Goal: Task Accomplishment & Management: Use online tool/utility

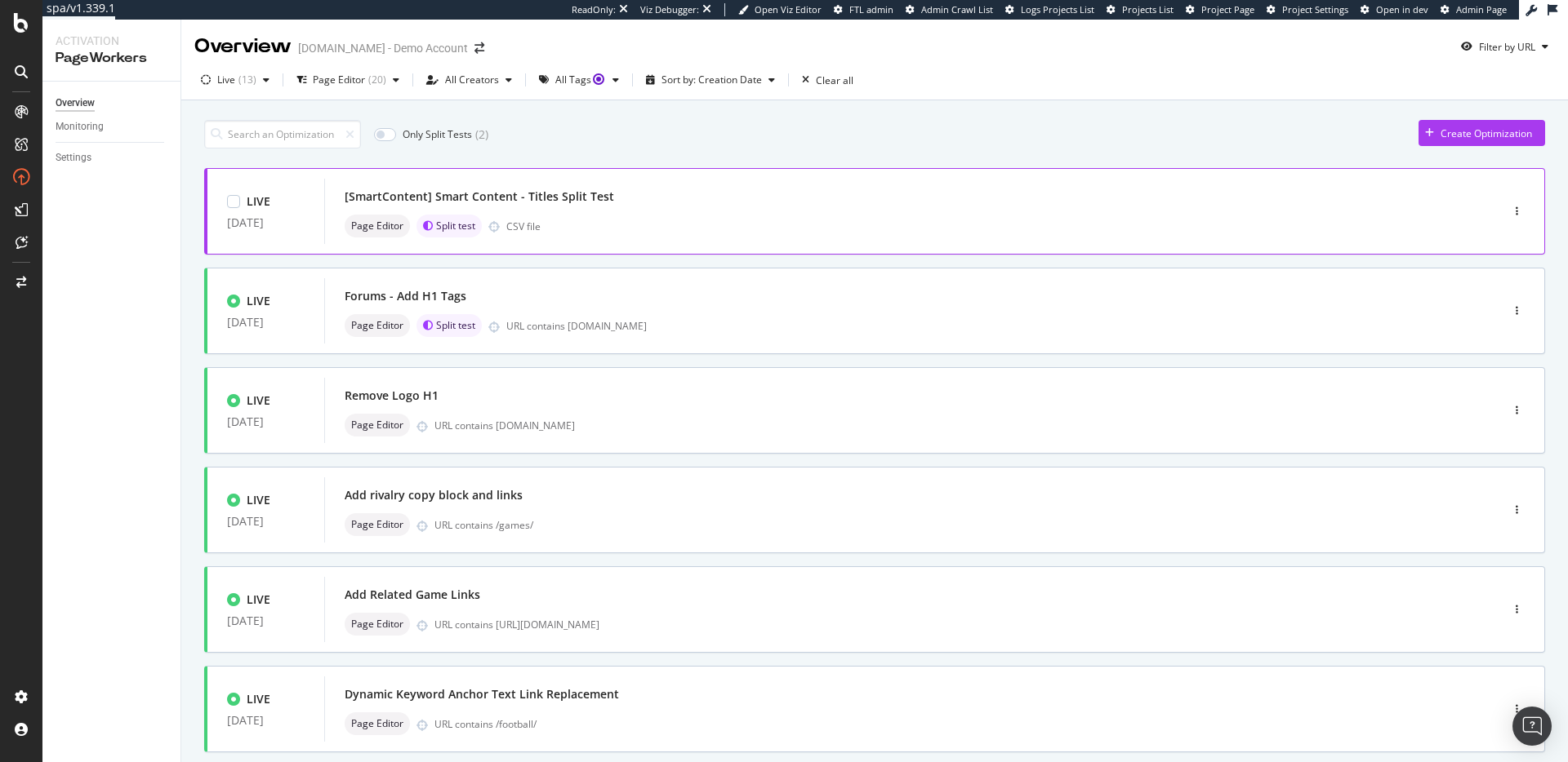
click at [996, 223] on div "Page Editor Split test CSV file" at bounding box center [887, 225] width 1086 height 23
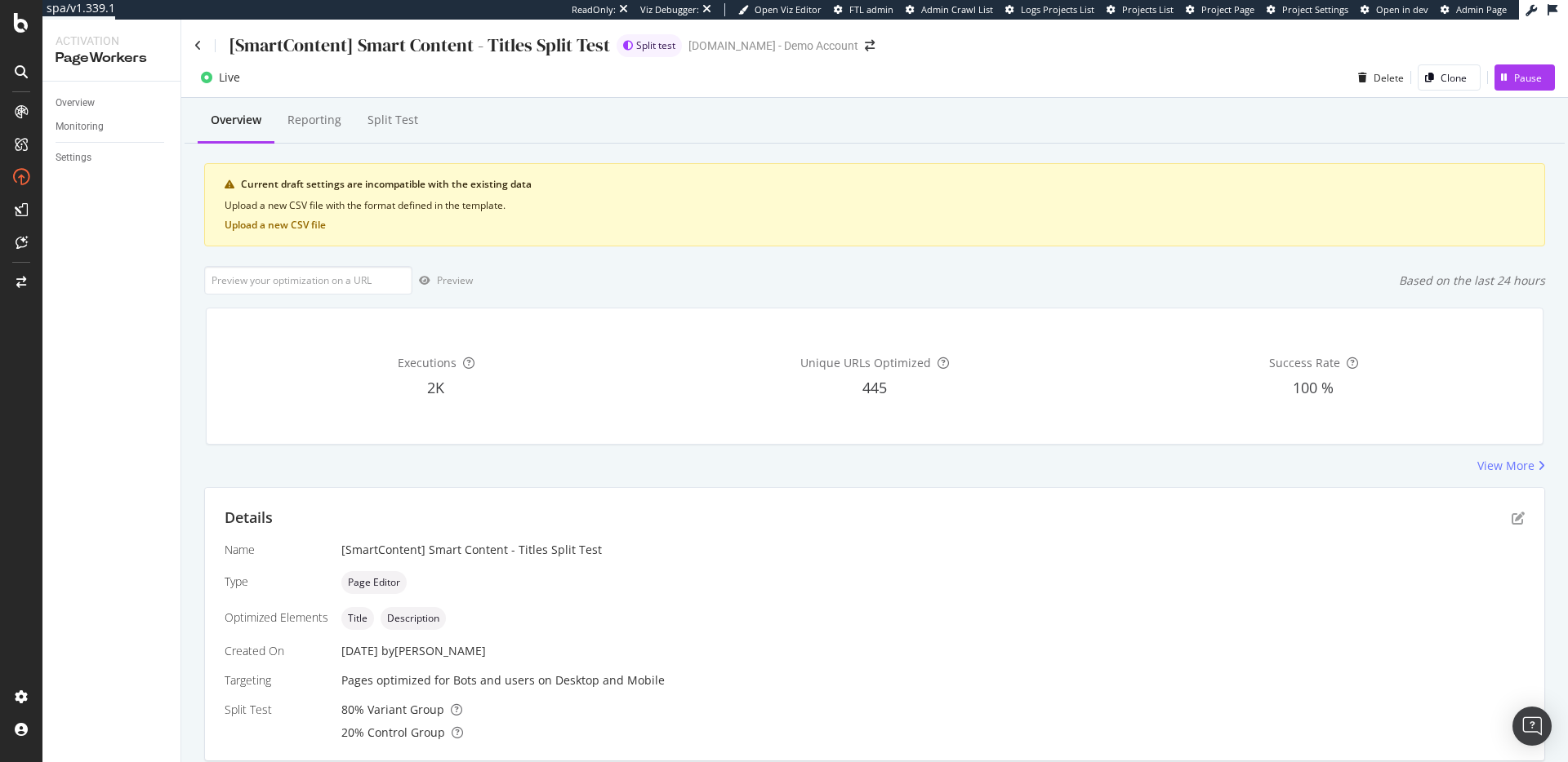
scroll to position [340, 0]
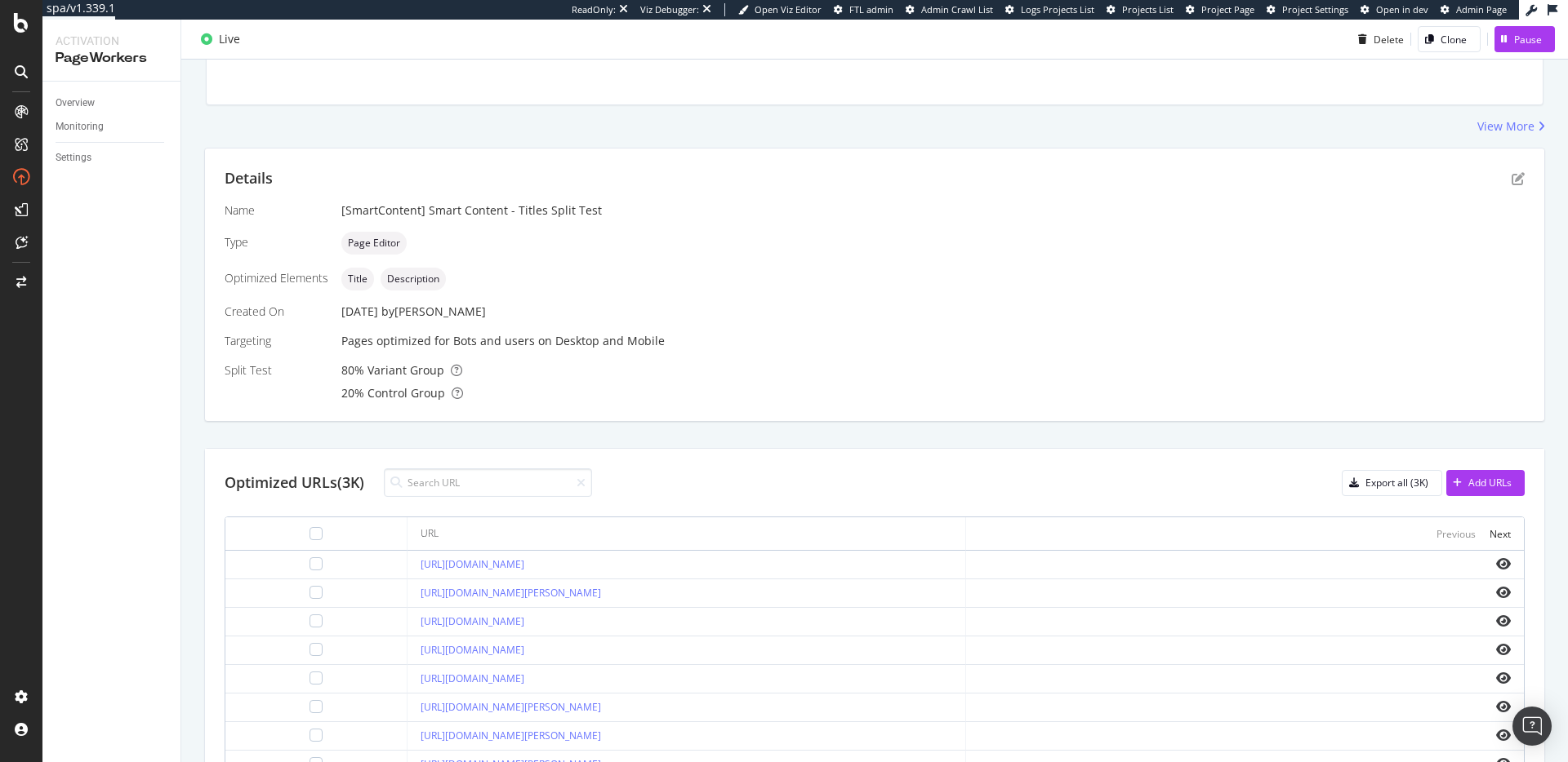
click at [1502, 183] on div "Details" at bounding box center [874, 179] width 1299 height 22
click at [1523, 176] on icon "pen-to-square" at bounding box center [1518, 178] width 13 height 13
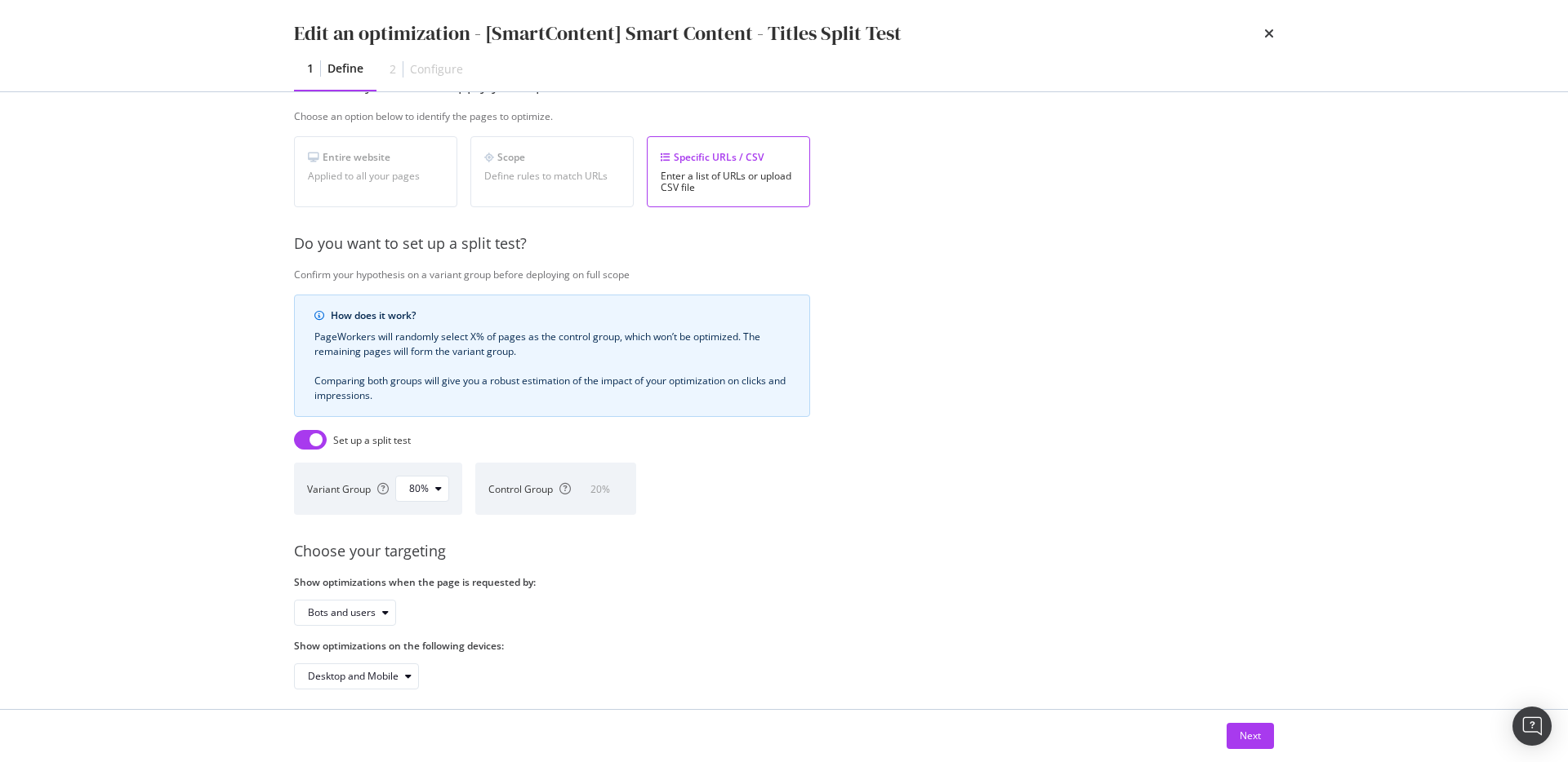
scroll to position [285, 0]
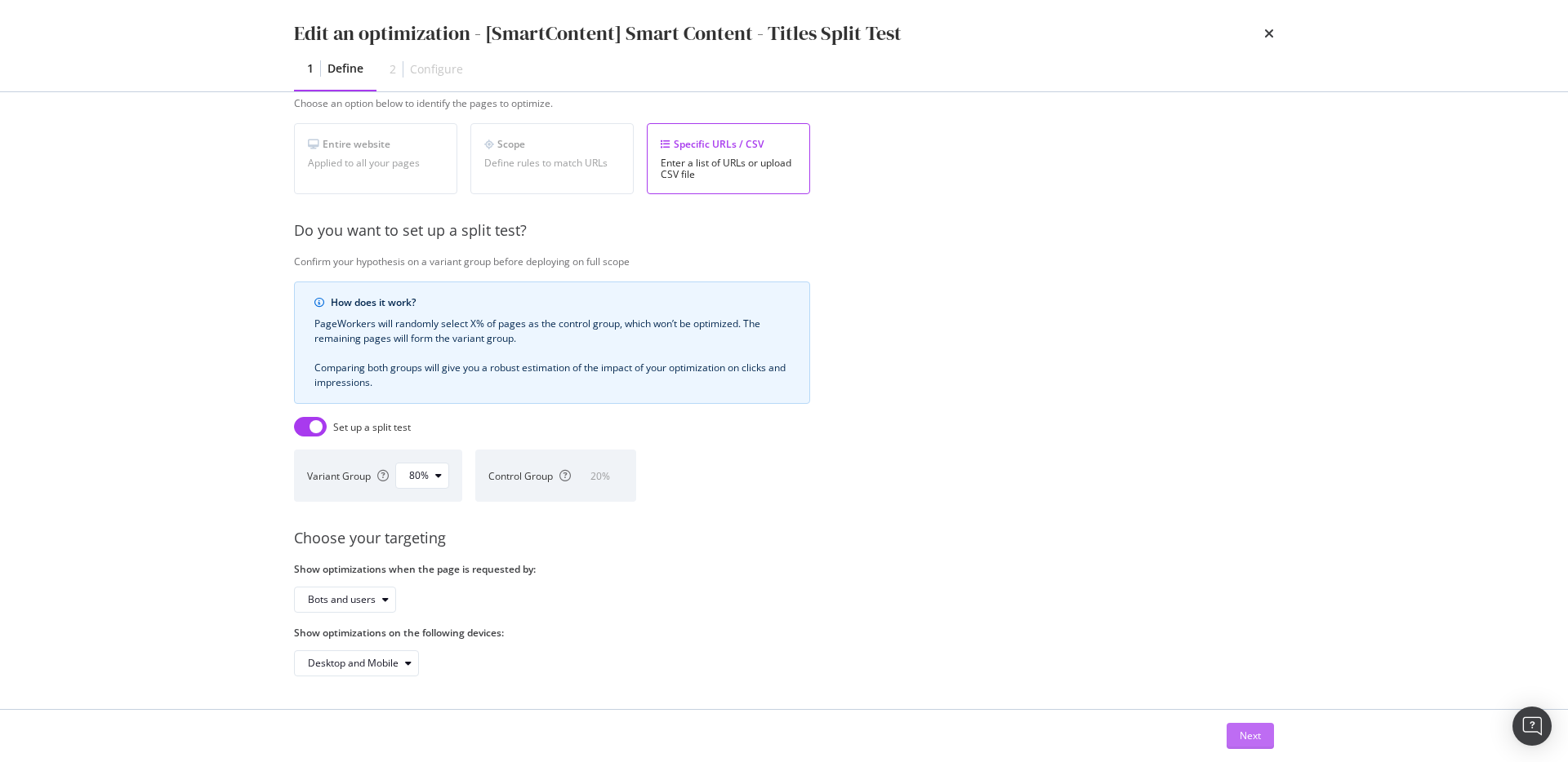
click at [1258, 732] on div "Next" at bounding box center [1250, 735] width 22 height 14
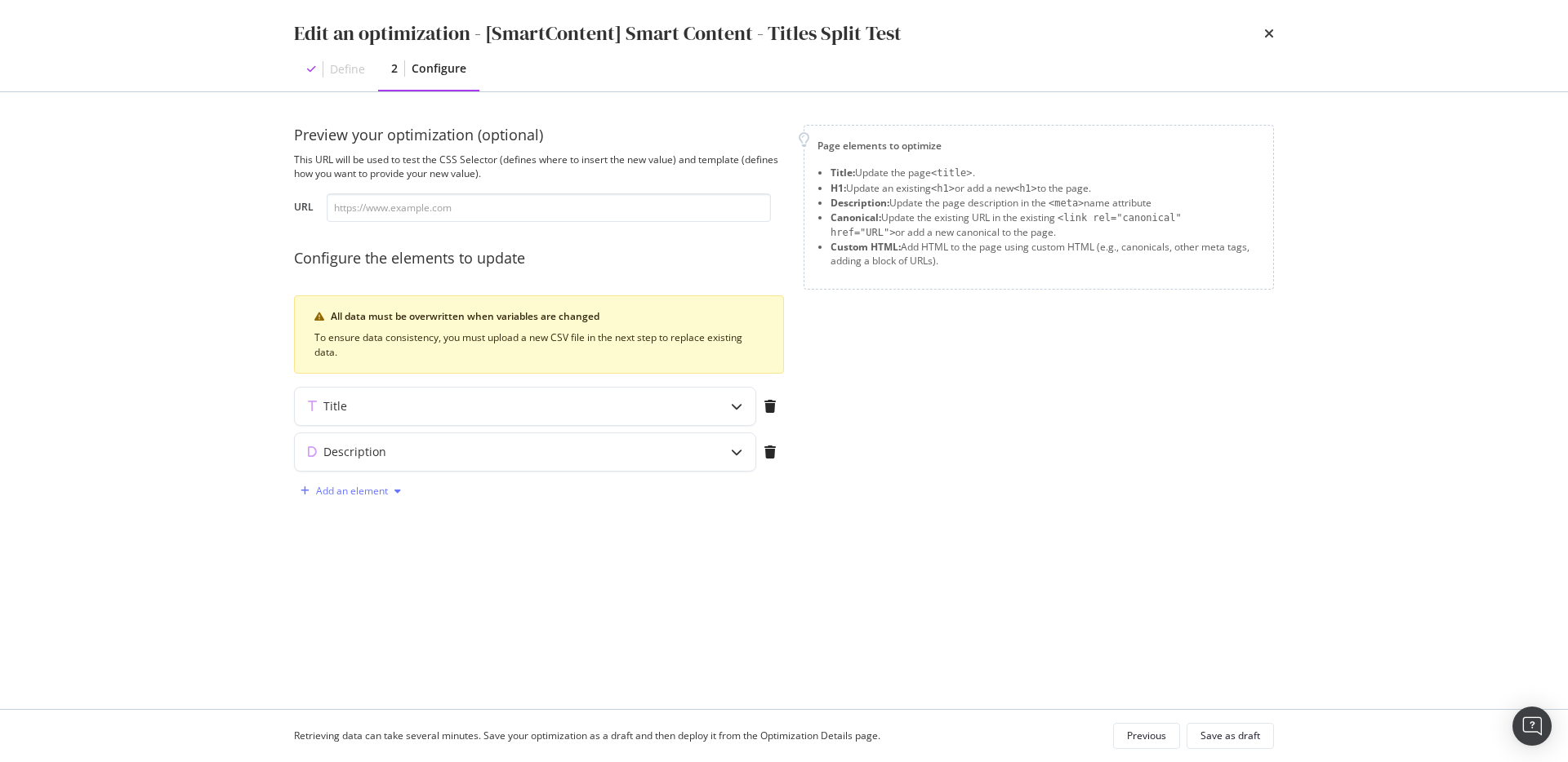
click at [378, 496] on div "Add an element" at bounding box center [352, 491] width 72 height 10
click at [387, 588] on div "H1 Canonical Custom HTML" at bounding box center [360, 549] width 117 height 87
click at [373, 578] on div "Custom HTML" at bounding box center [369, 576] width 65 height 14
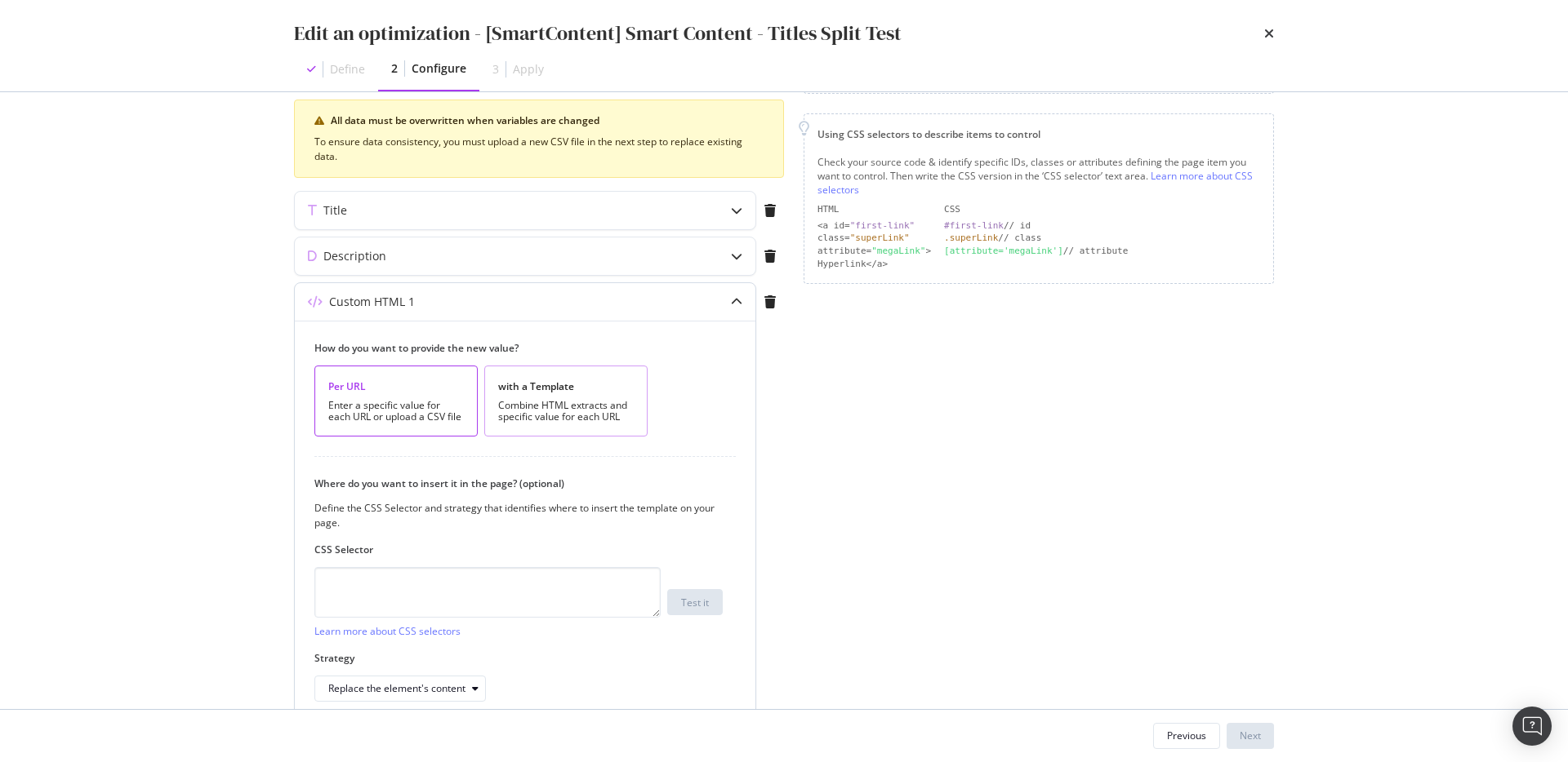
scroll to position [202, 0]
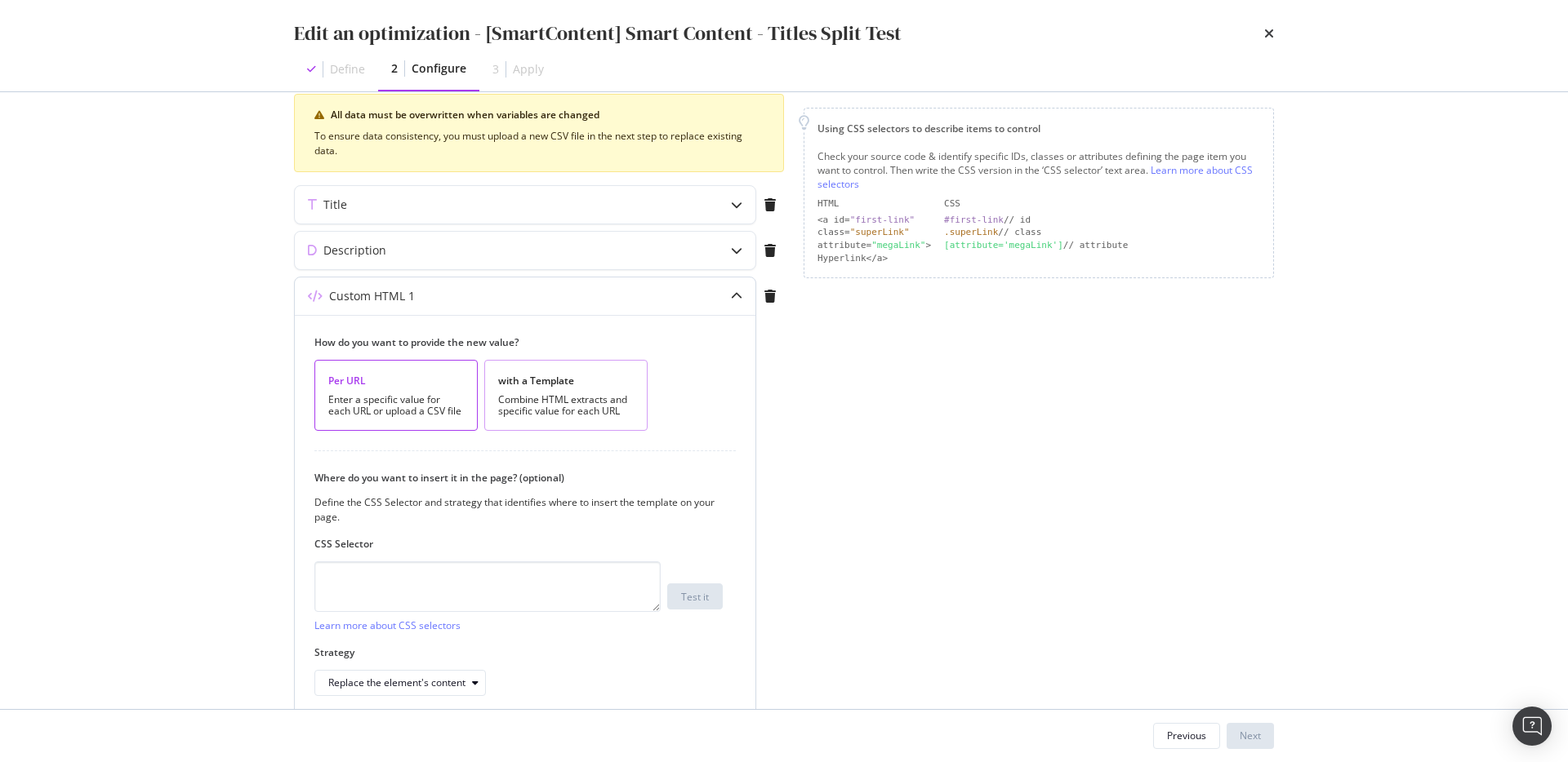
click at [510, 409] on div "Combine HTML extracts and specific value for each URL" at bounding box center [566, 405] width 135 height 23
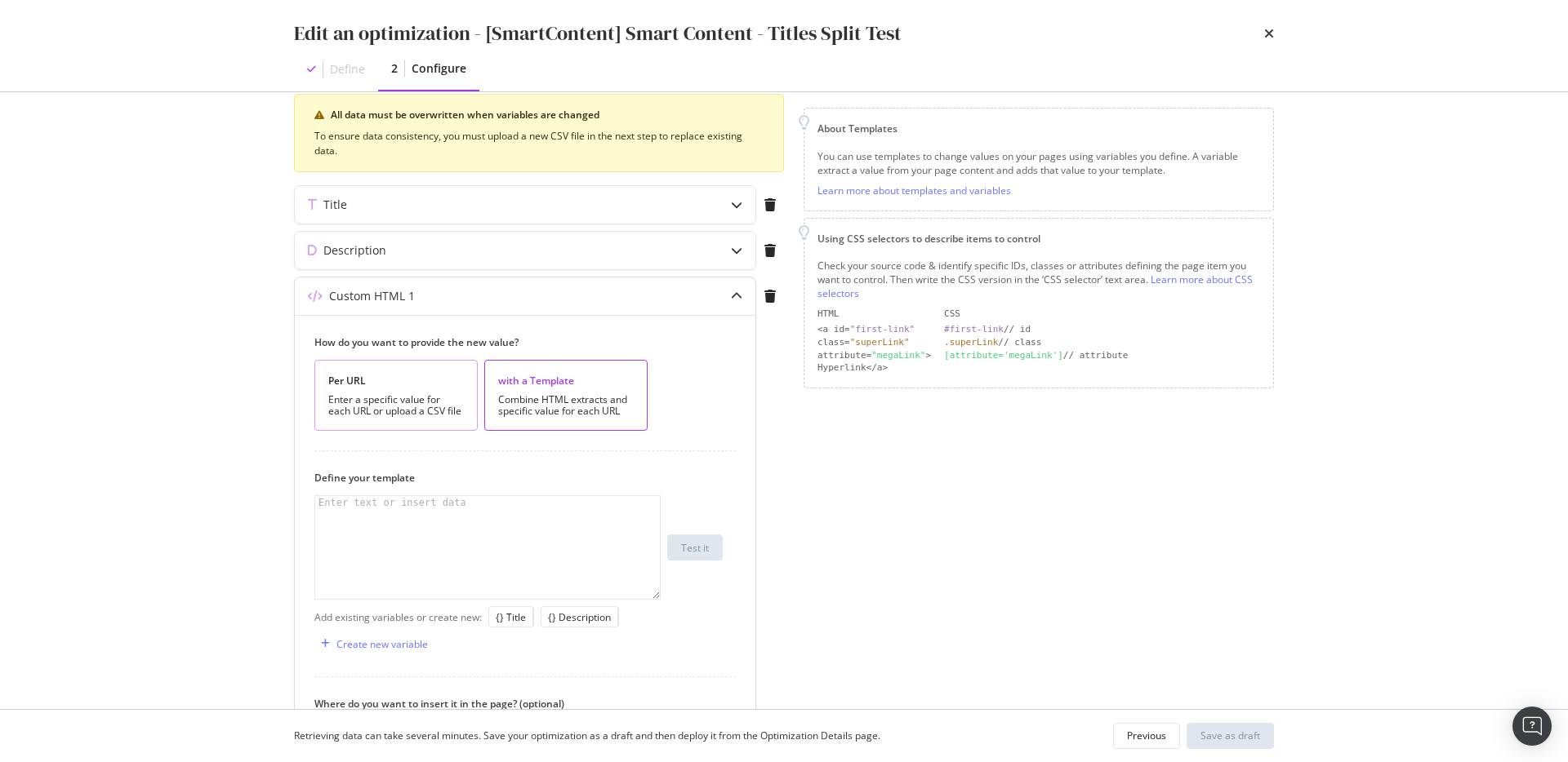
click at [405, 405] on div "Enter a specific value for each URL or upload a CSV file" at bounding box center [396, 405] width 135 height 23
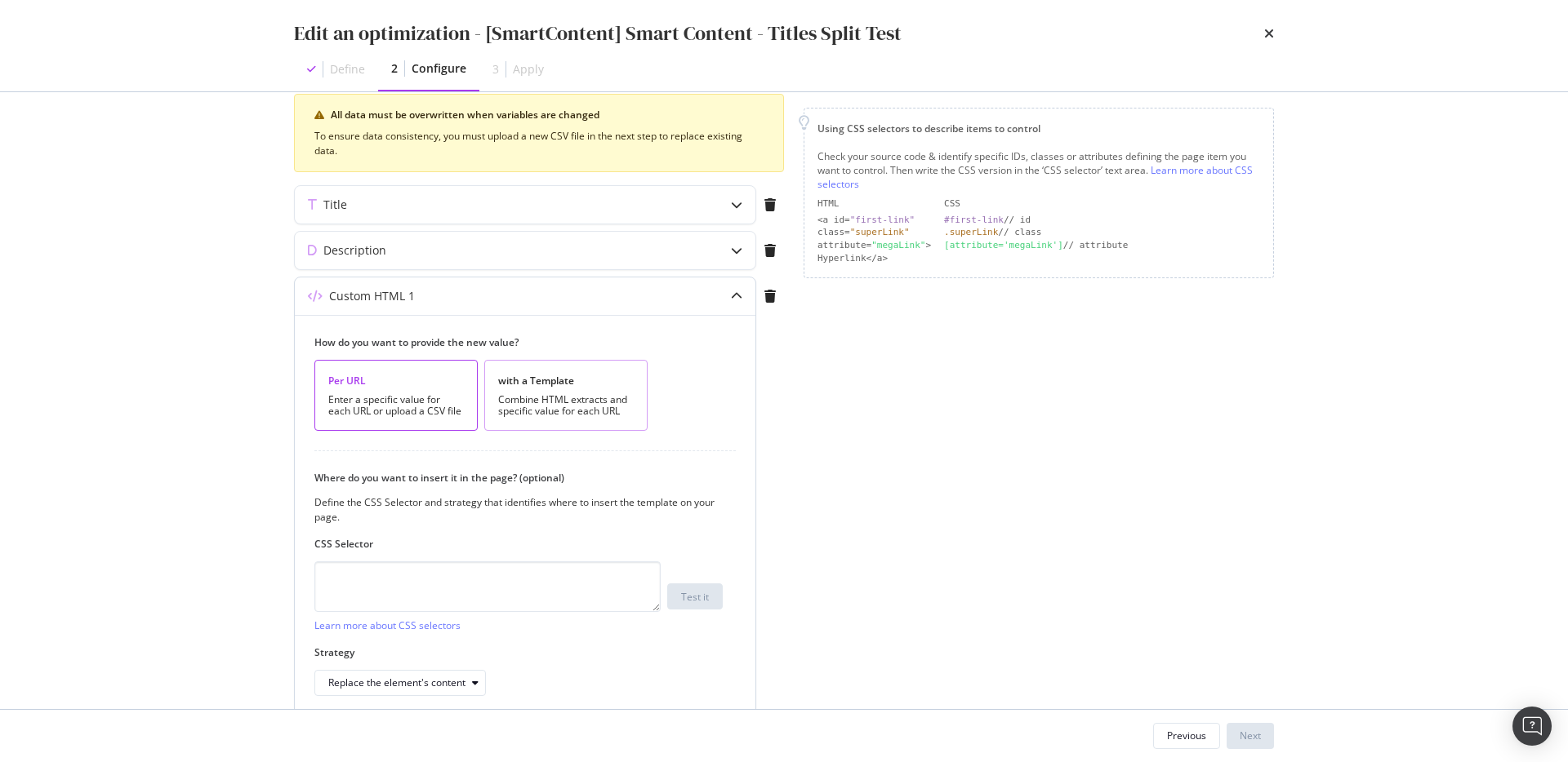
click at [533, 386] on div "with a Template" at bounding box center [566, 380] width 135 height 14
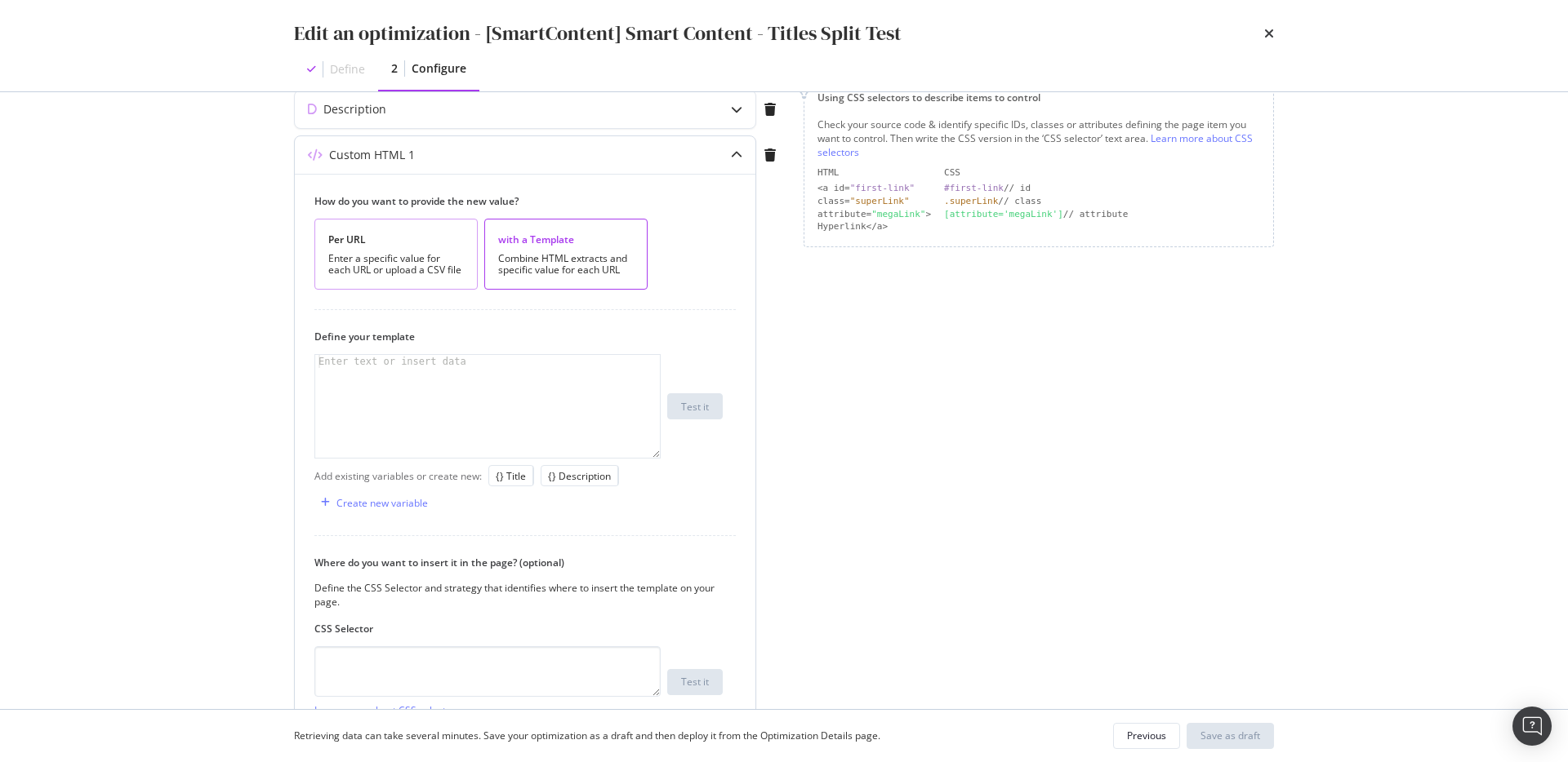
click at [389, 239] on div "Per URL" at bounding box center [396, 239] width 135 height 14
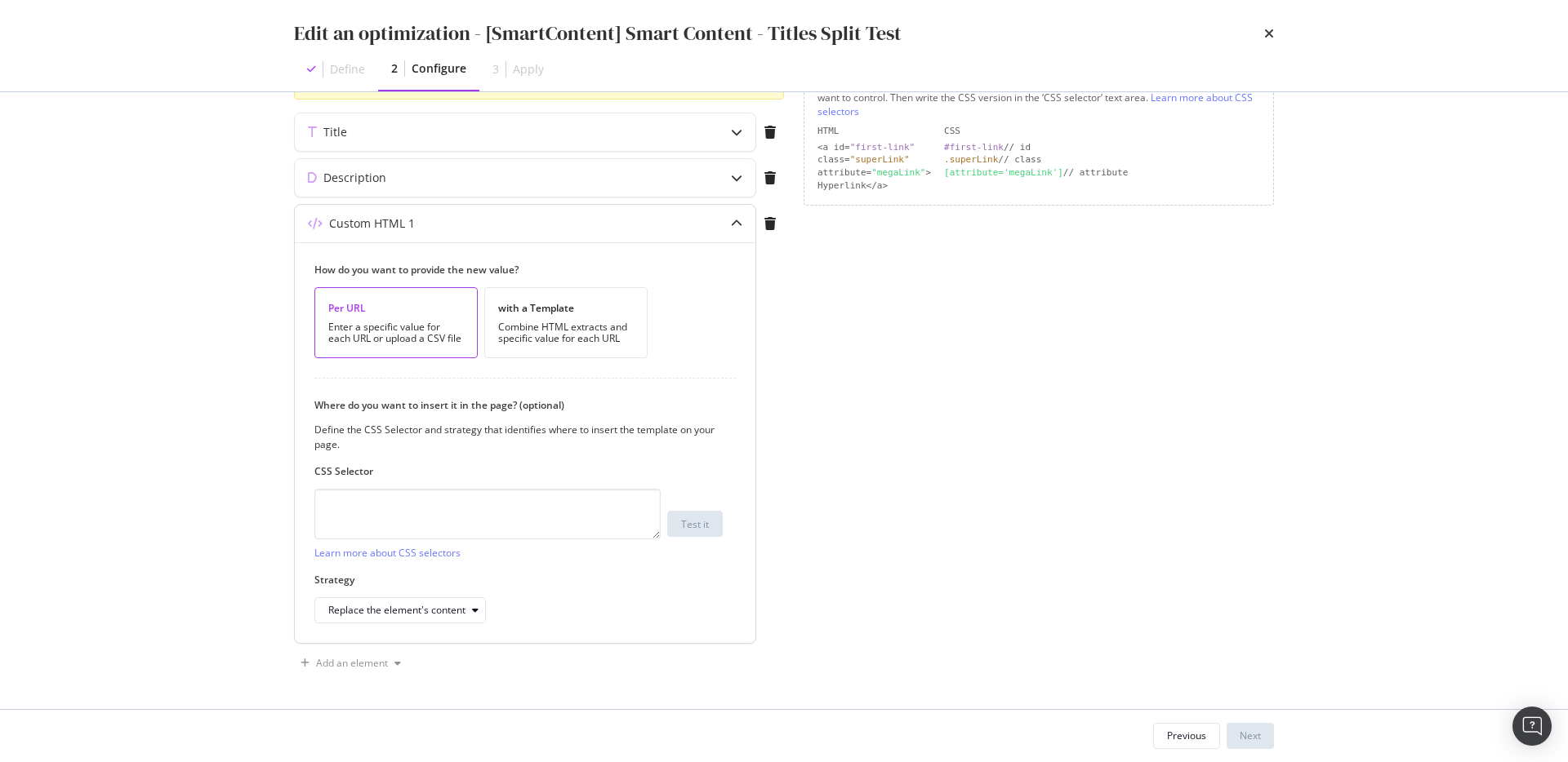
scroll to position [274, 0]
click at [559, 332] on div "Combine HTML extracts and specific value for each URL" at bounding box center [566, 332] width 135 height 23
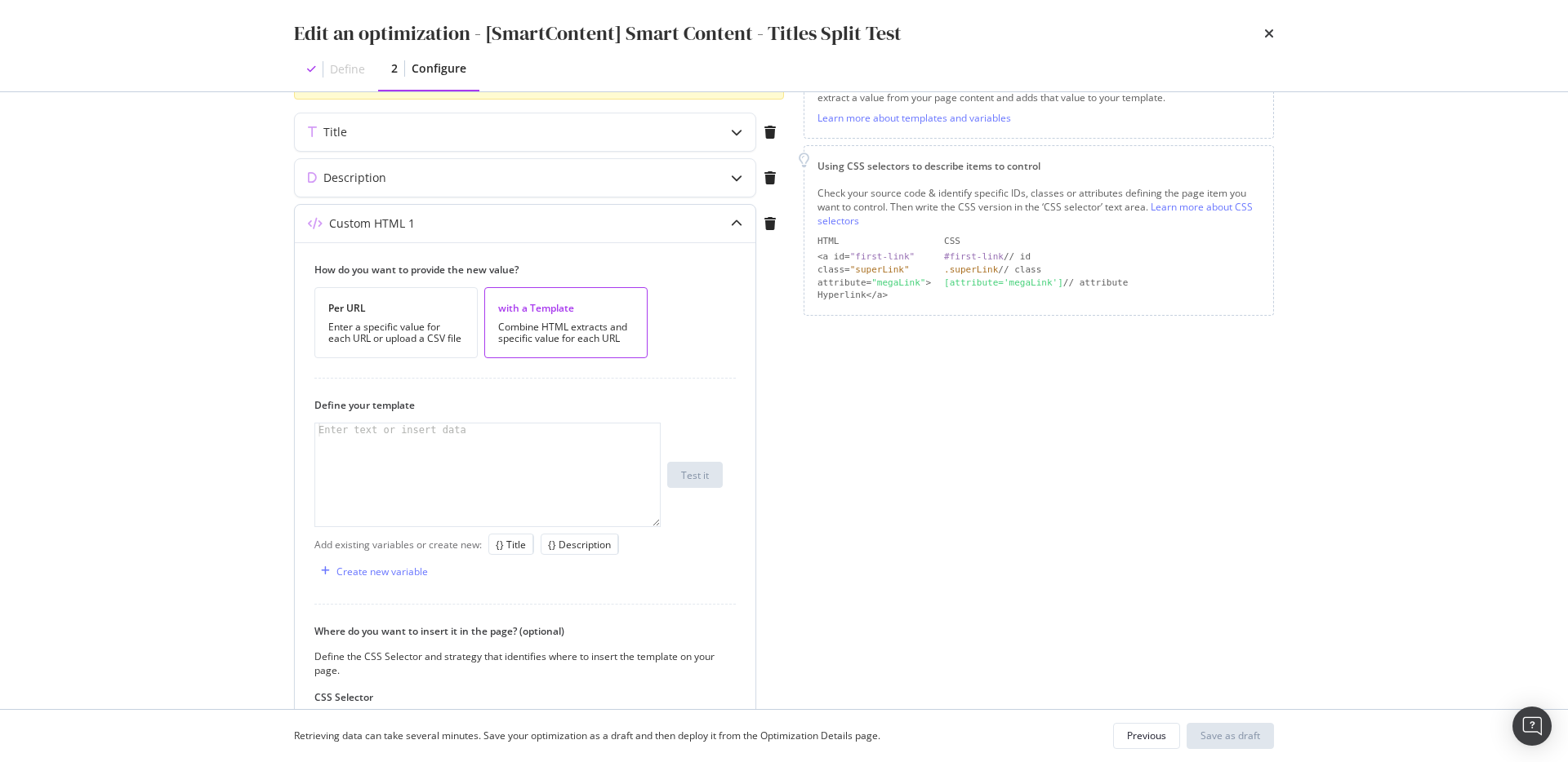
scroll to position [343, 0]
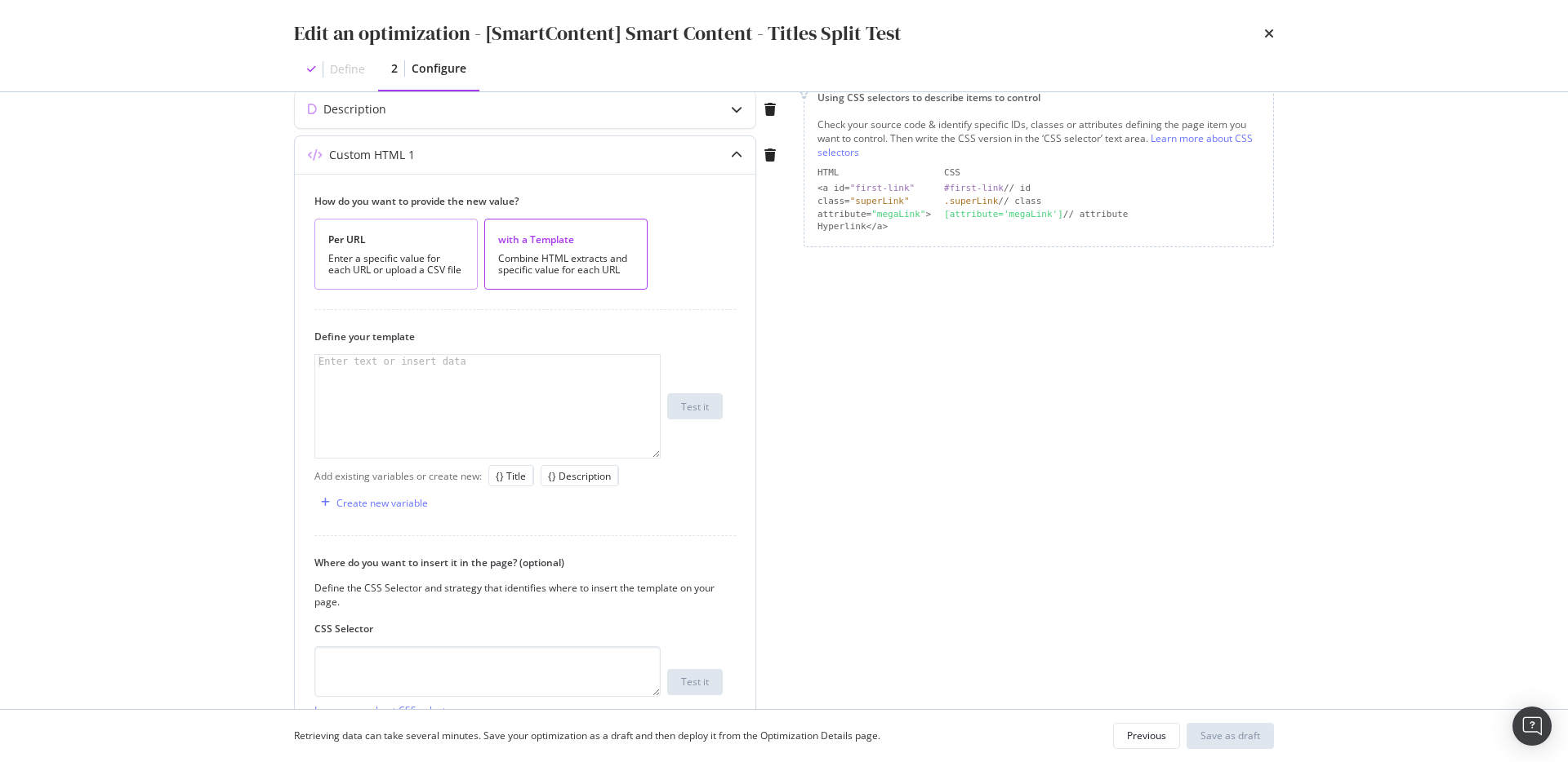
click at [413, 265] on div "Enter a specific value for each URL or upload a CSV file" at bounding box center [396, 264] width 135 height 23
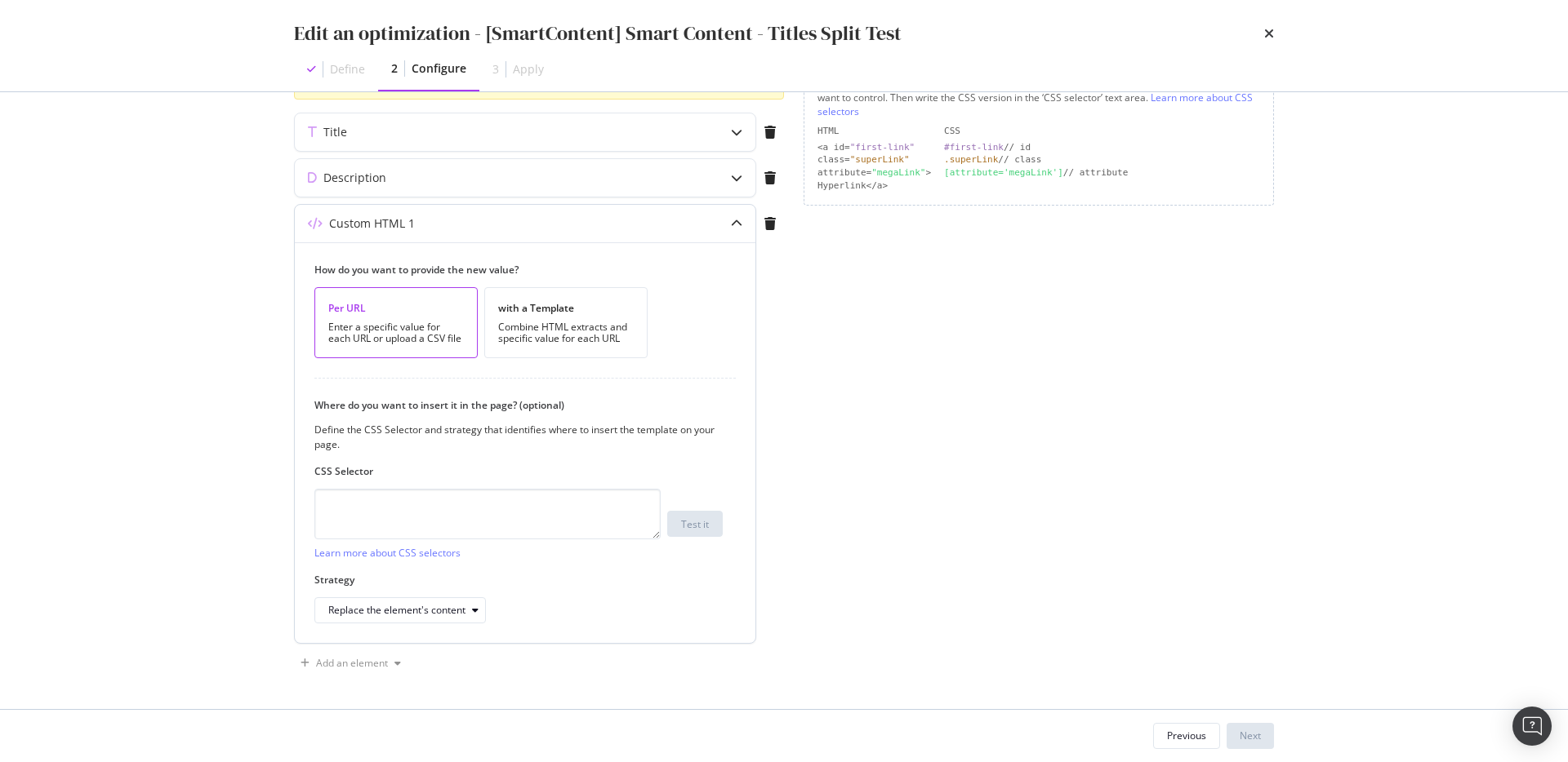
scroll to position [274, 0]
click at [563, 299] on div "with a Template Combine HTML extracts and specific value for each URL" at bounding box center [565, 322] width 163 height 71
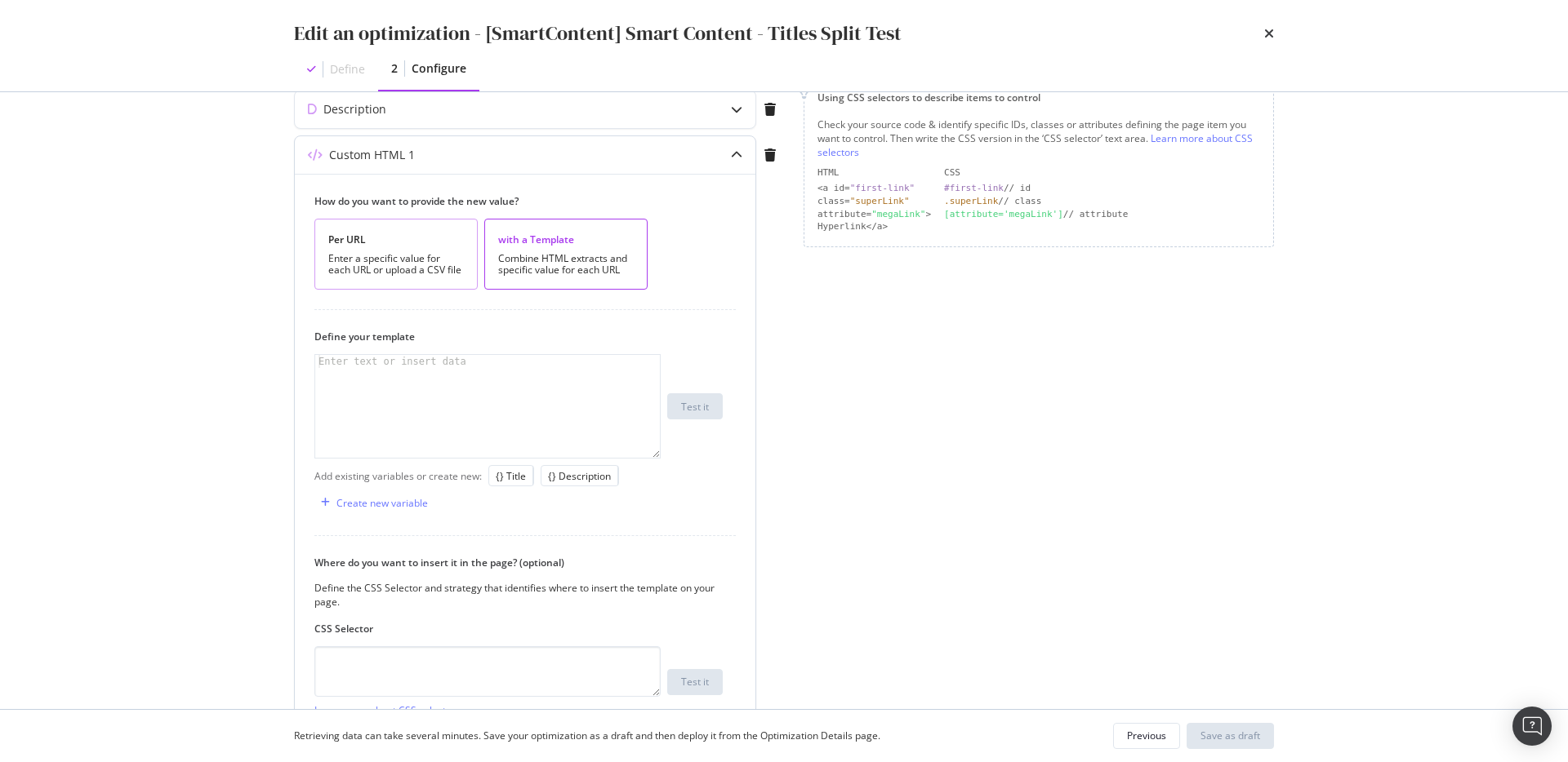
click at [421, 262] on div "Enter a specific value for each URL or upload a CSV file" at bounding box center [396, 264] width 135 height 23
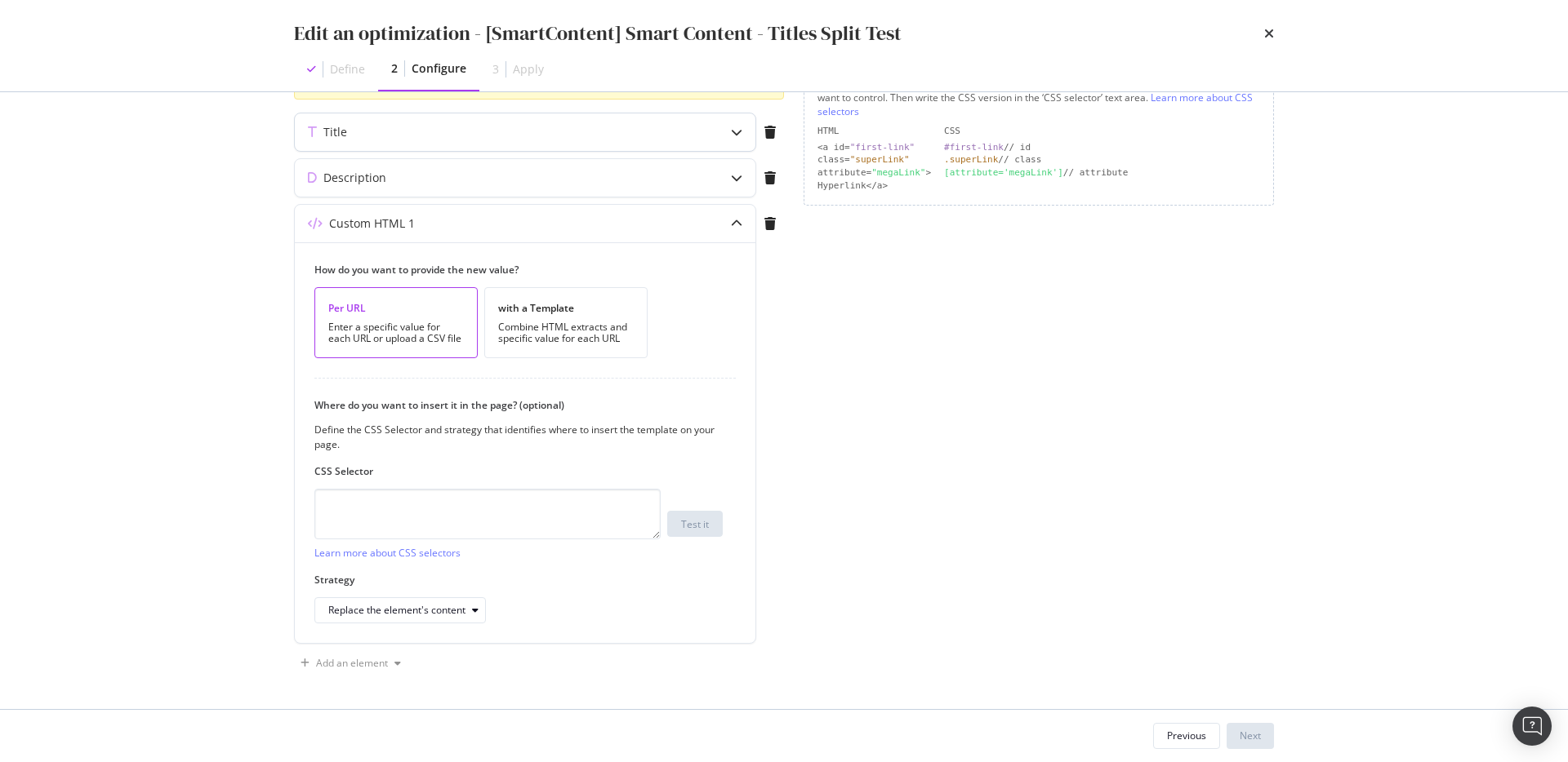
click at [478, 130] on div "Title" at bounding box center [492, 132] width 396 height 16
click at [442, 137] on div "Title" at bounding box center [492, 132] width 396 height 16
click at [733, 137] on icon "modal" at bounding box center [736, 132] width 12 height 12
click at [736, 230] on div "modal" at bounding box center [736, 223] width 38 height 38
click at [780, 231] on div "modal" at bounding box center [770, 223] width 28 height 38
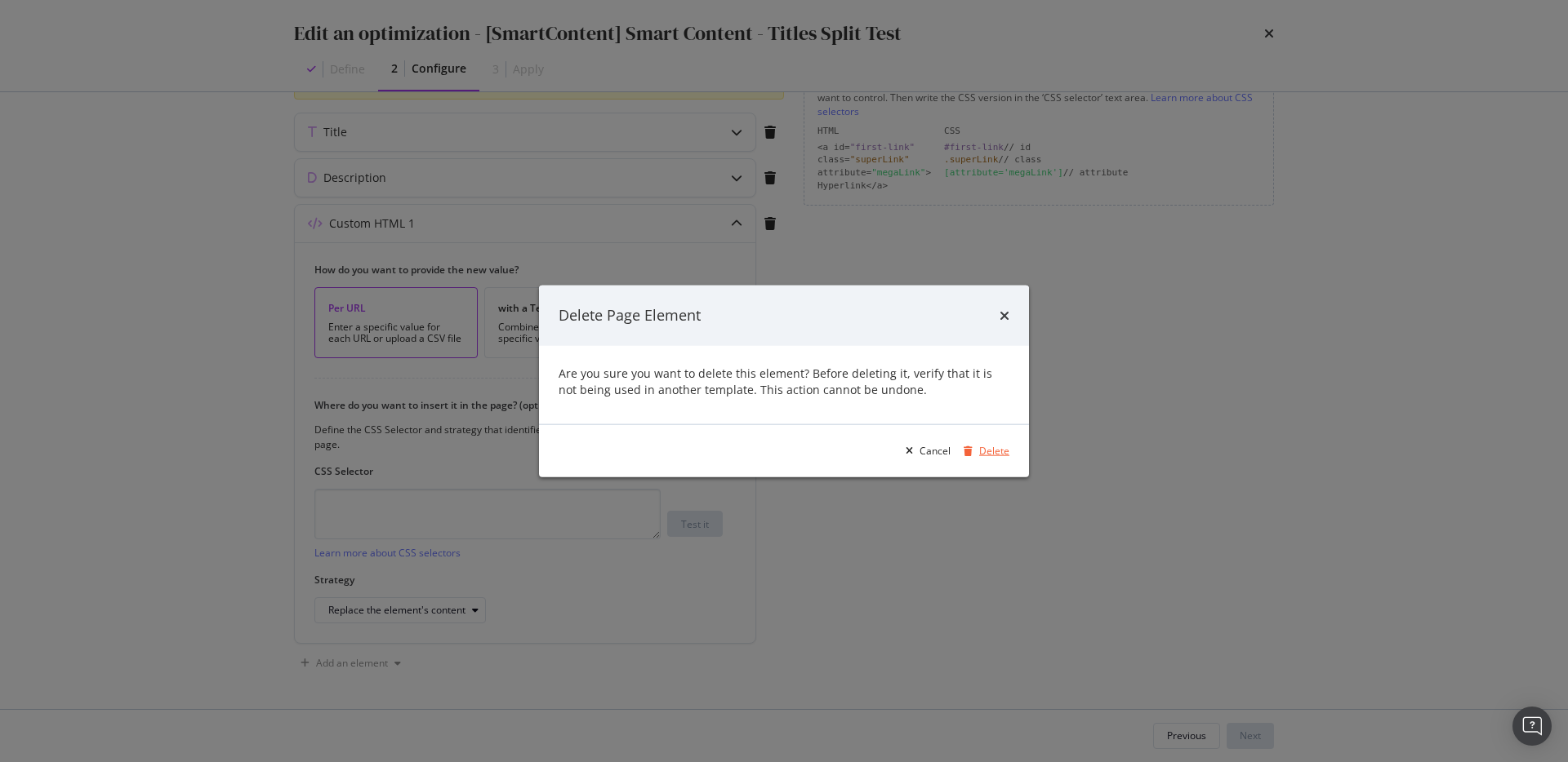
click at [984, 452] on div "Delete" at bounding box center [994, 450] width 31 height 14
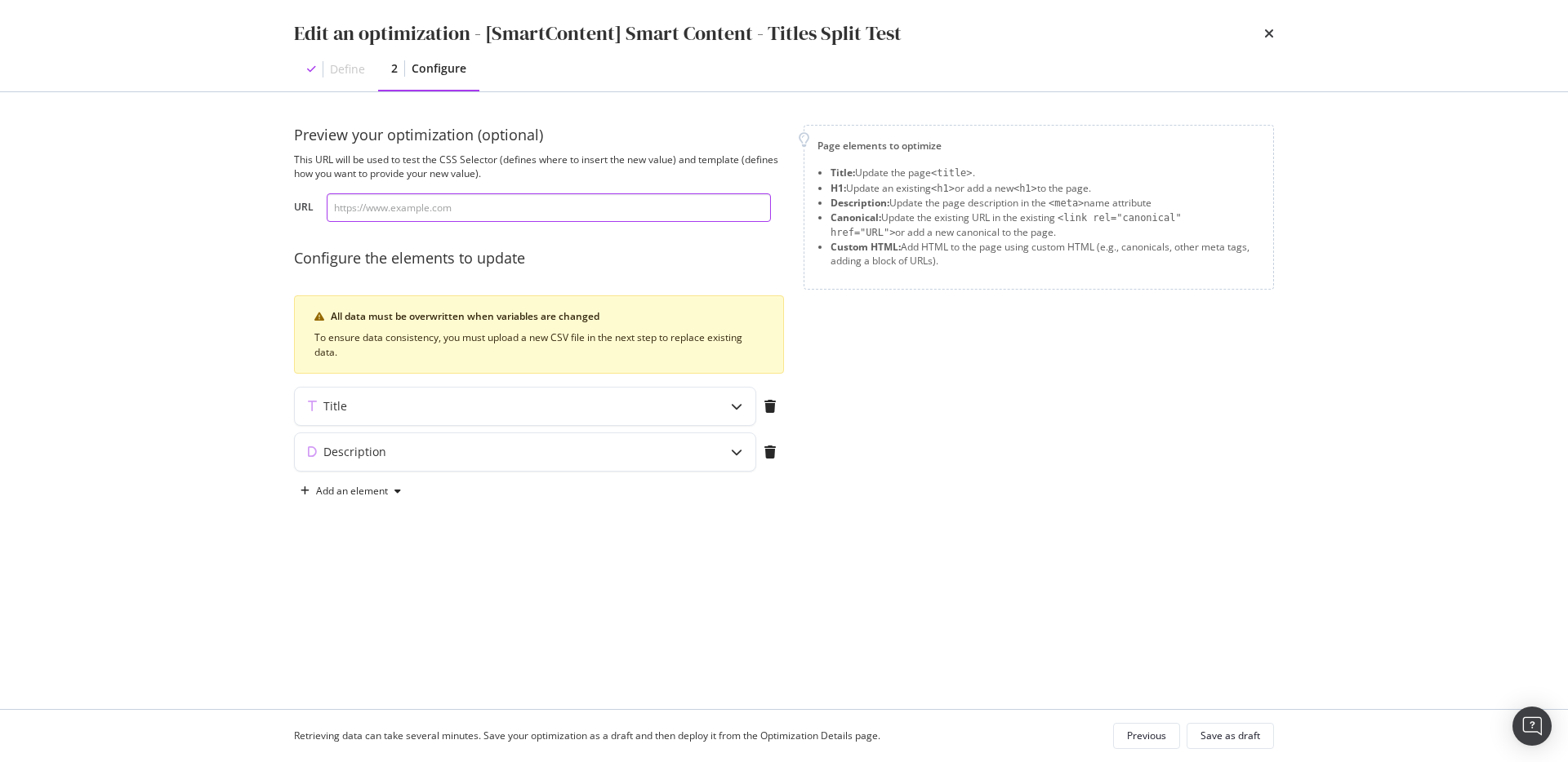
scroll to position [0, 0]
click at [733, 409] on icon "modal" at bounding box center [736, 406] width 12 height 12
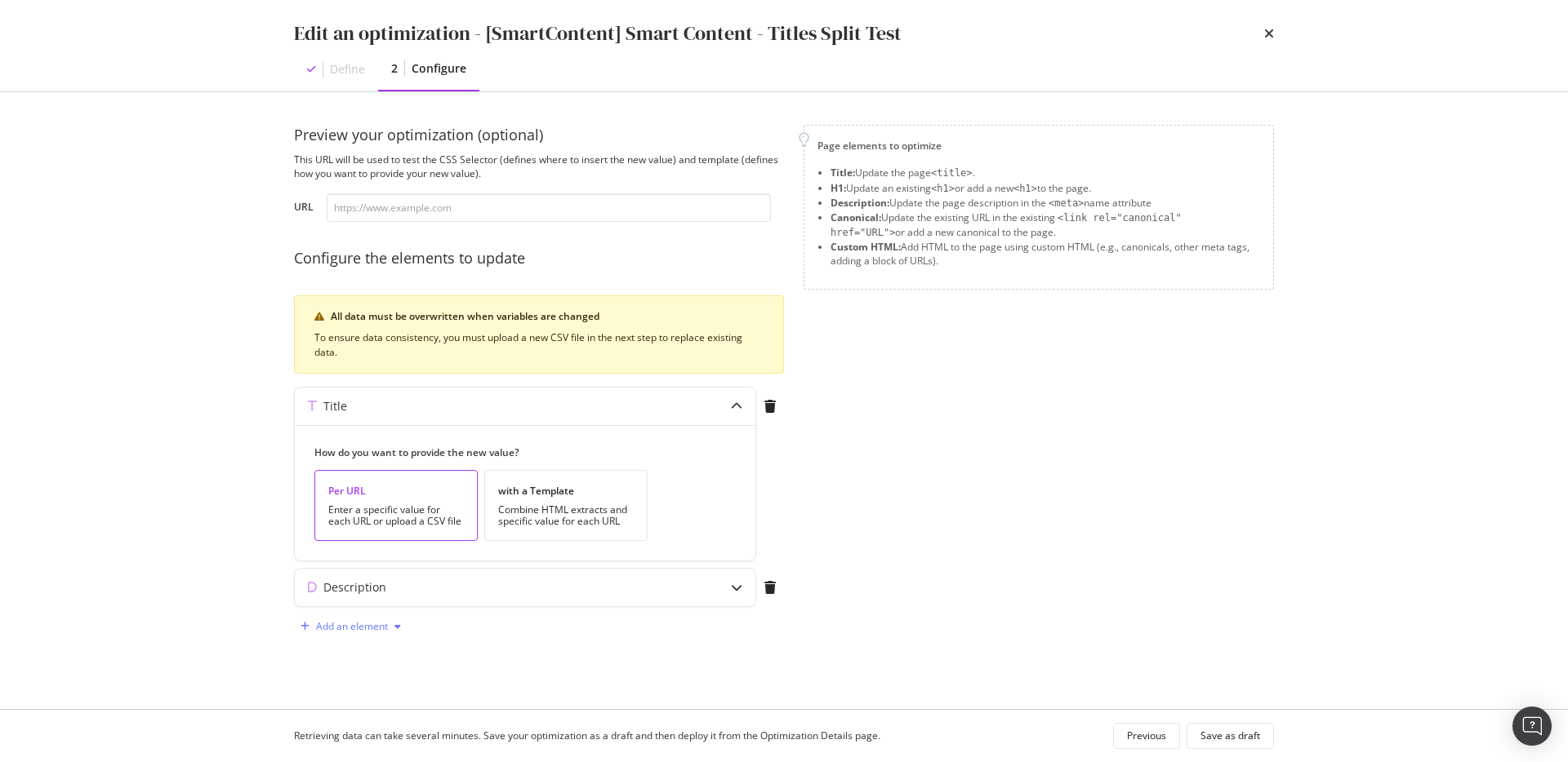
click at [371, 621] on div "Add an element" at bounding box center [352, 626] width 72 height 10
click at [375, 650] on div "H1" at bounding box center [360, 658] width 110 height 21
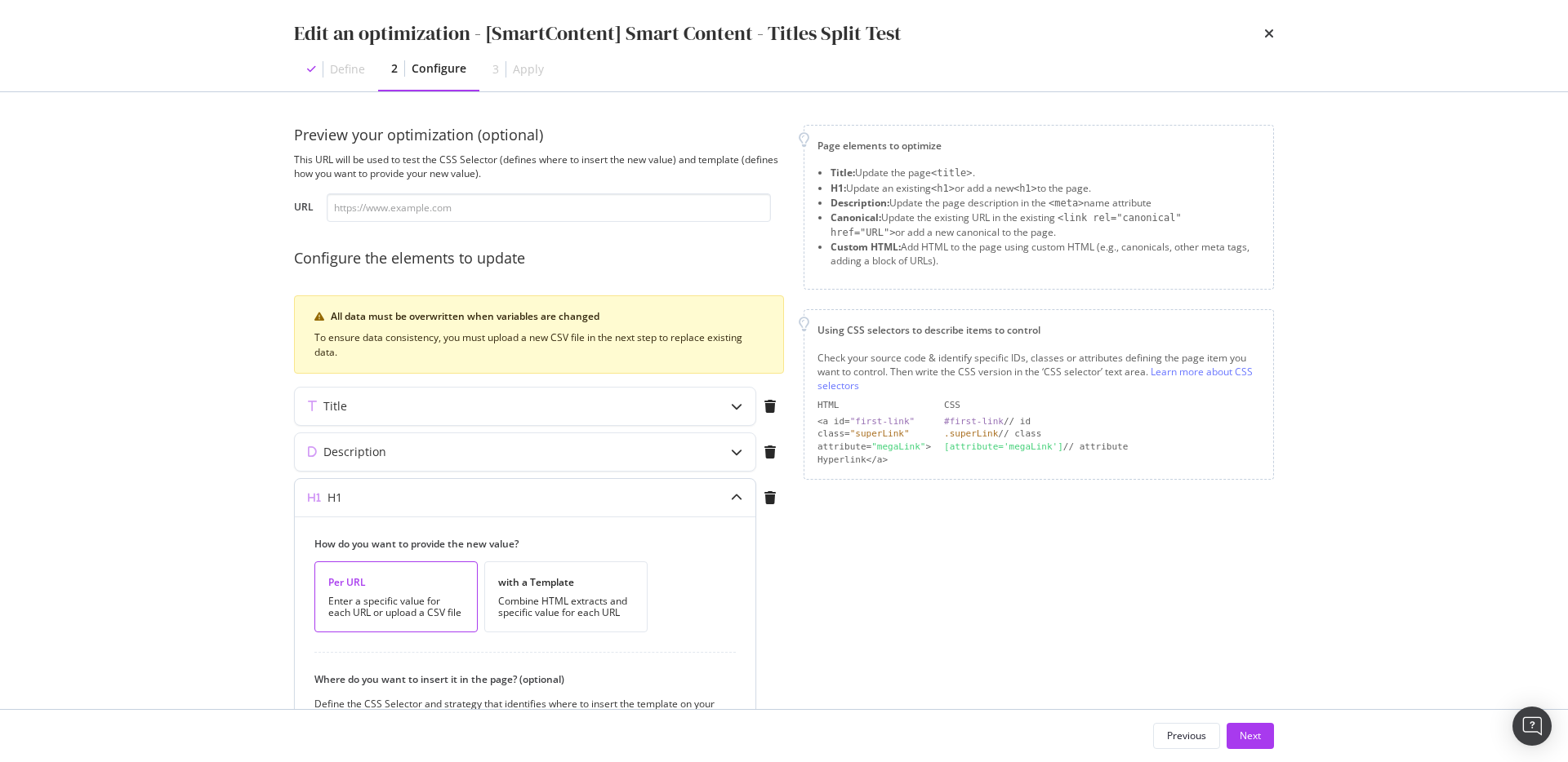
click at [732, 497] on icon "modal" at bounding box center [736, 497] width 12 height 12
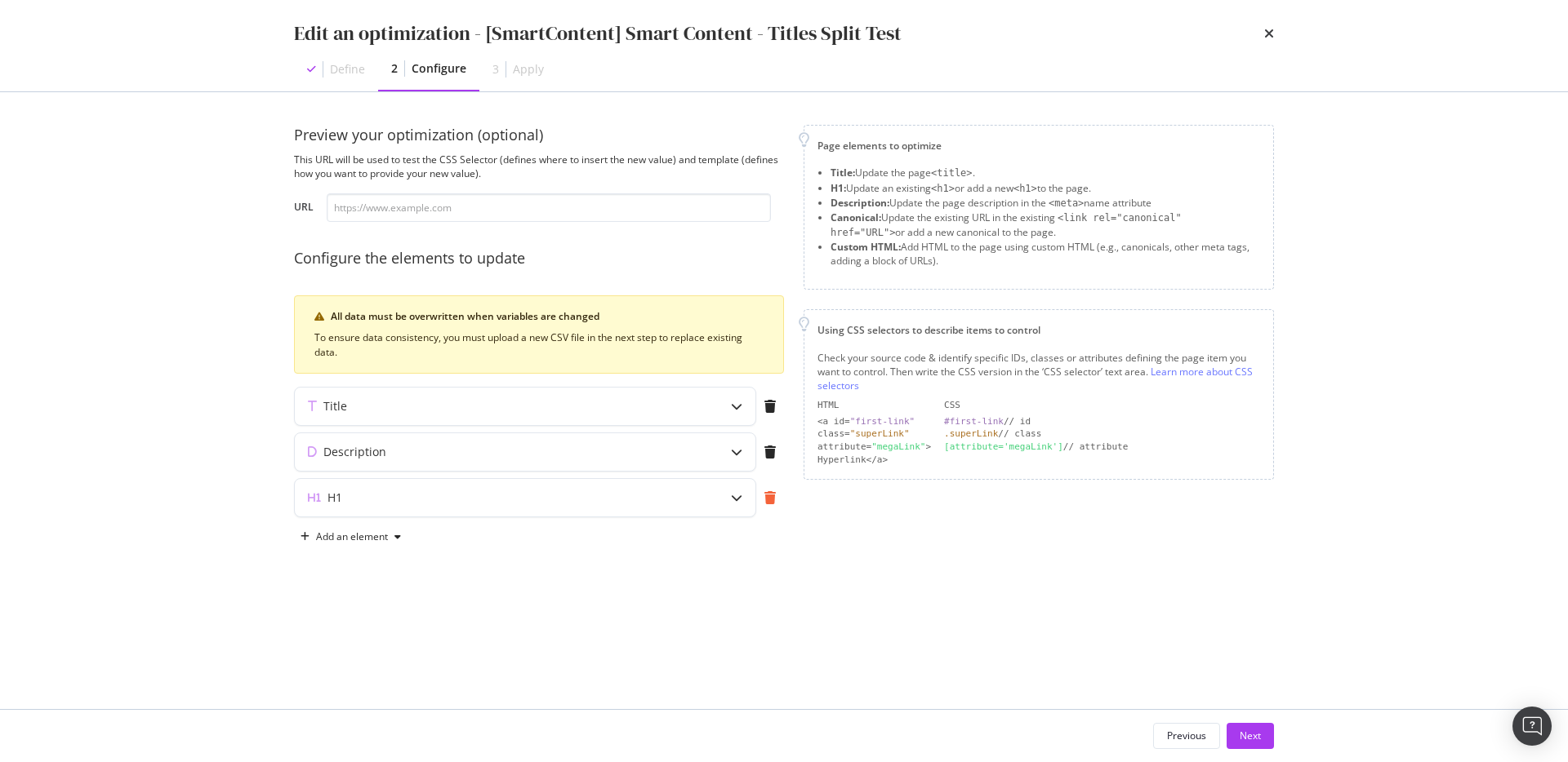
click at [765, 502] on icon "modal" at bounding box center [770, 497] width 12 height 13
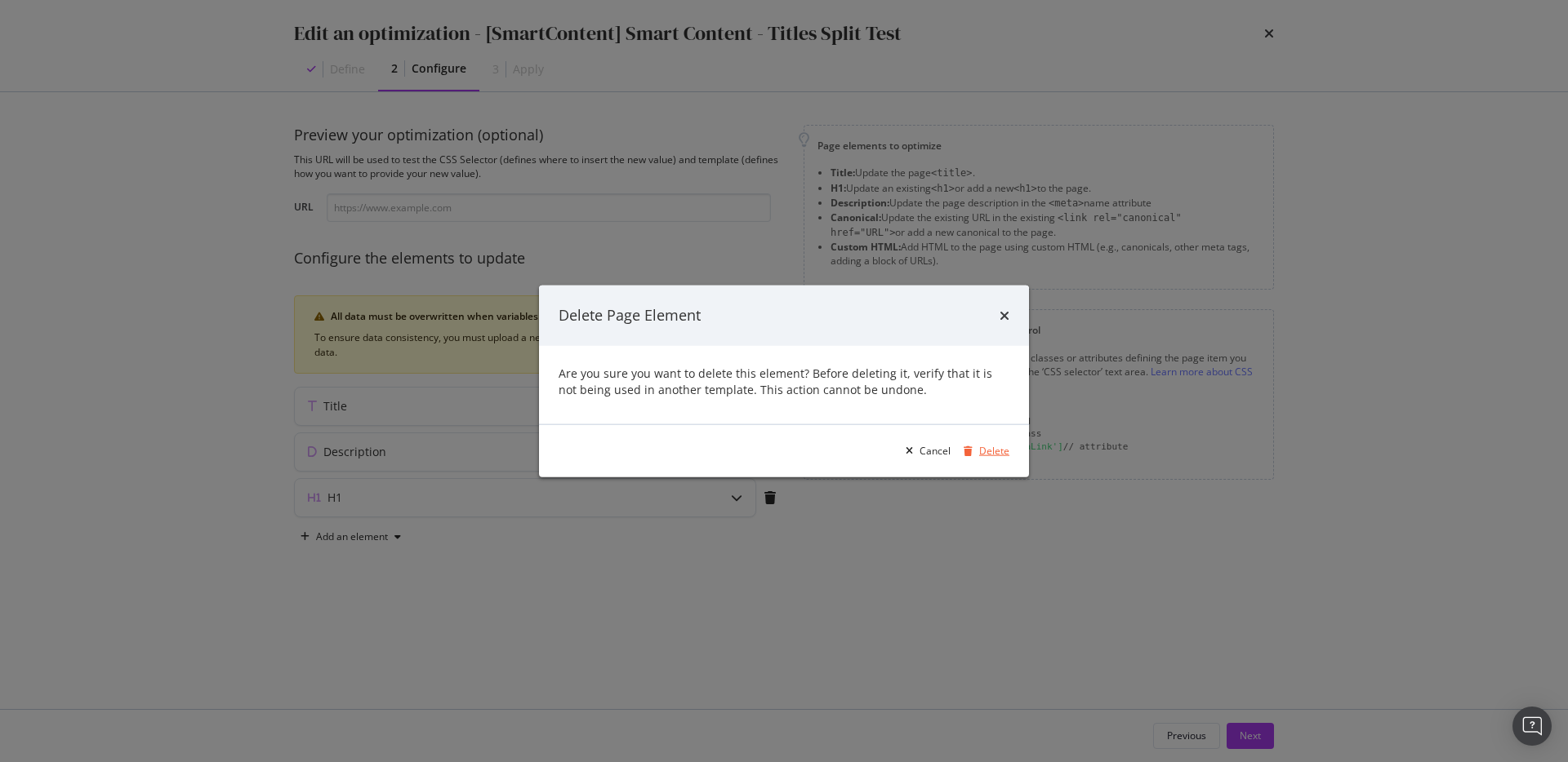
click at [997, 456] on div "Delete" at bounding box center [994, 450] width 31 height 14
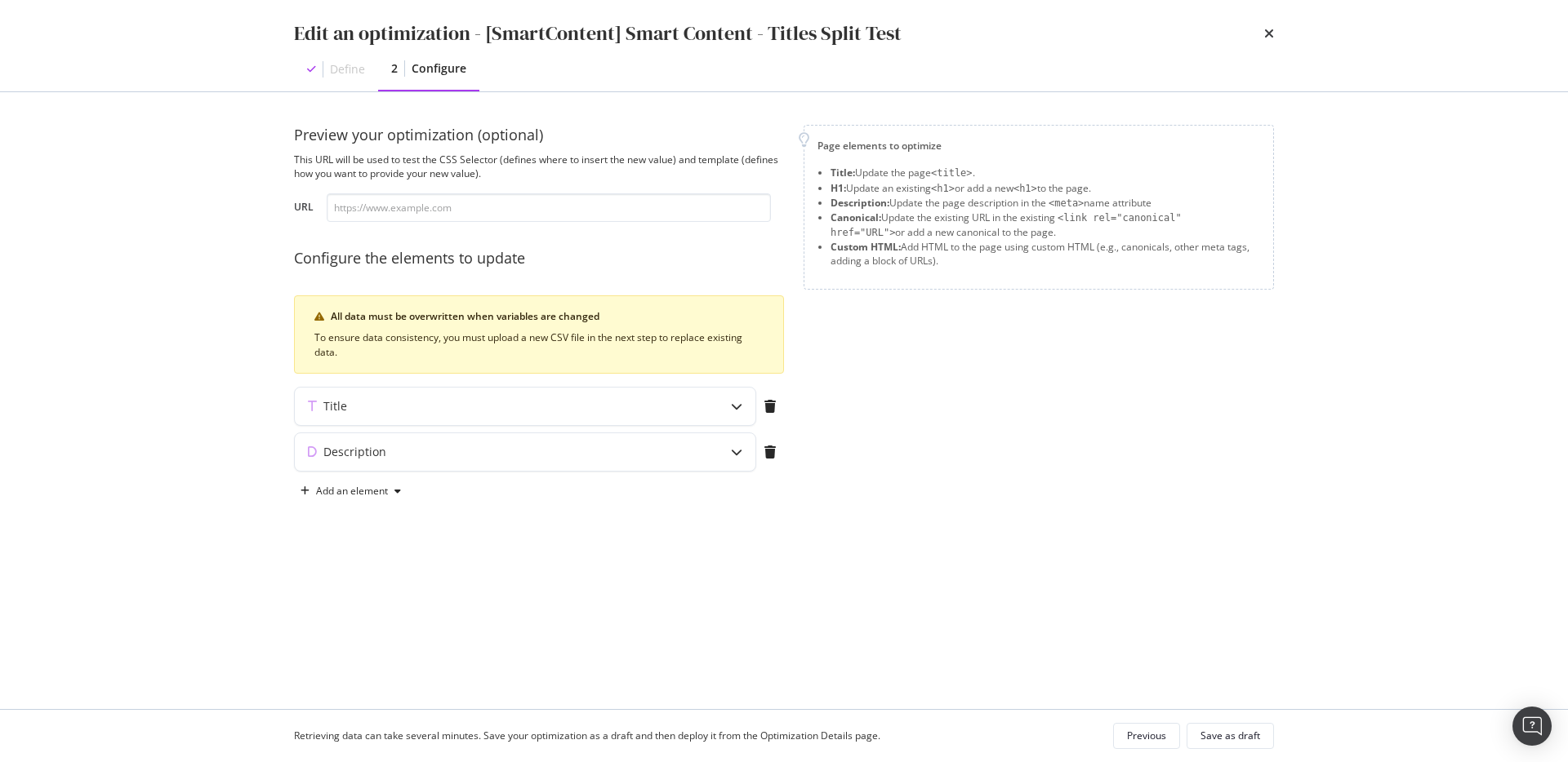
click at [369, 504] on div "Preview your optimization (optional) This URL will be used to test the CSS Sele…" at bounding box center [783, 331] width 980 height 413
click at [351, 479] on div "Add an element" at bounding box center [351, 491] width 114 height 24
click at [351, 519] on div "H1" at bounding box center [360, 522] width 110 height 21
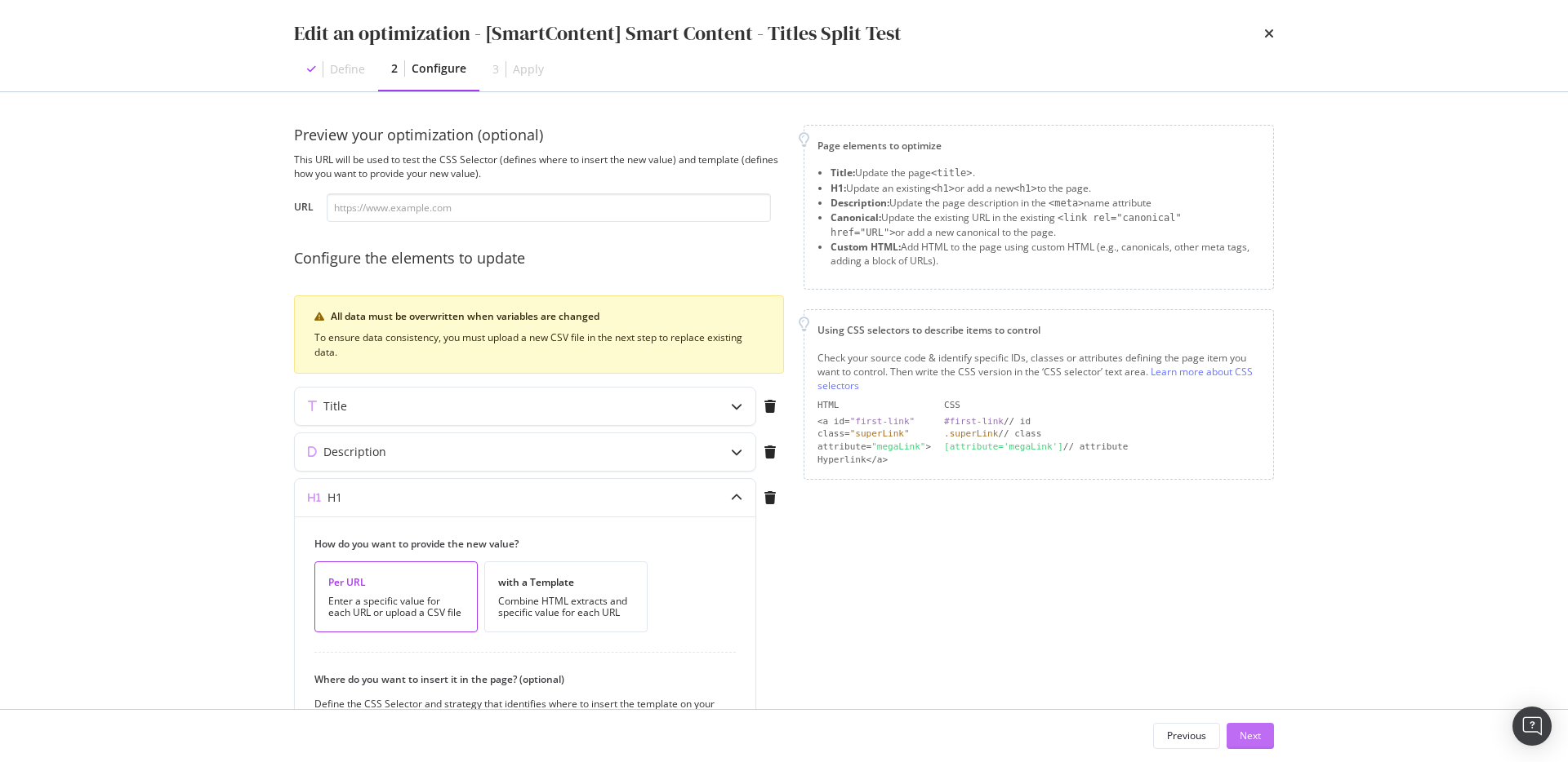
click at [1257, 733] on div "Next" at bounding box center [1250, 735] width 22 height 14
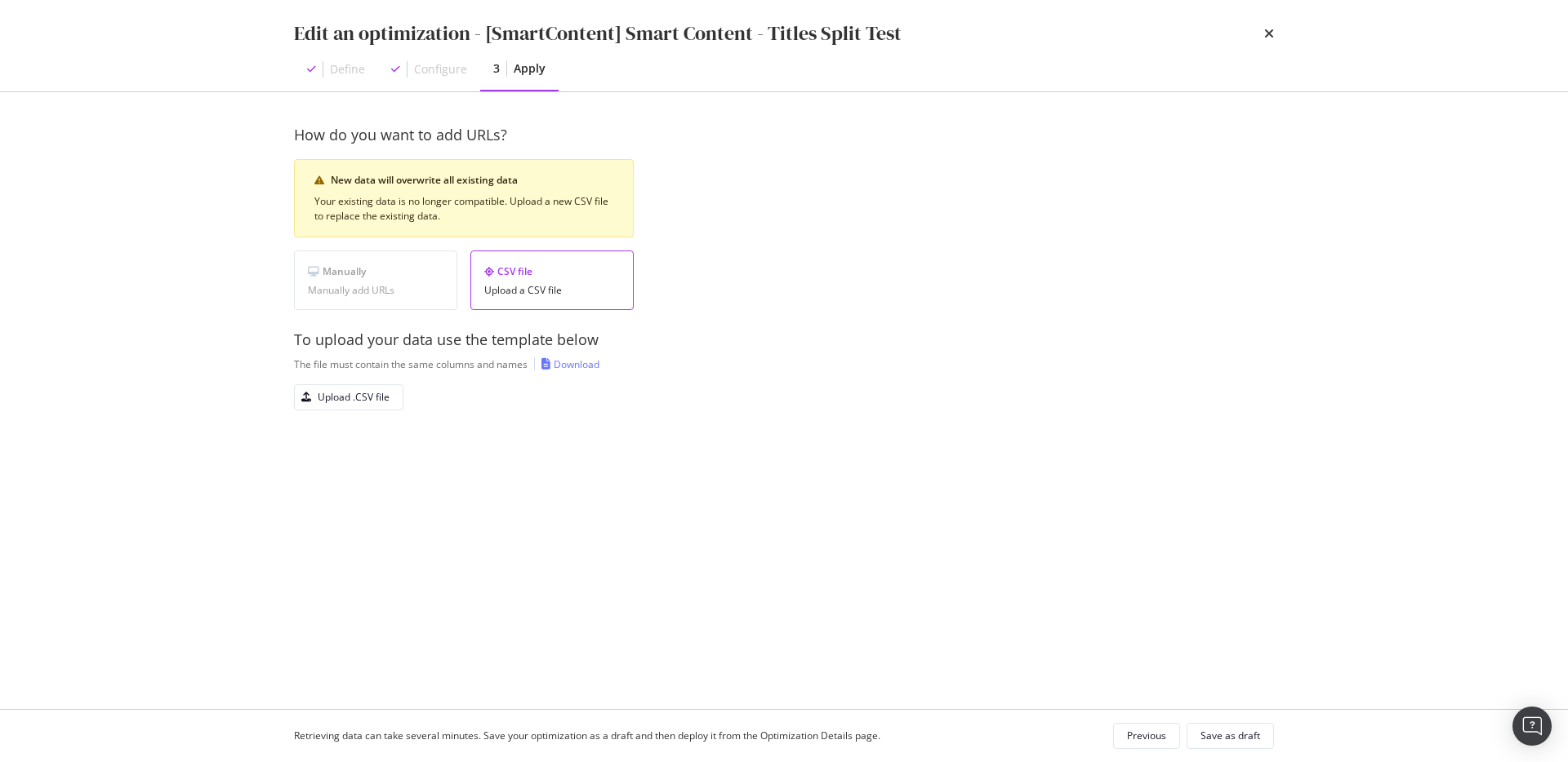
click at [366, 286] on div "Manually add URLs" at bounding box center [376, 290] width 135 height 12
click at [1151, 732] on div "Previous" at bounding box center [1145, 735] width 39 height 14
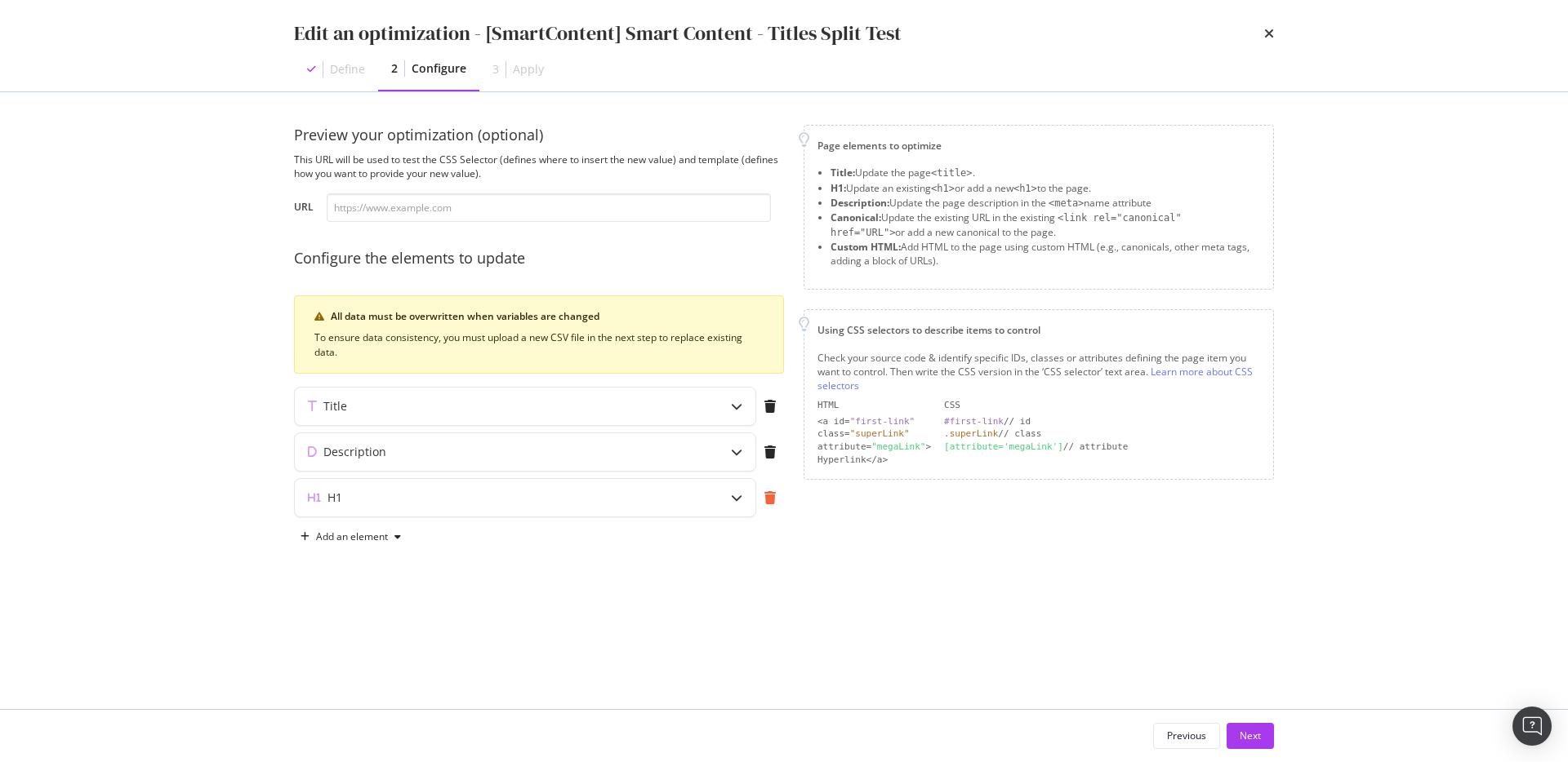
click at [772, 497] on icon "modal" at bounding box center [770, 497] width 12 height 13
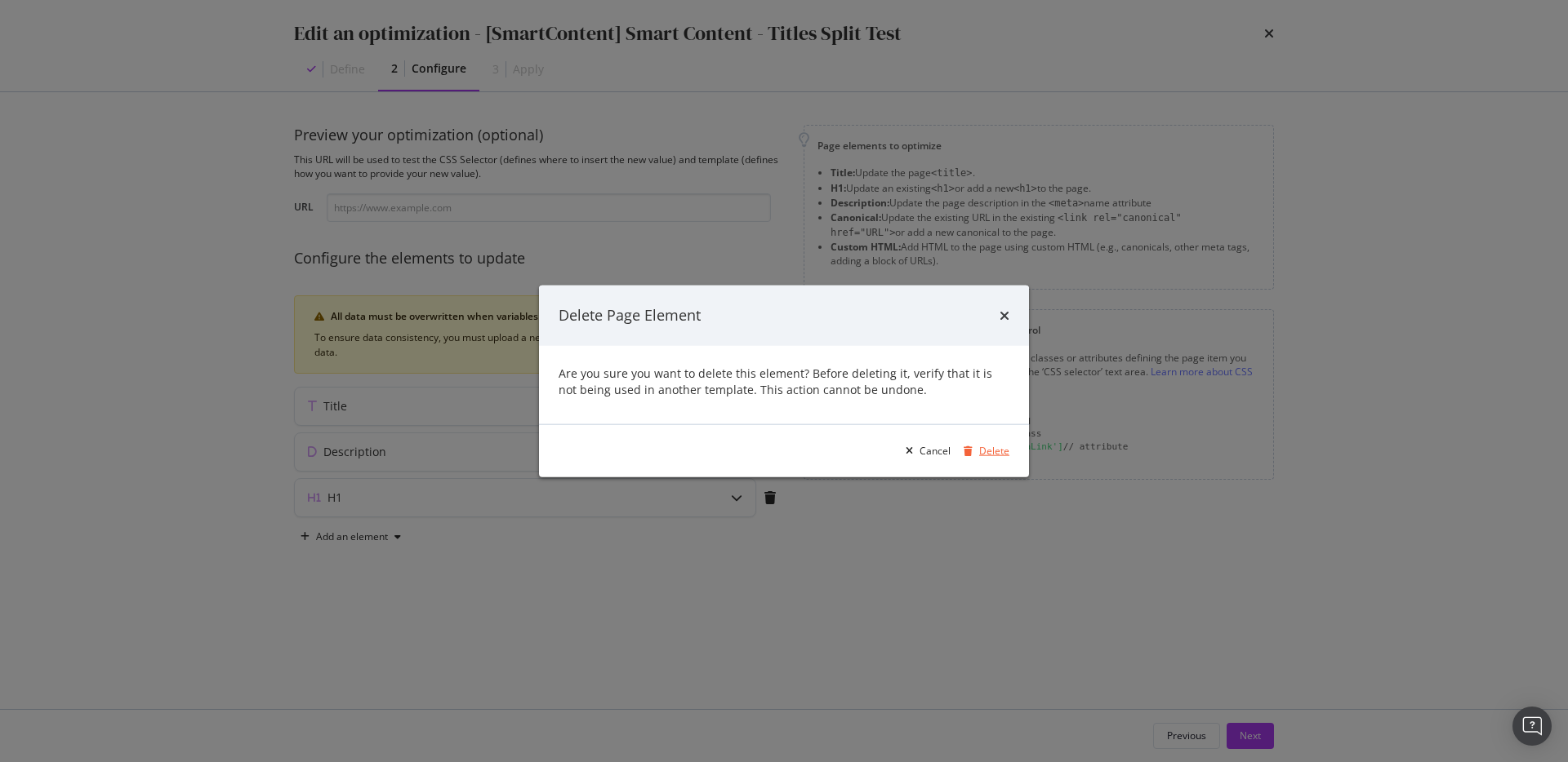
click at [987, 453] on div "Delete" at bounding box center [994, 450] width 31 height 14
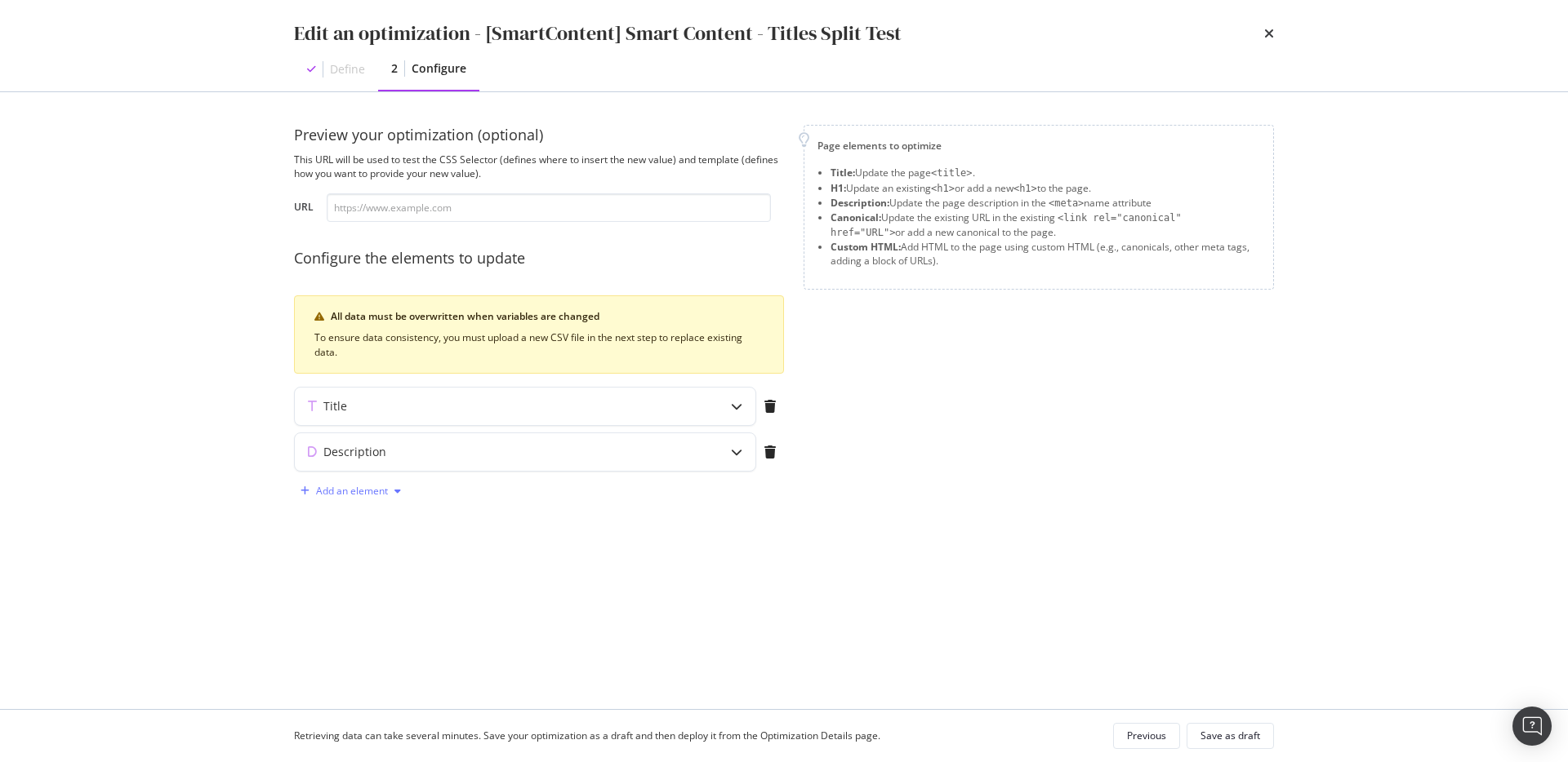
click at [334, 487] on div "Add an element" at bounding box center [352, 491] width 72 height 10
click at [564, 539] on div "Preview your optimization (optional) This URL will be used to test the CSS Sele…" at bounding box center [783, 401] width 980 height 552
click at [773, 414] on div "modal" at bounding box center [770, 406] width 28 height 38
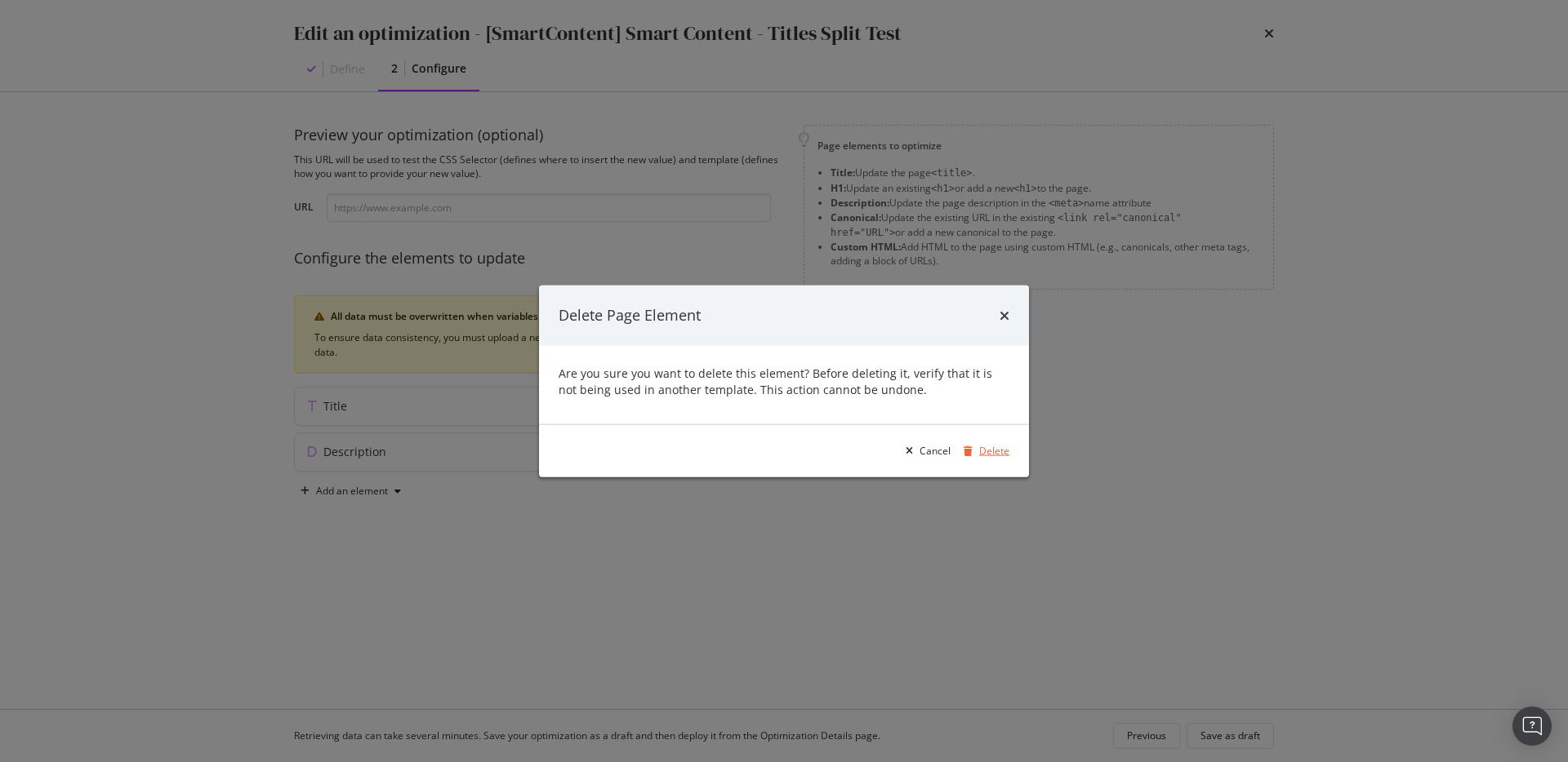
click at [1003, 453] on div "Delete" at bounding box center [994, 450] width 31 height 14
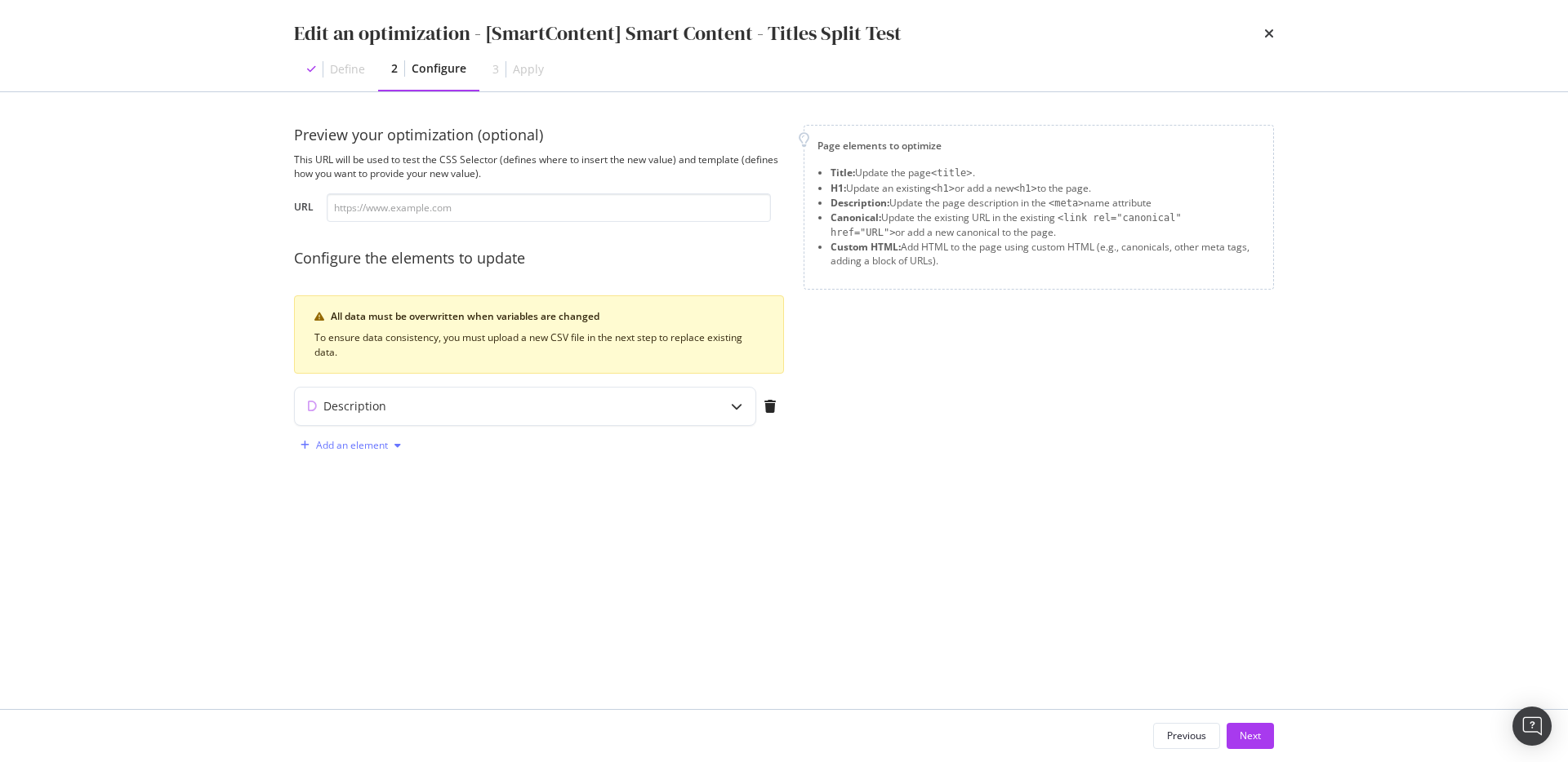
click at [393, 434] on div "Add an element" at bounding box center [351, 445] width 114 height 24
click at [376, 473] on div "Title" at bounding box center [360, 476] width 110 height 21
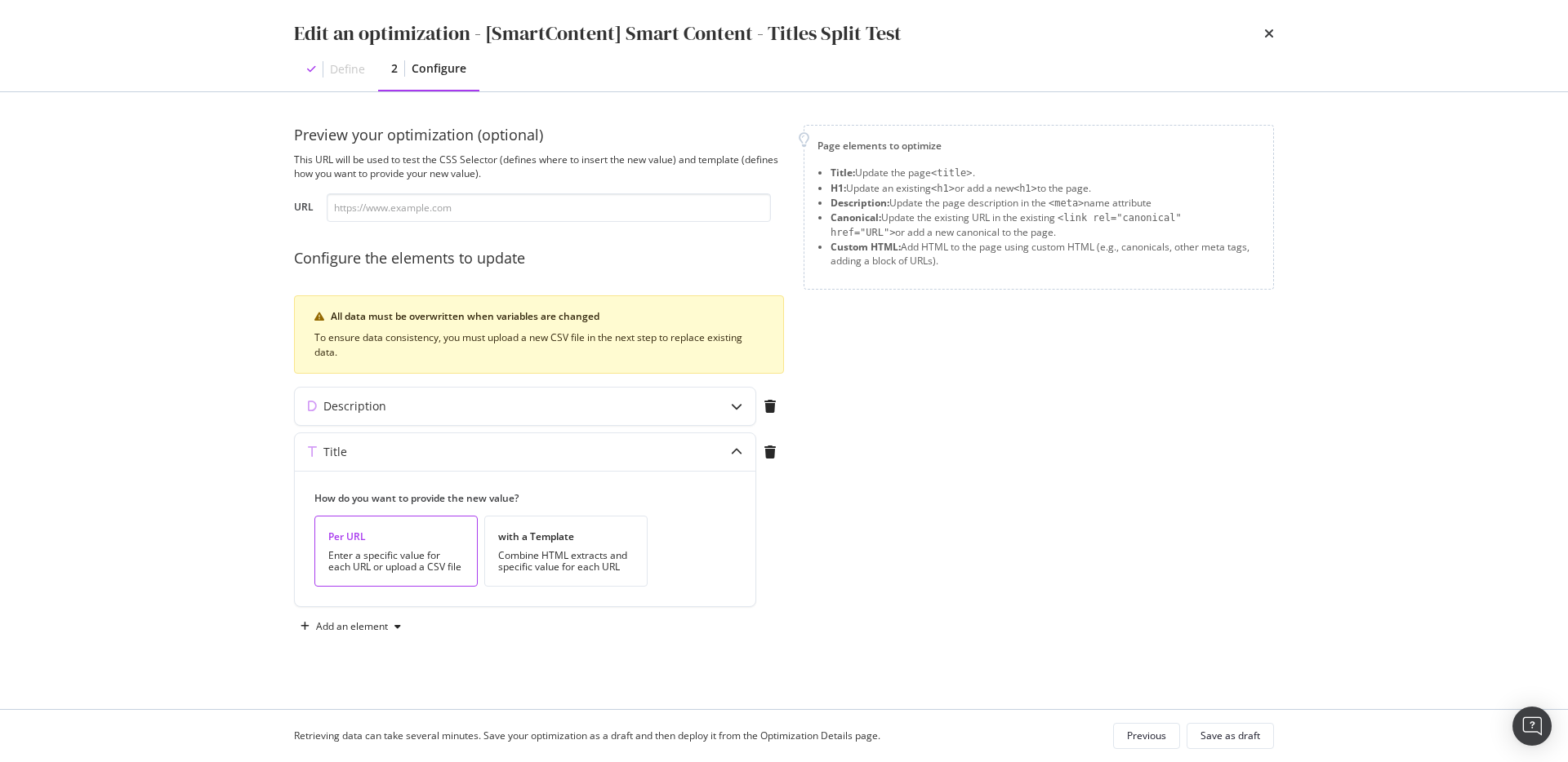
click at [644, 674] on div "Preview your optimization (optional) This URL will be used to test the CSS Sele…" at bounding box center [783, 401] width 980 height 552
click at [963, 513] on div "Page elements to optimize Title: Update the page <title> . H1: Update an existi…" at bounding box center [1039, 383] width 470 height 515
click at [733, 453] on icon "modal" at bounding box center [736, 452] width 12 height 12
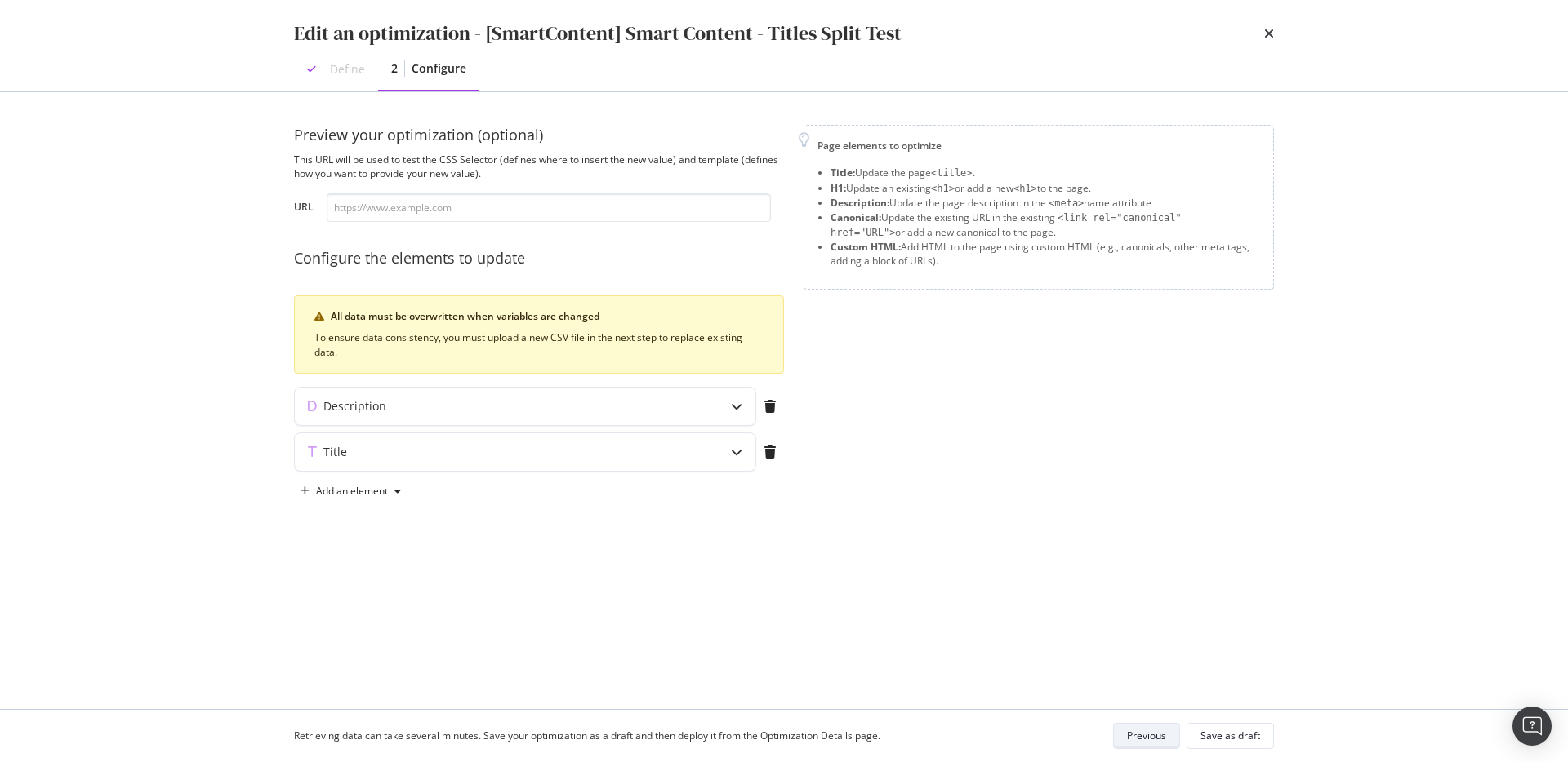
click at [1128, 737] on div "Previous" at bounding box center [1145, 735] width 39 height 14
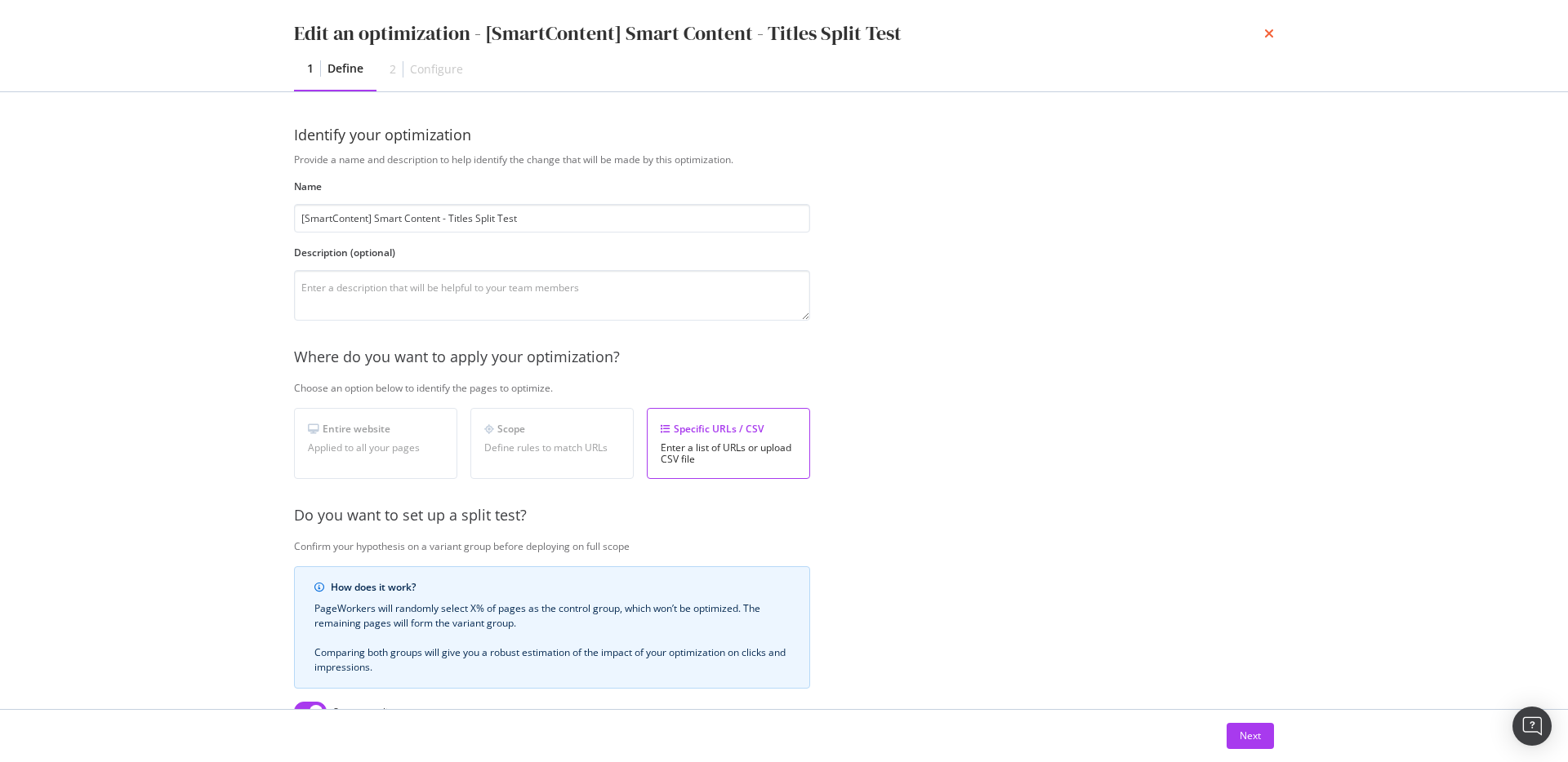
click at [1265, 29] on icon "times" at bounding box center [1269, 33] width 10 height 13
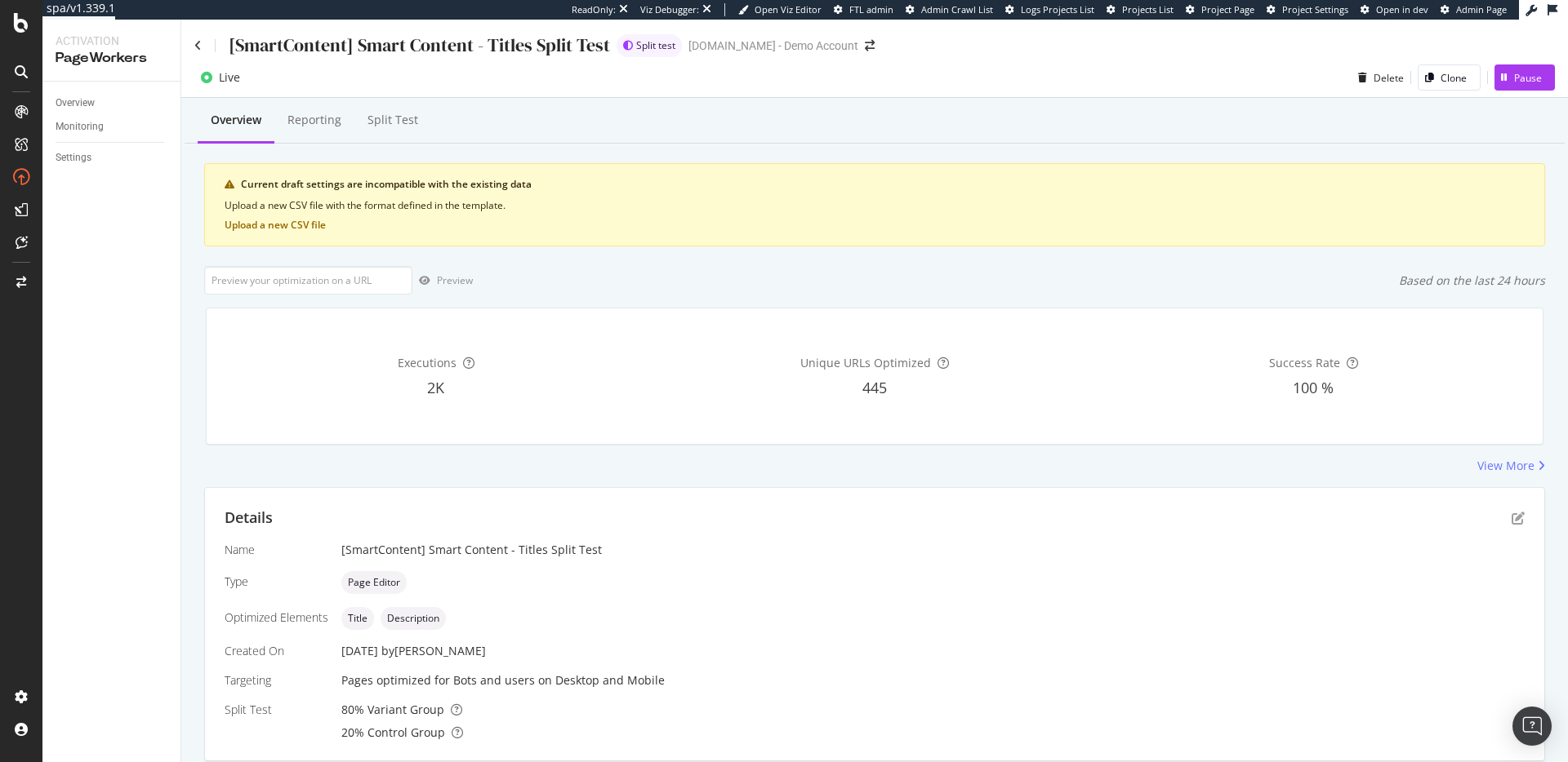
click at [192, 45] on div "[SmartContent] Smart Content - Titles Split Test Split test [DOMAIN_NAME] - Dem…" at bounding box center [874, 39] width 1387 height 39
click at [196, 45] on icon at bounding box center [198, 45] width 7 height 12
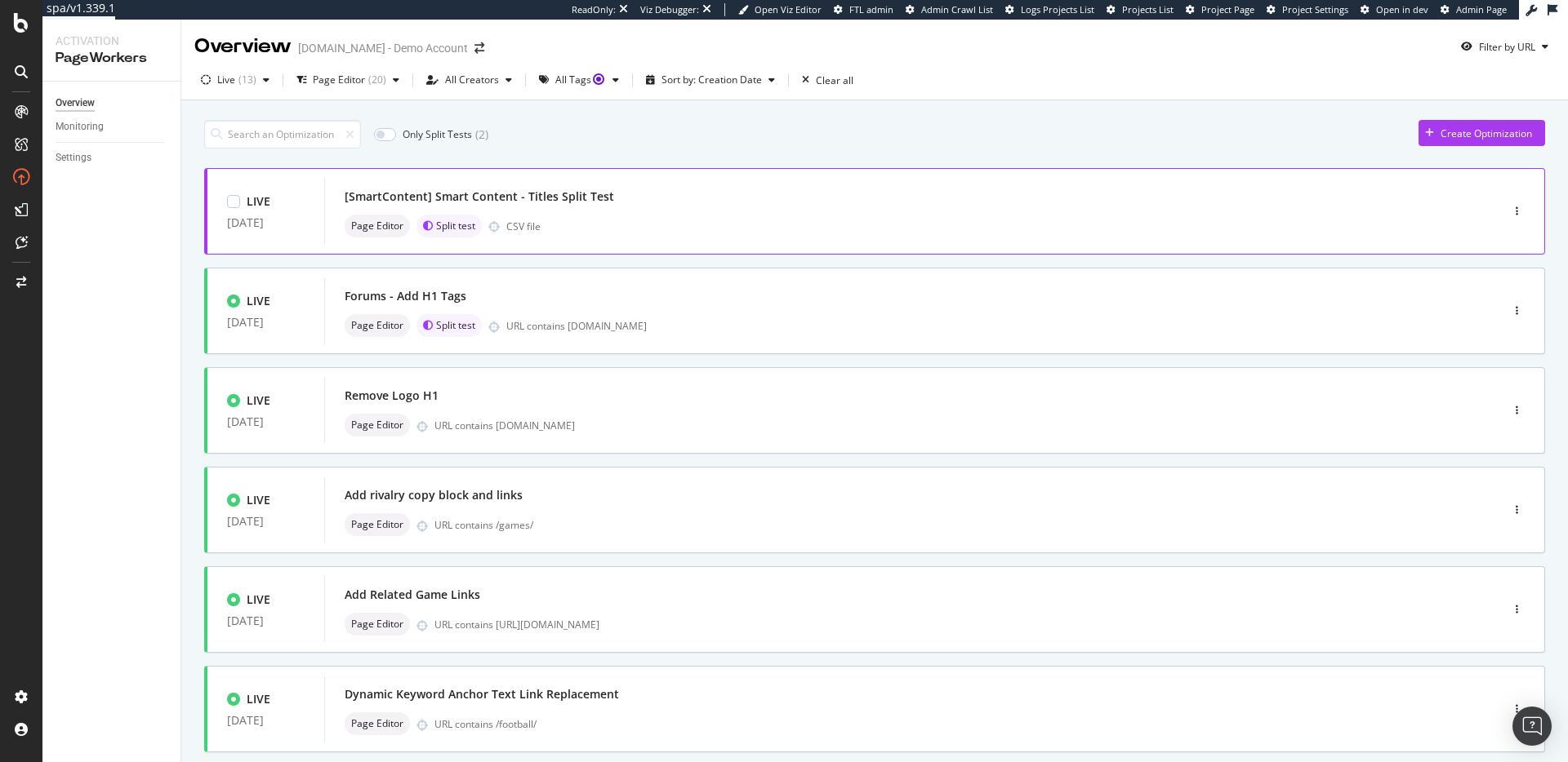
click at [815, 209] on div "[SmartContent] Smart Content - Titles Split Test Page Editor Split test CSV file" at bounding box center [887, 212] width 1086 height 52
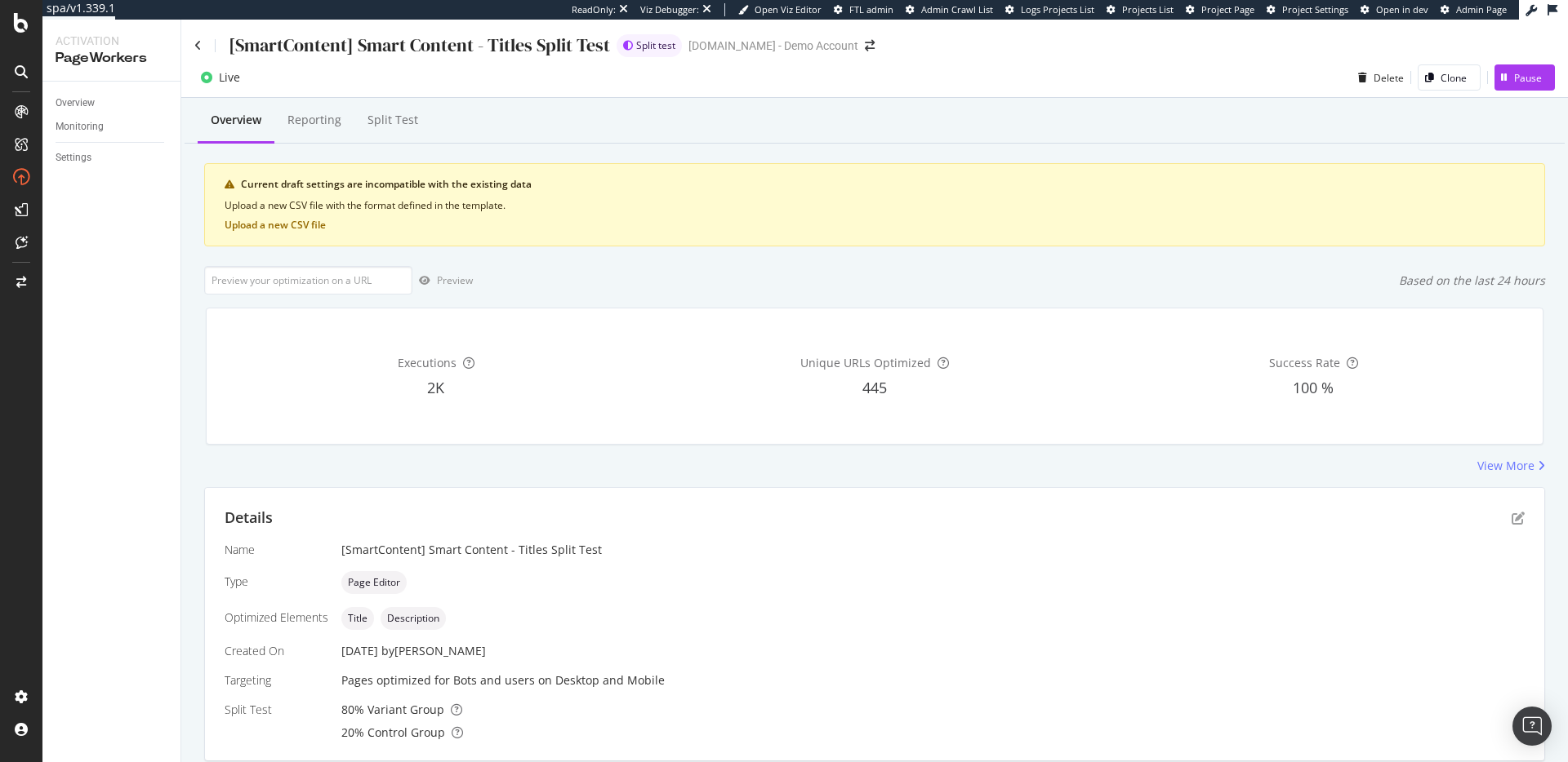
click at [202, 48] on div "[SmartContent] Smart Content - Titles Split Test" at bounding box center [402, 45] width 415 height 25
click at [196, 42] on icon at bounding box center [198, 45] width 7 height 12
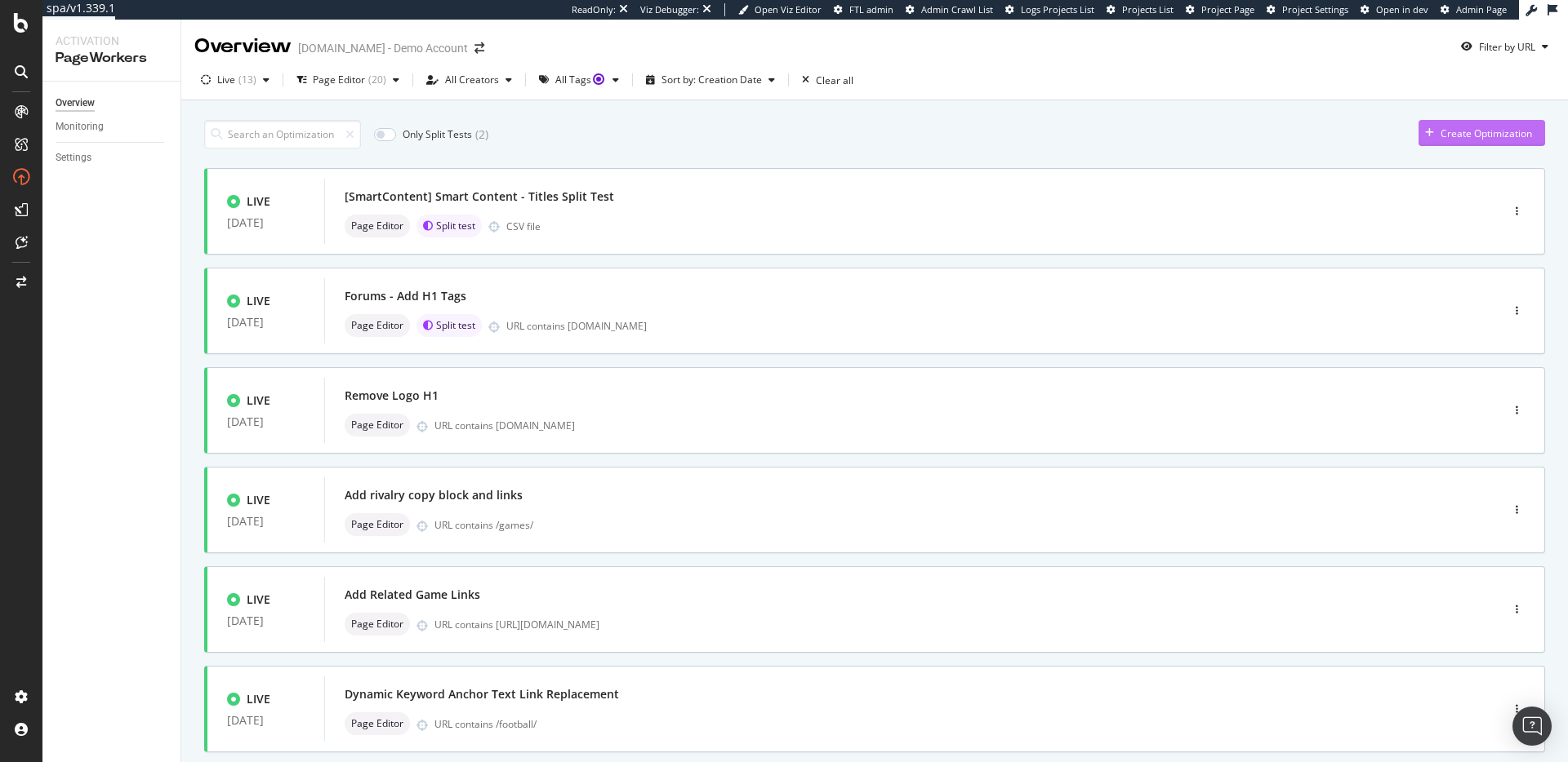
click at [1445, 137] on div "Create Optimization" at bounding box center [1485, 132] width 91 height 14
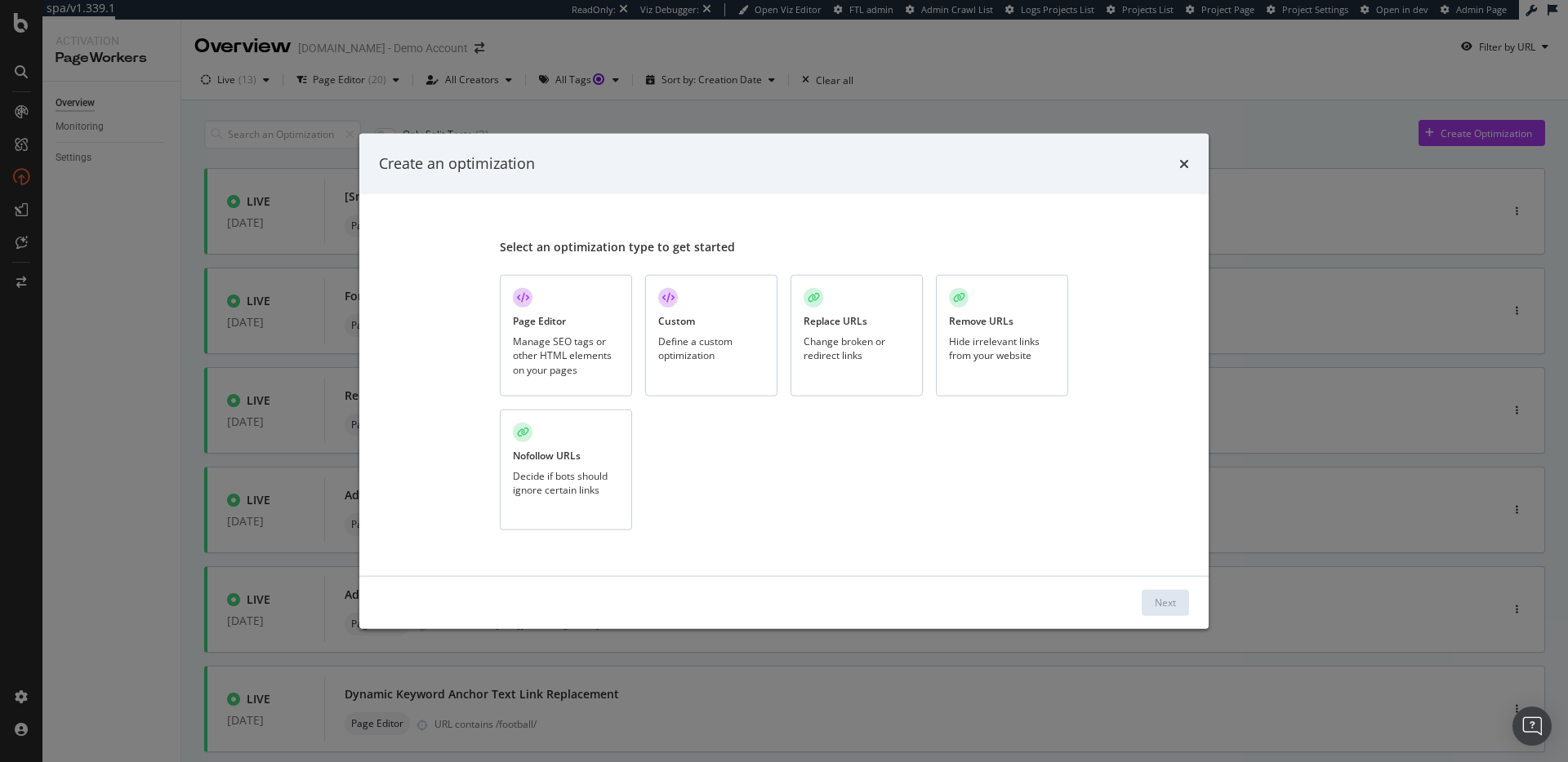
click at [542, 352] on div "Manage SEO tags or other HTML elements on your pages" at bounding box center [566, 355] width 106 height 41
click at [1177, 603] on button "Next" at bounding box center [1165, 602] width 48 height 26
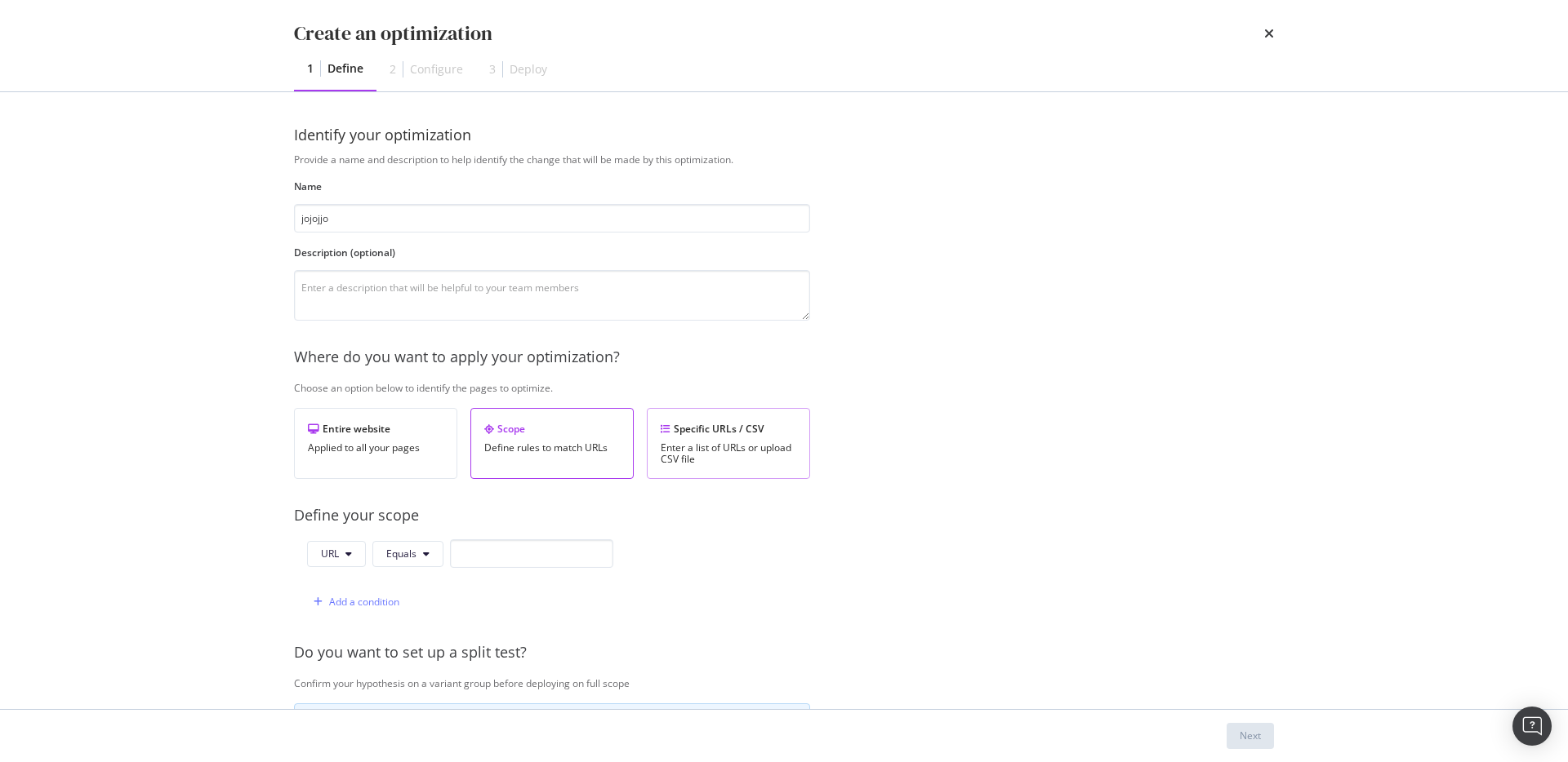
type input "jojojjo"
click at [698, 452] on div "Enter a list of URLs or upload CSV file" at bounding box center [728, 453] width 135 height 23
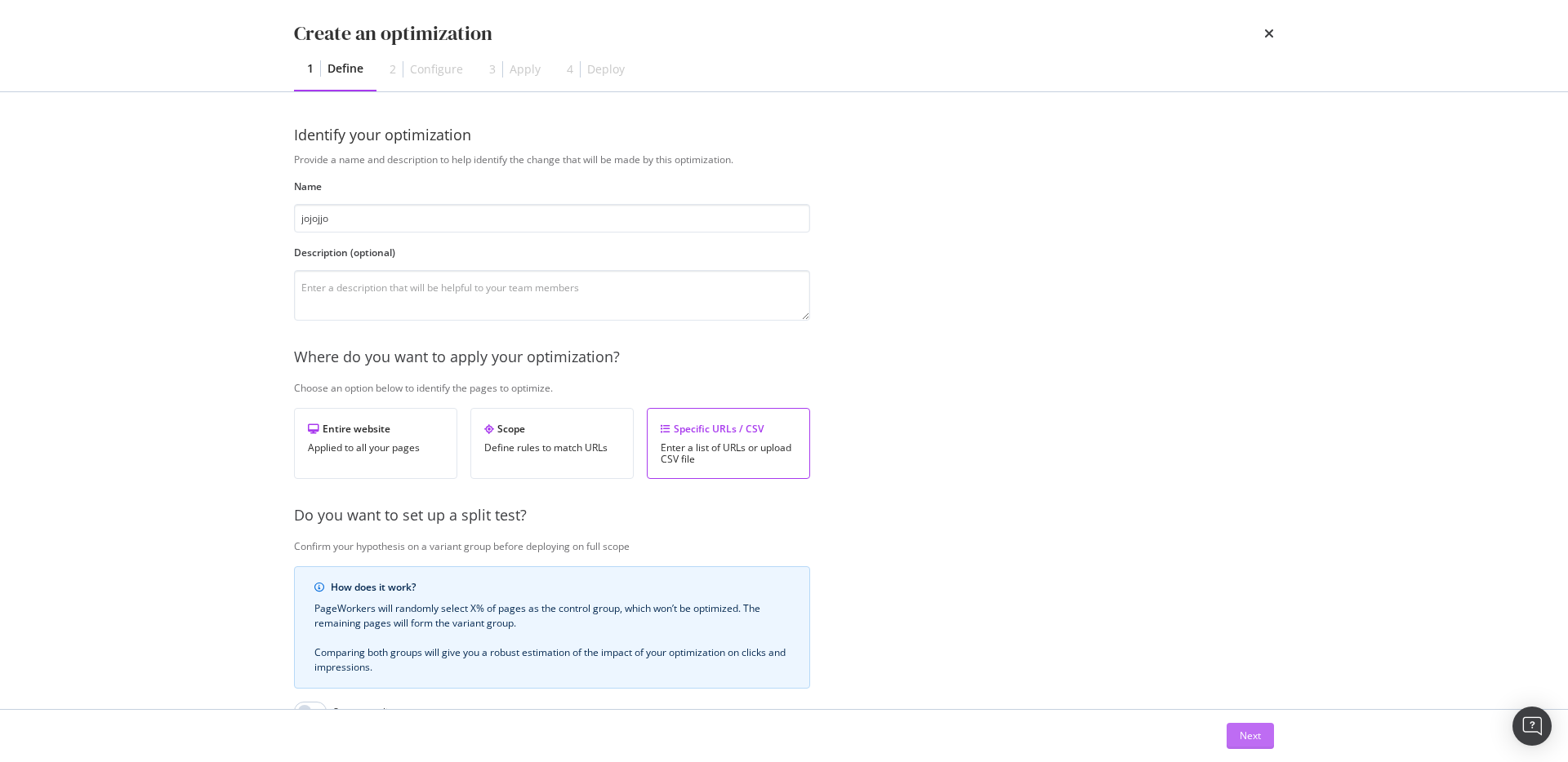
click at [1253, 731] on div "Next" at bounding box center [1250, 735] width 22 height 14
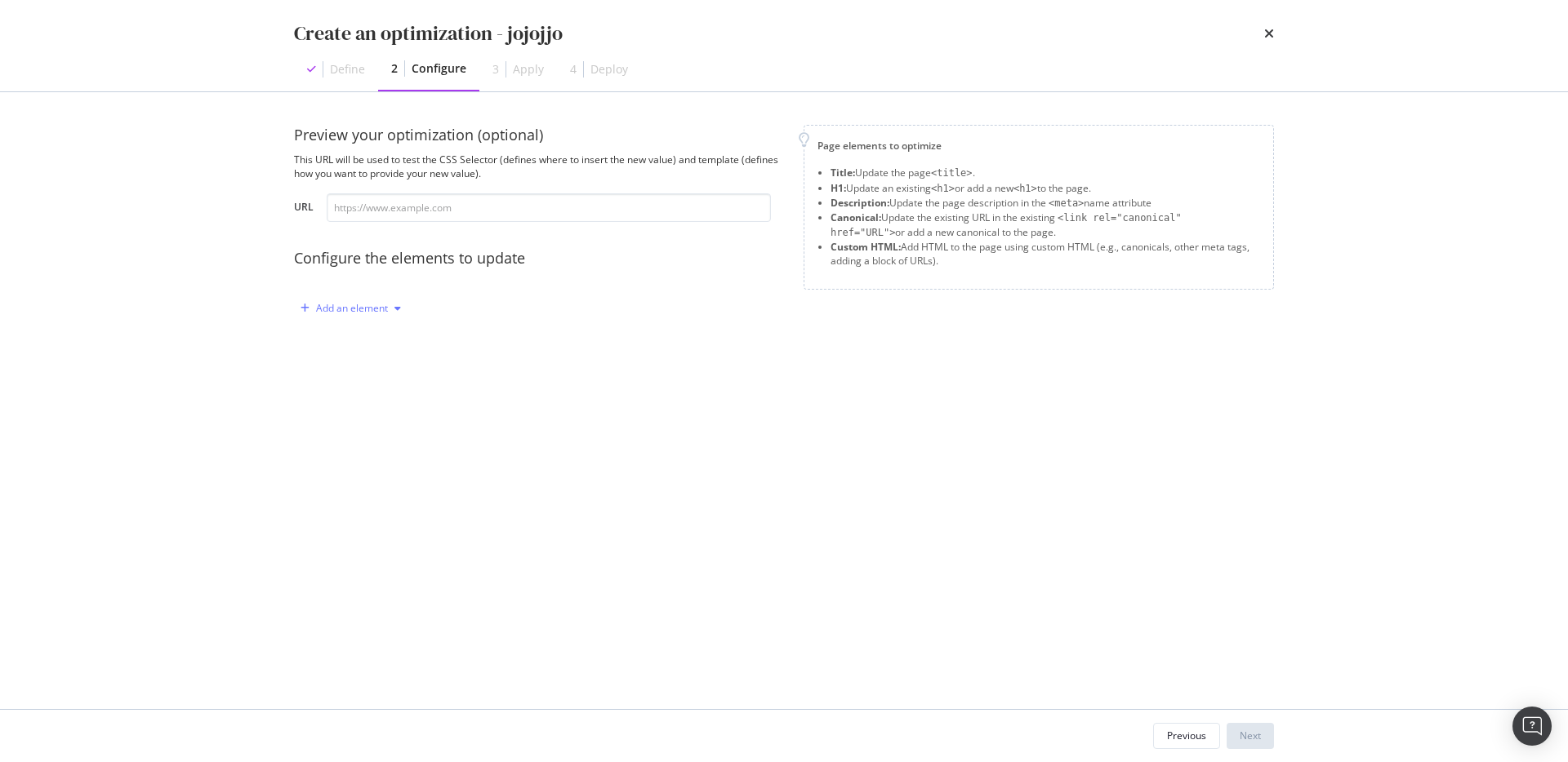
click at [361, 304] on div "Add an element" at bounding box center [352, 308] width 72 height 10
click at [356, 336] on div "Title" at bounding box center [360, 339] width 110 height 21
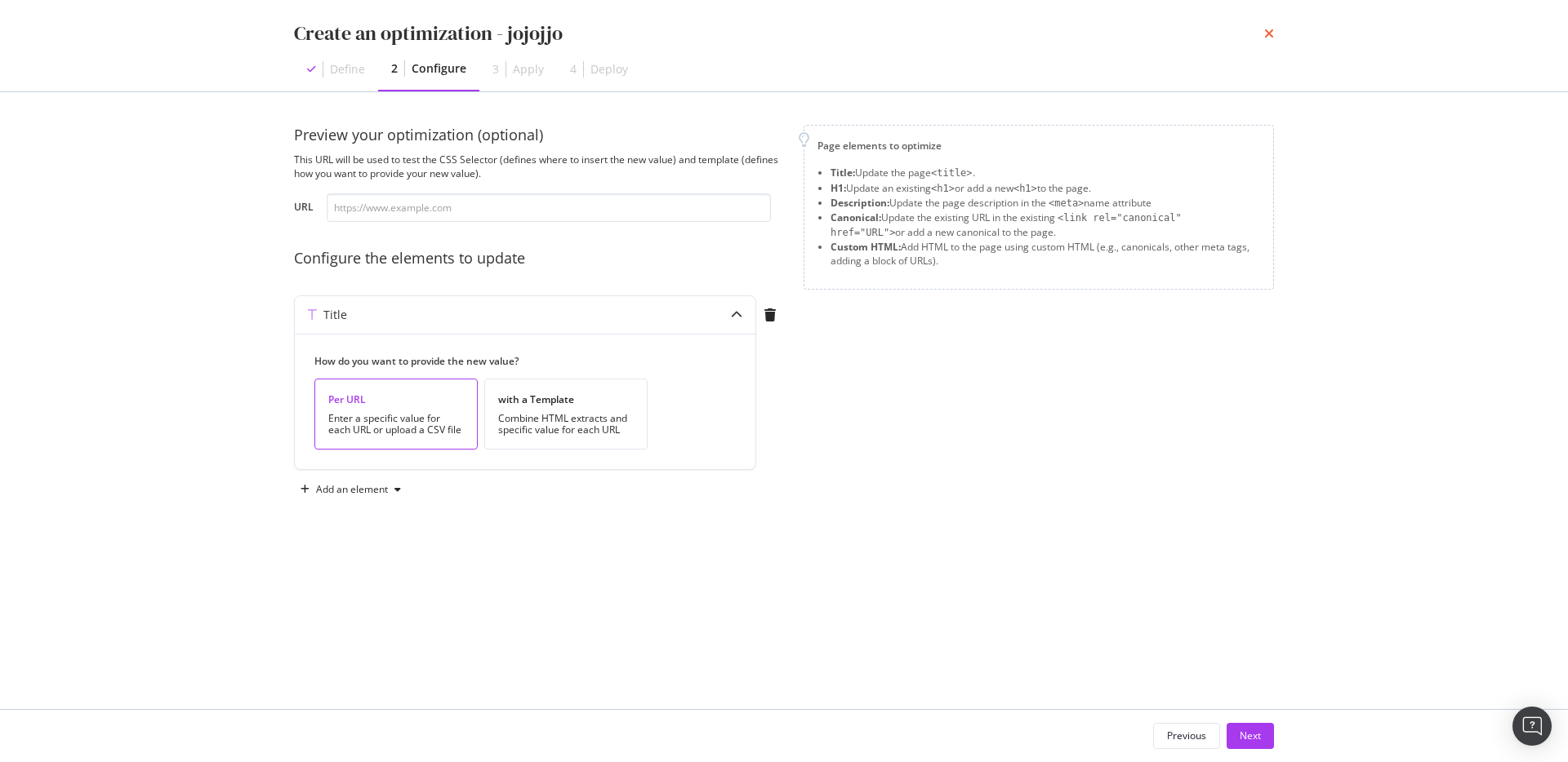
click at [1266, 32] on icon "times" at bounding box center [1269, 33] width 10 height 13
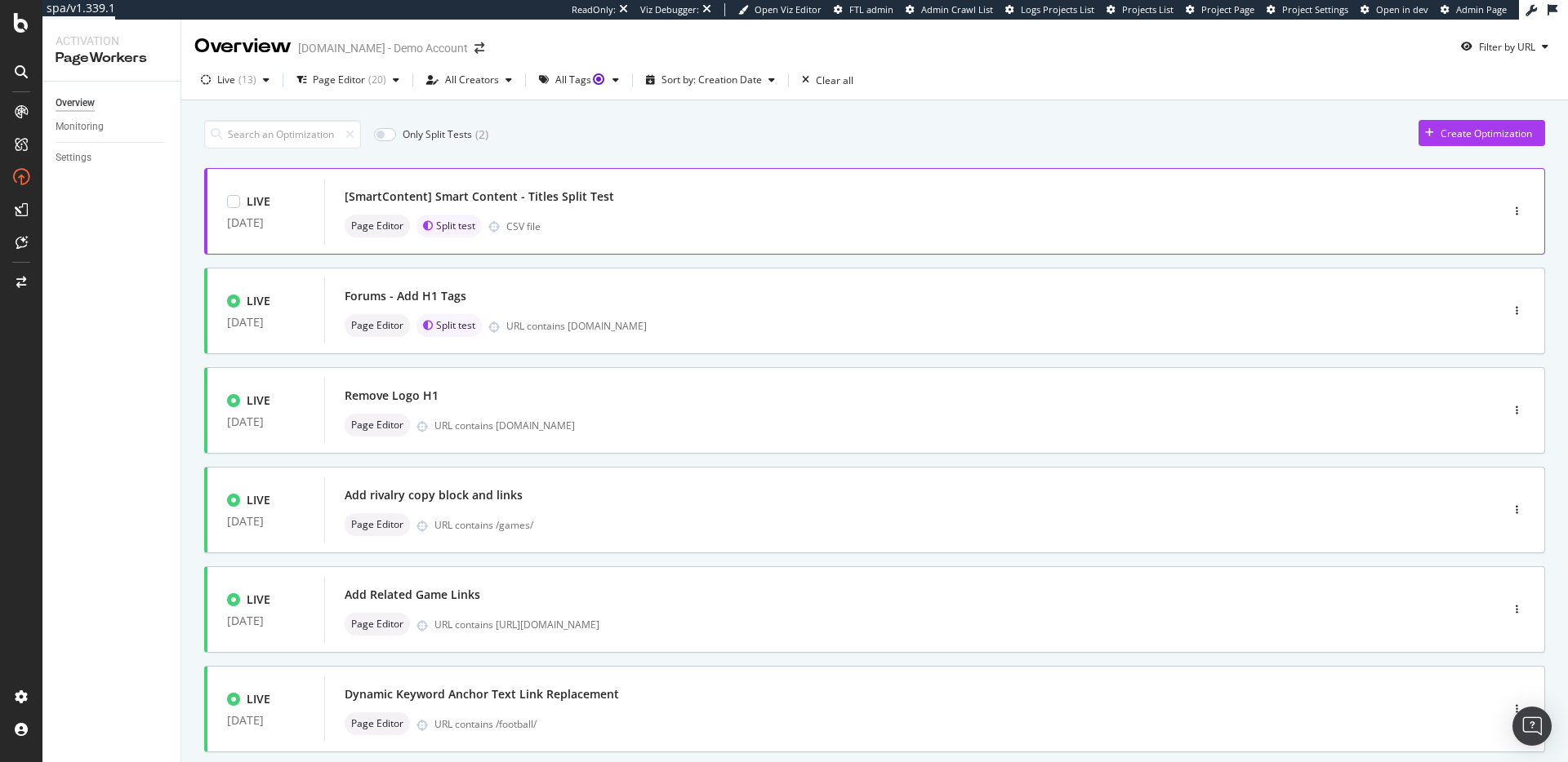
click at [1064, 216] on div "Page Editor Split test CSV file" at bounding box center [887, 225] width 1086 height 23
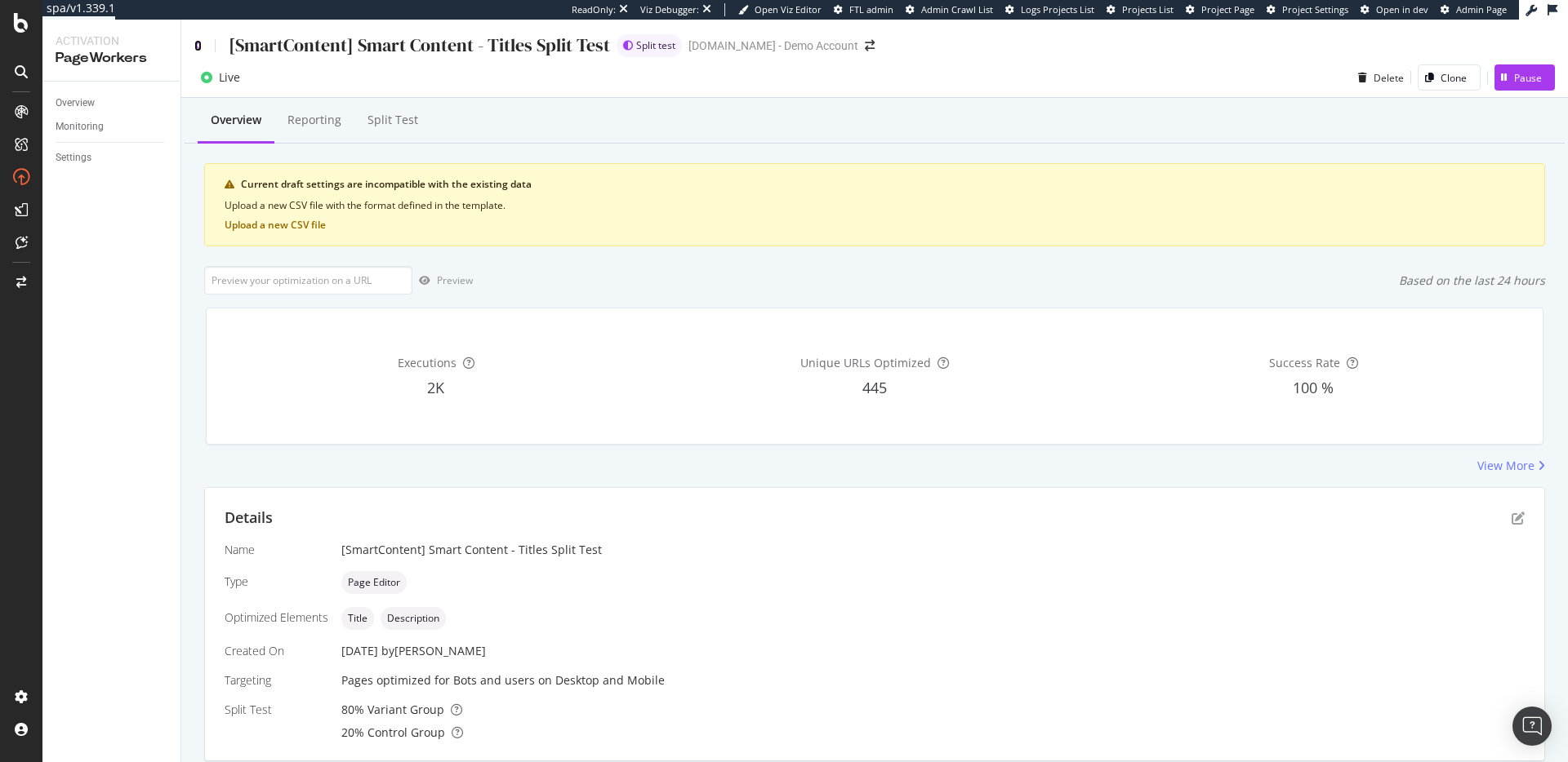
click at [195, 49] on icon at bounding box center [198, 45] width 7 height 12
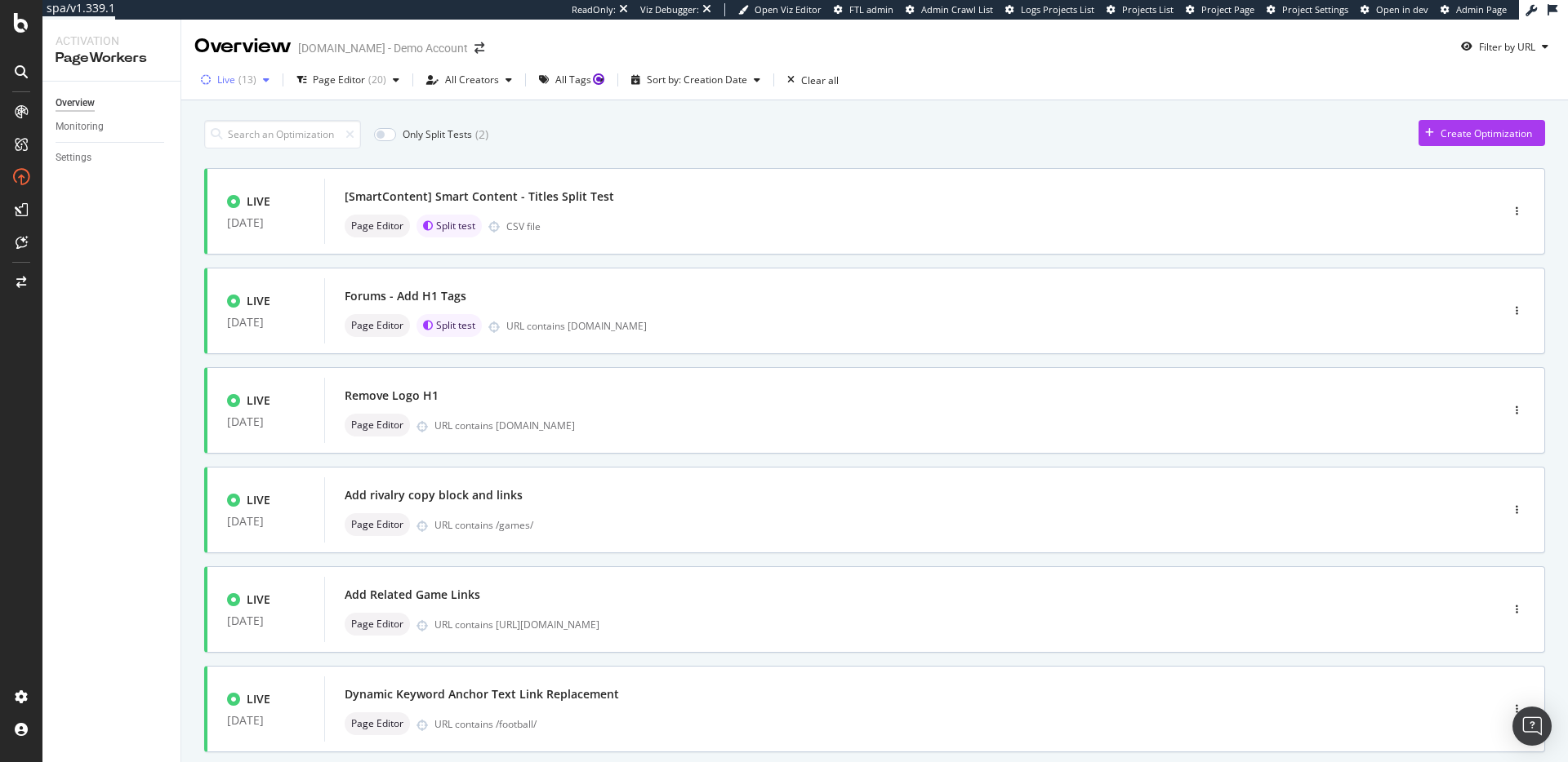
click at [257, 86] on div "Live ( 13 )" at bounding box center [235, 79] width 82 height 24
click at [214, 145] on div at bounding box center [214, 141] width 13 height 13
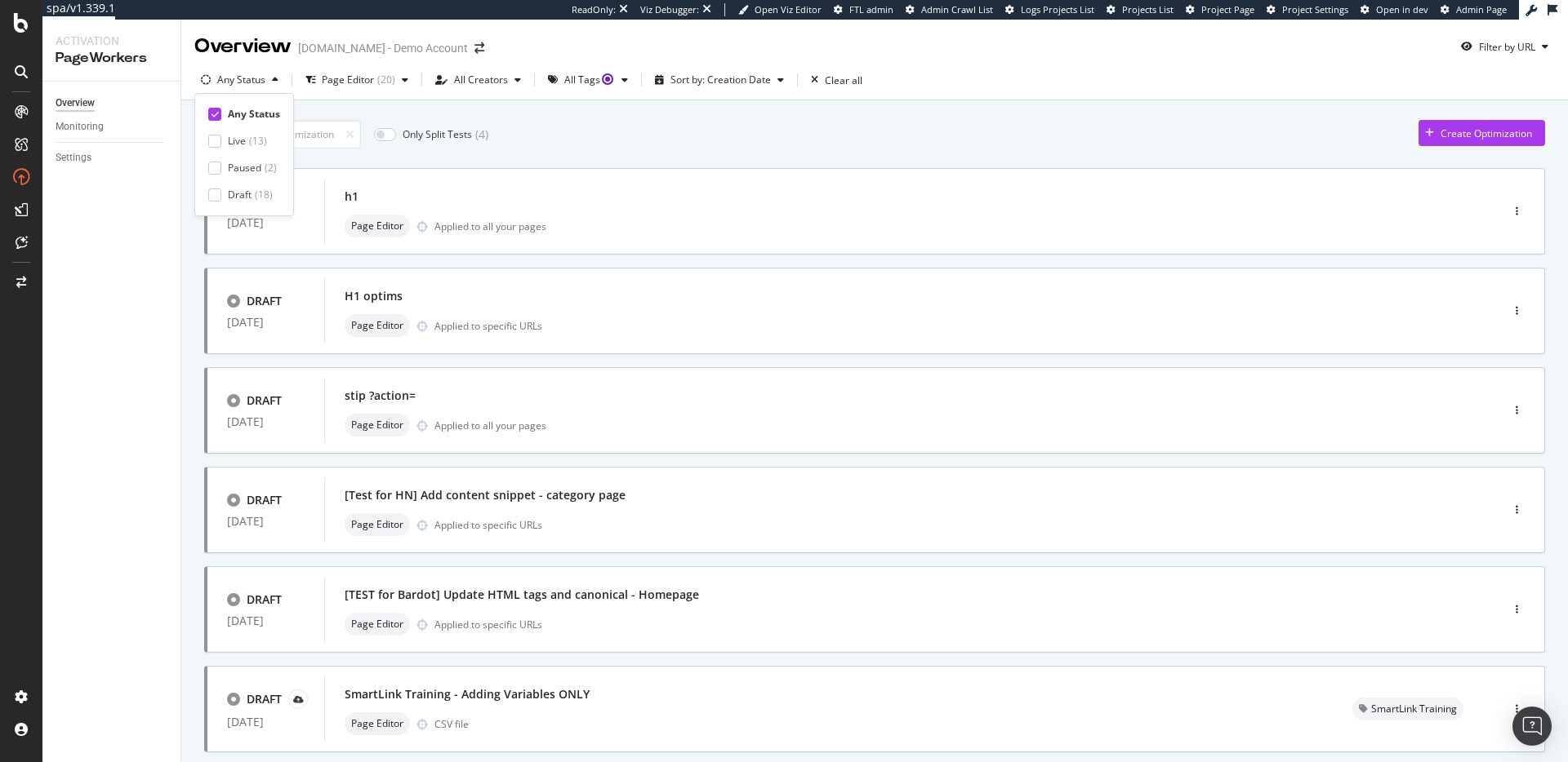
click at [249, 202] on div "Any Status Live ( 13 ) Paused ( 2 ) Draft ( 18 )" at bounding box center [244, 154] width 100 height 123
click at [245, 192] on div "Draft" at bounding box center [240, 194] width 23 height 14
click at [561, 240] on div "h1 Page Editor Applied to all your pages" at bounding box center [887, 211] width 1126 height 65
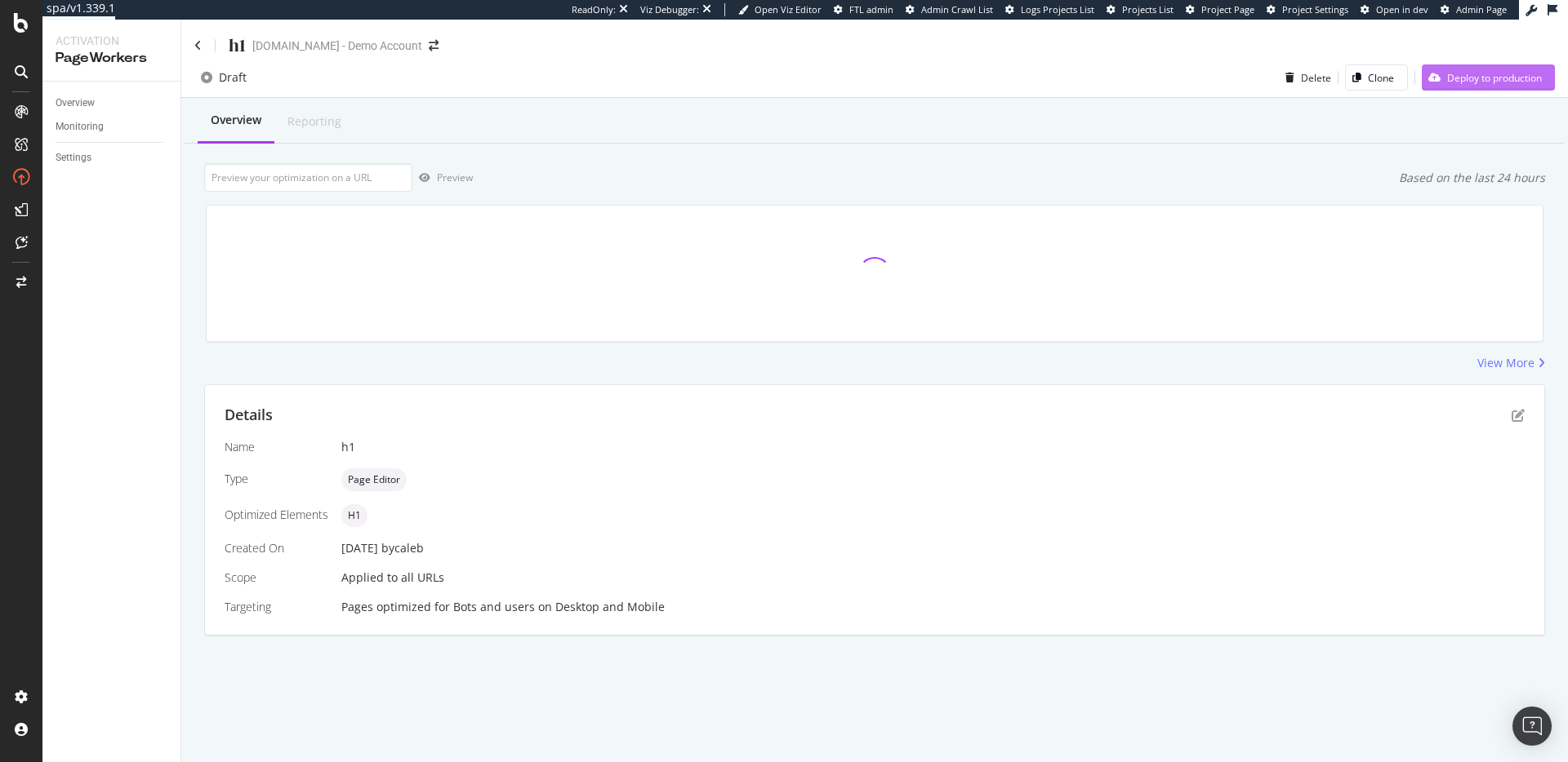
click at [1444, 83] on div "Deploy to production" at bounding box center [1481, 77] width 120 height 24
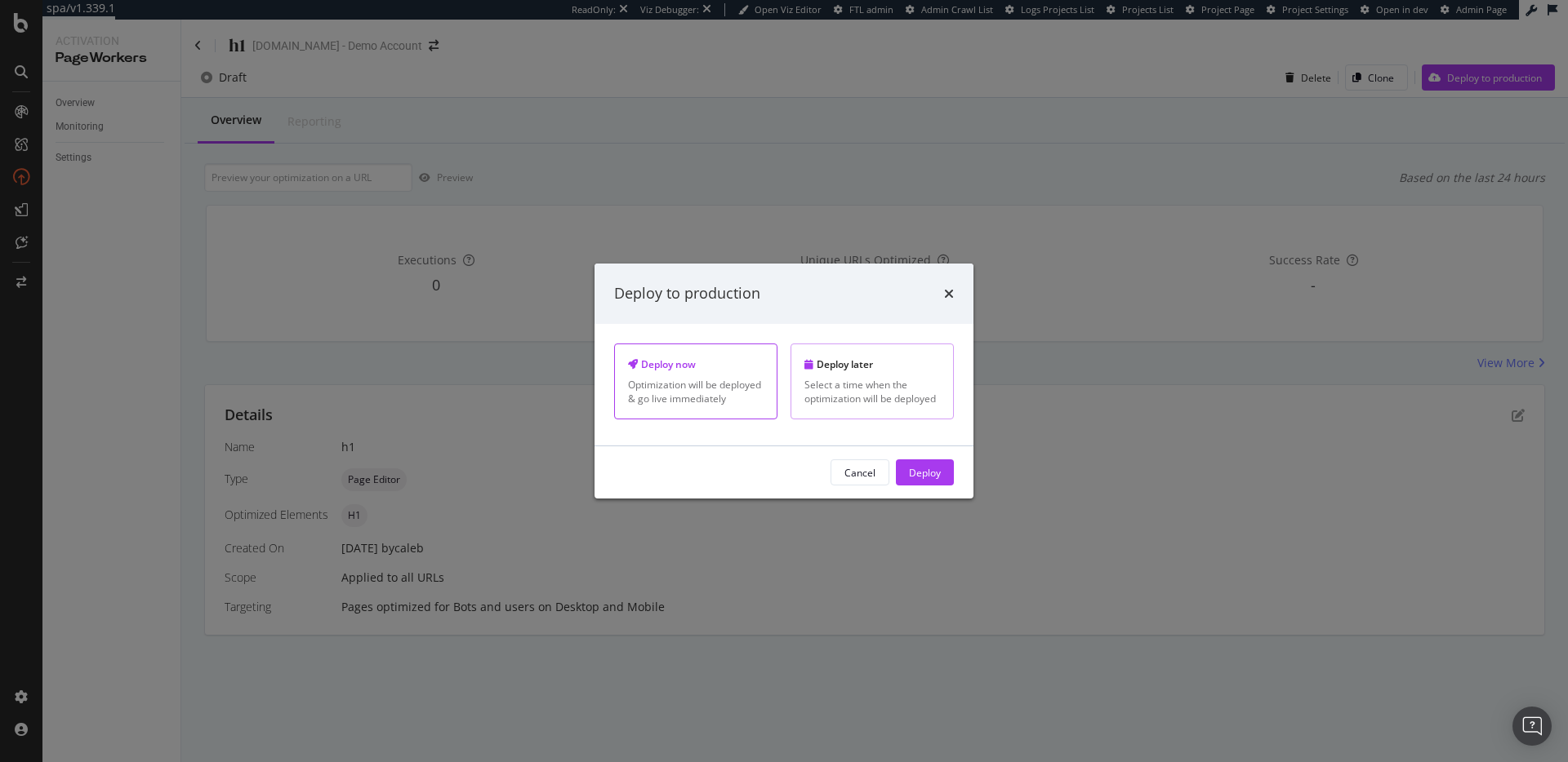
click at [852, 390] on div "Select a time when the optimization will be deployed" at bounding box center [871, 392] width 135 height 28
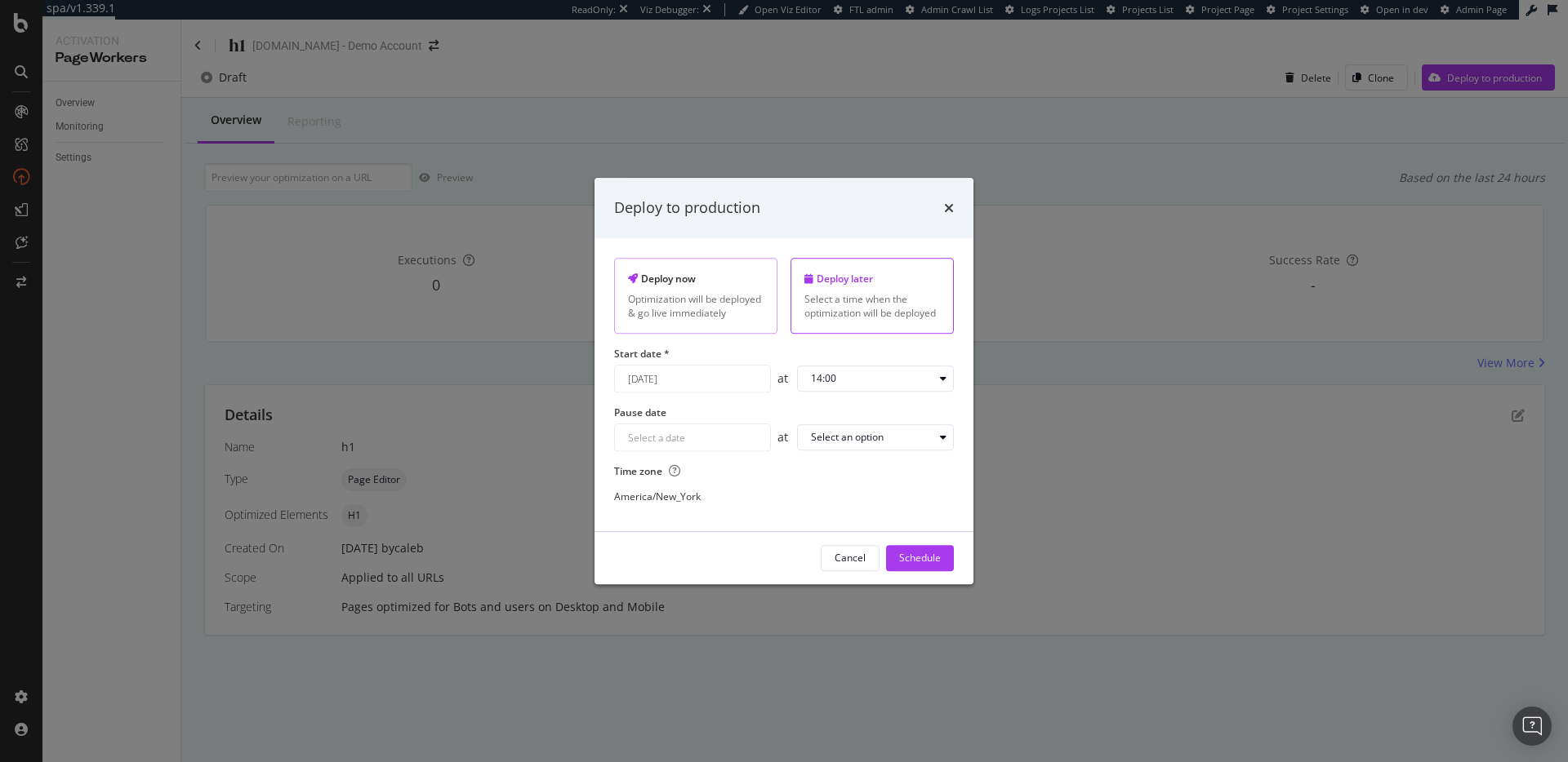
click at [672, 315] on div "Optimization will be deployed & go live immediately" at bounding box center [696, 305] width 135 height 28
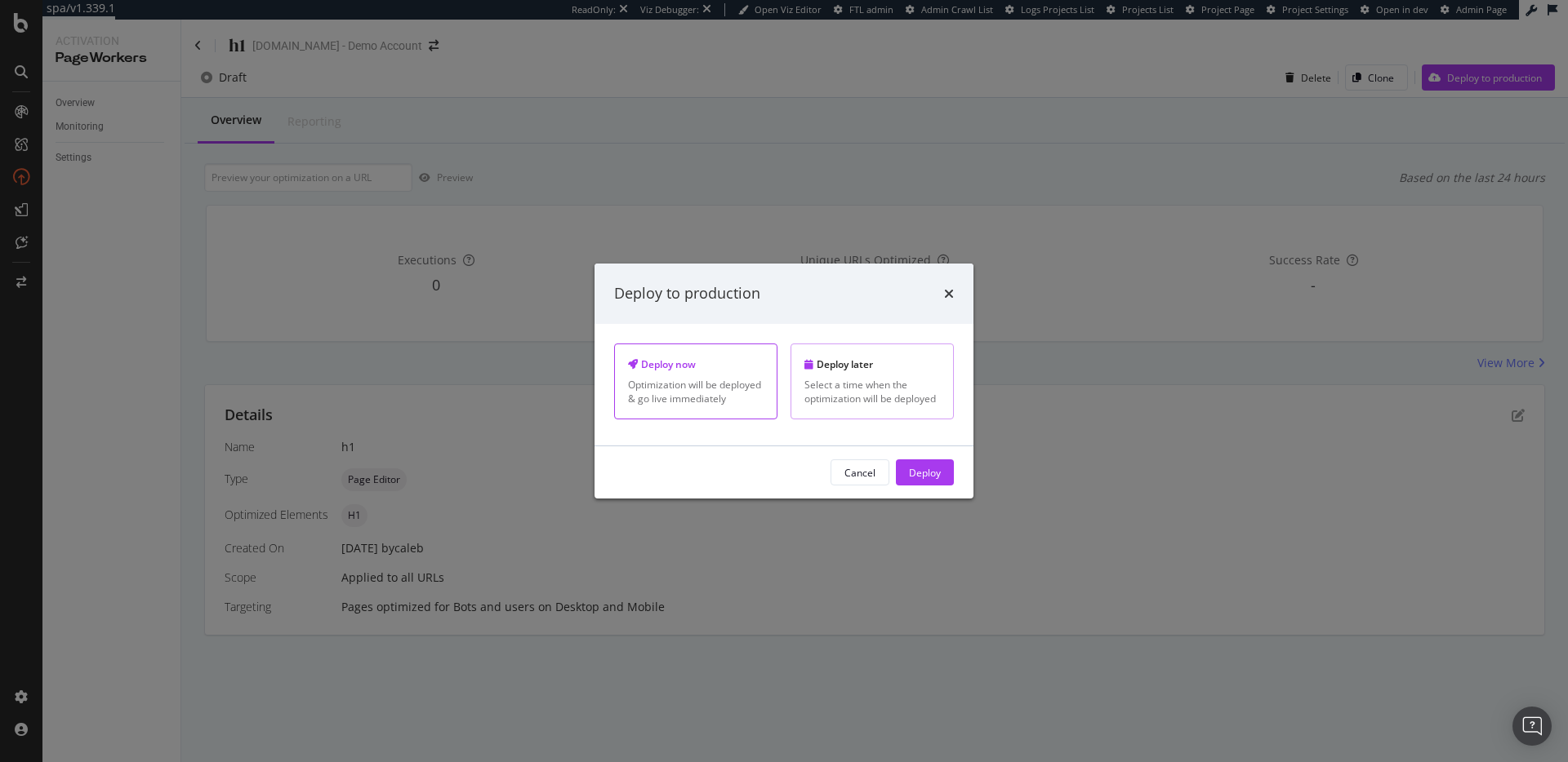
click at [851, 365] on div "Deploy later" at bounding box center [871, 364] width 135 height 14
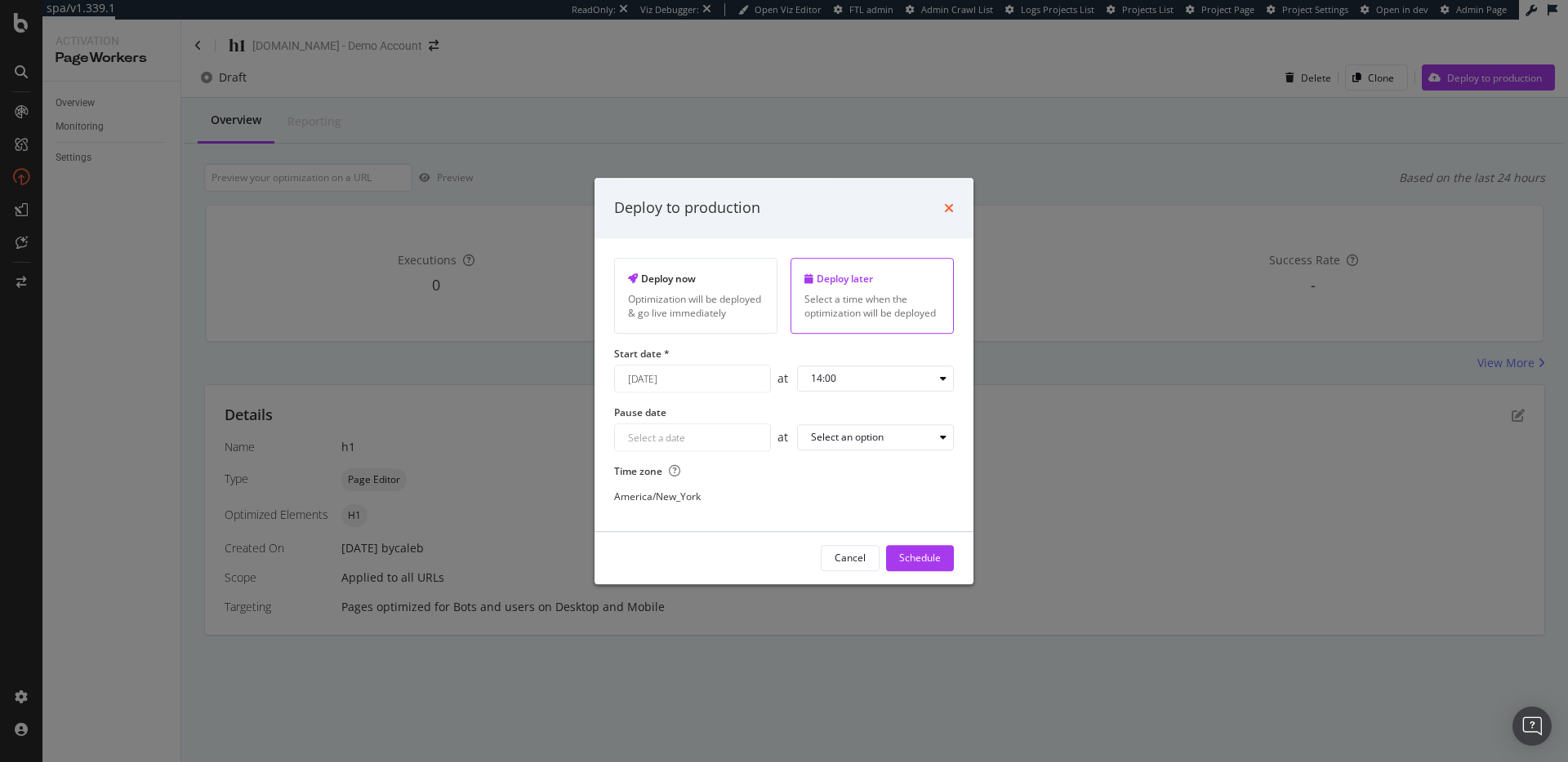
click at [950, 203] on icon "times" at bounding box center [948, 208] width 10 height 13
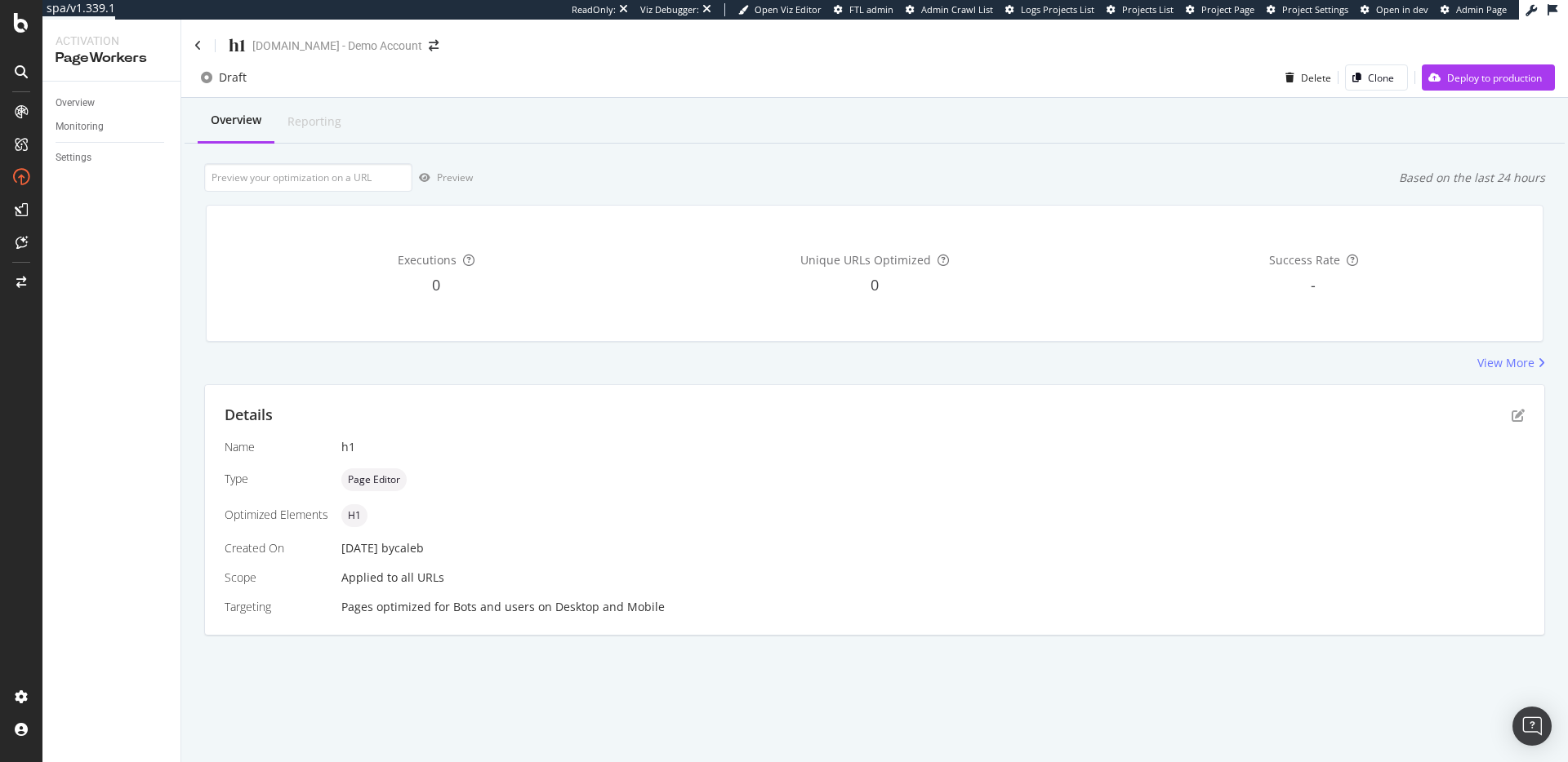
click at [187, 41] on div "h1 [DOMAIN_NAME] - Demo Account" at bounding box center [874, 39] width 1387 height 39
click at [196, 41] on icon at bounding box center [198, 45] width 7 height 12
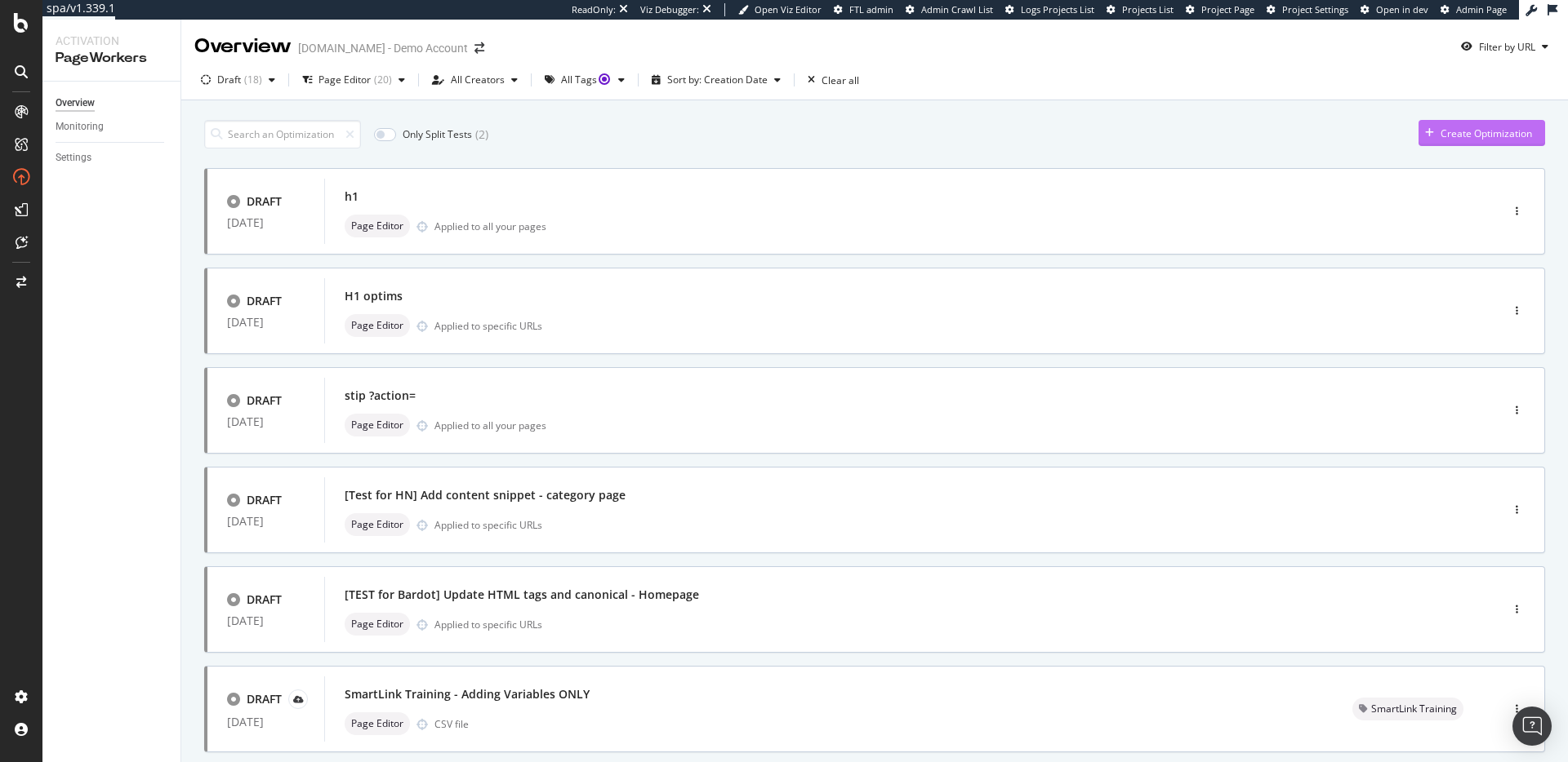
click at [1463, 132] on div "Create Optimization" at bounding box center [1485, 132] width 91 height 14
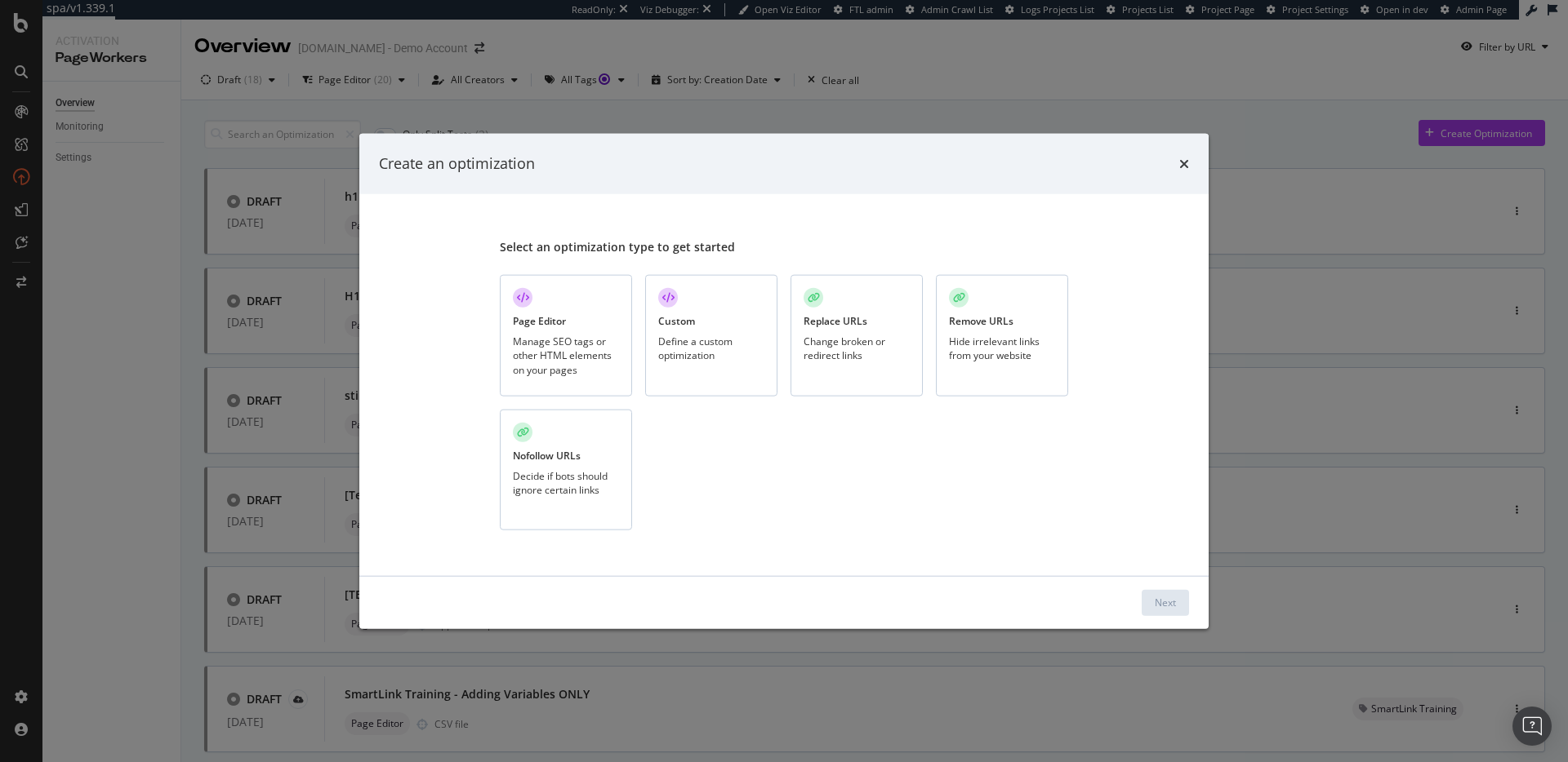
click at [574, 344] on div "Manage SEO tags or other HTML elements on your pages" at bounding box center [566, 355] width 106 height 41
click at [1181, 612] on button "Next" at bounding box center [1165, 602] width 48 height 26
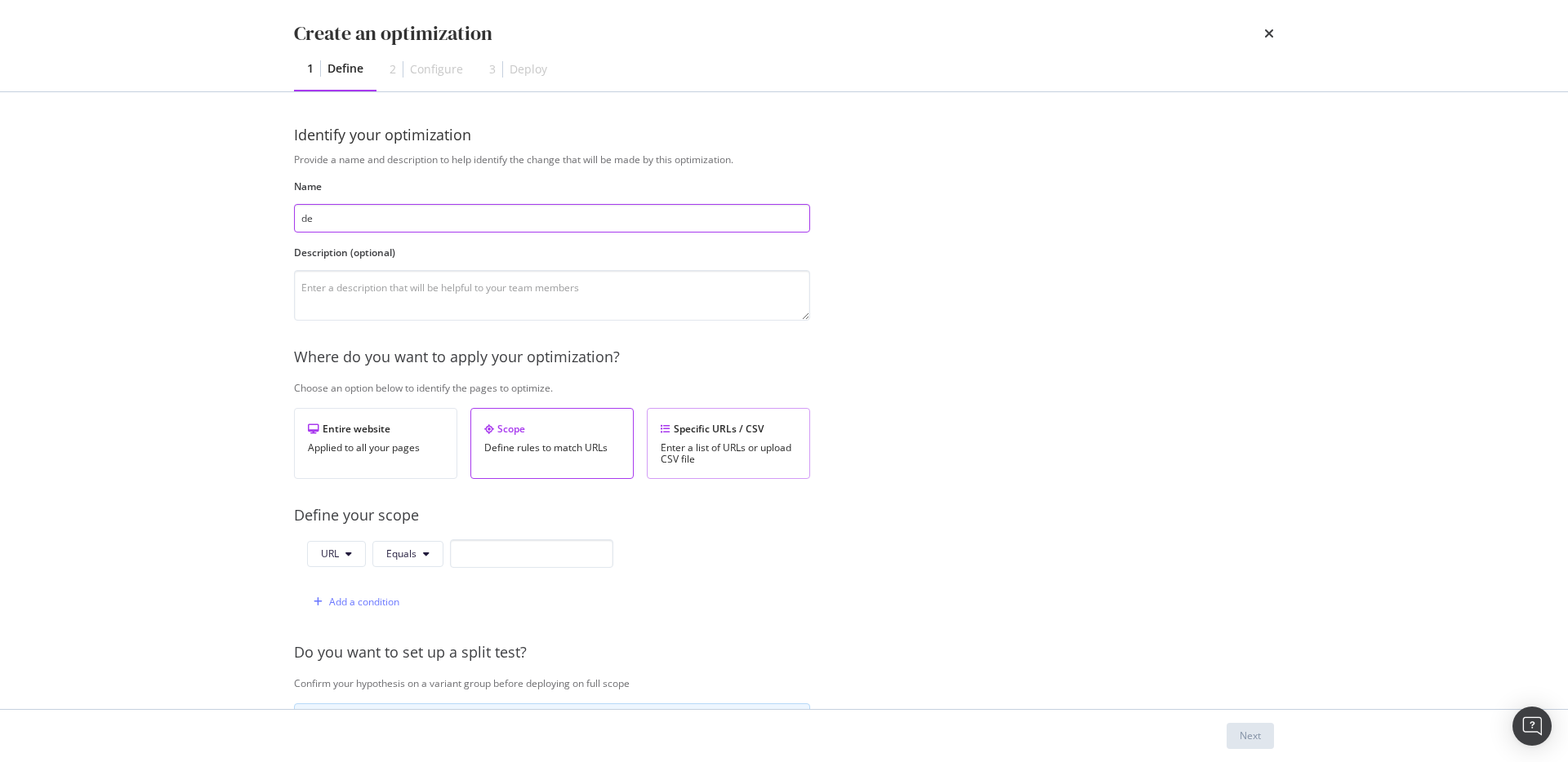
type input "de"
click at [761, 427] on div "Specific URLs / CSV" at bounding box center [728, 428] width 135 height 14
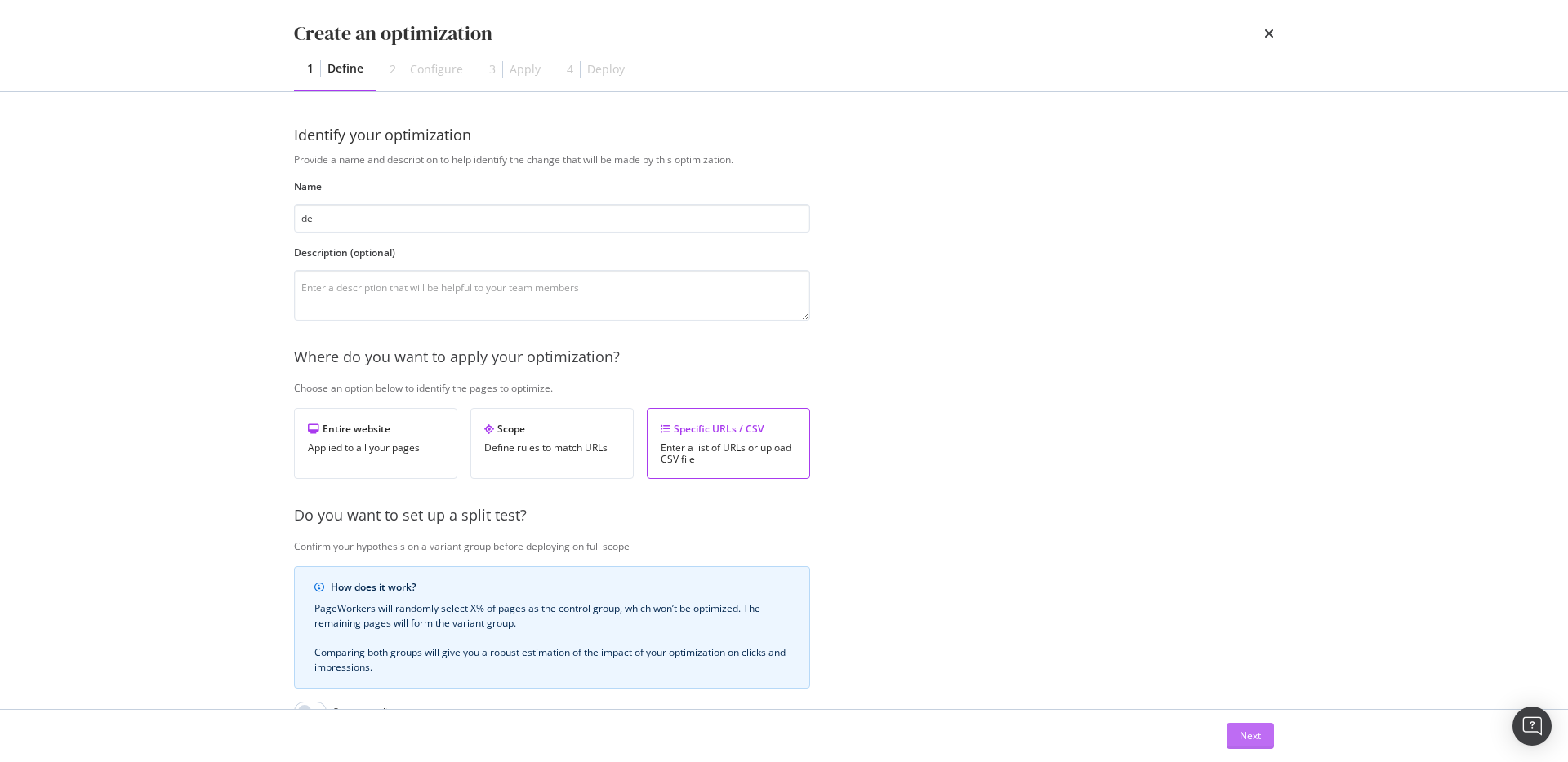
click at [1248, 733] on div "Next" at bounding box center [1250, 735] width 22 height 14
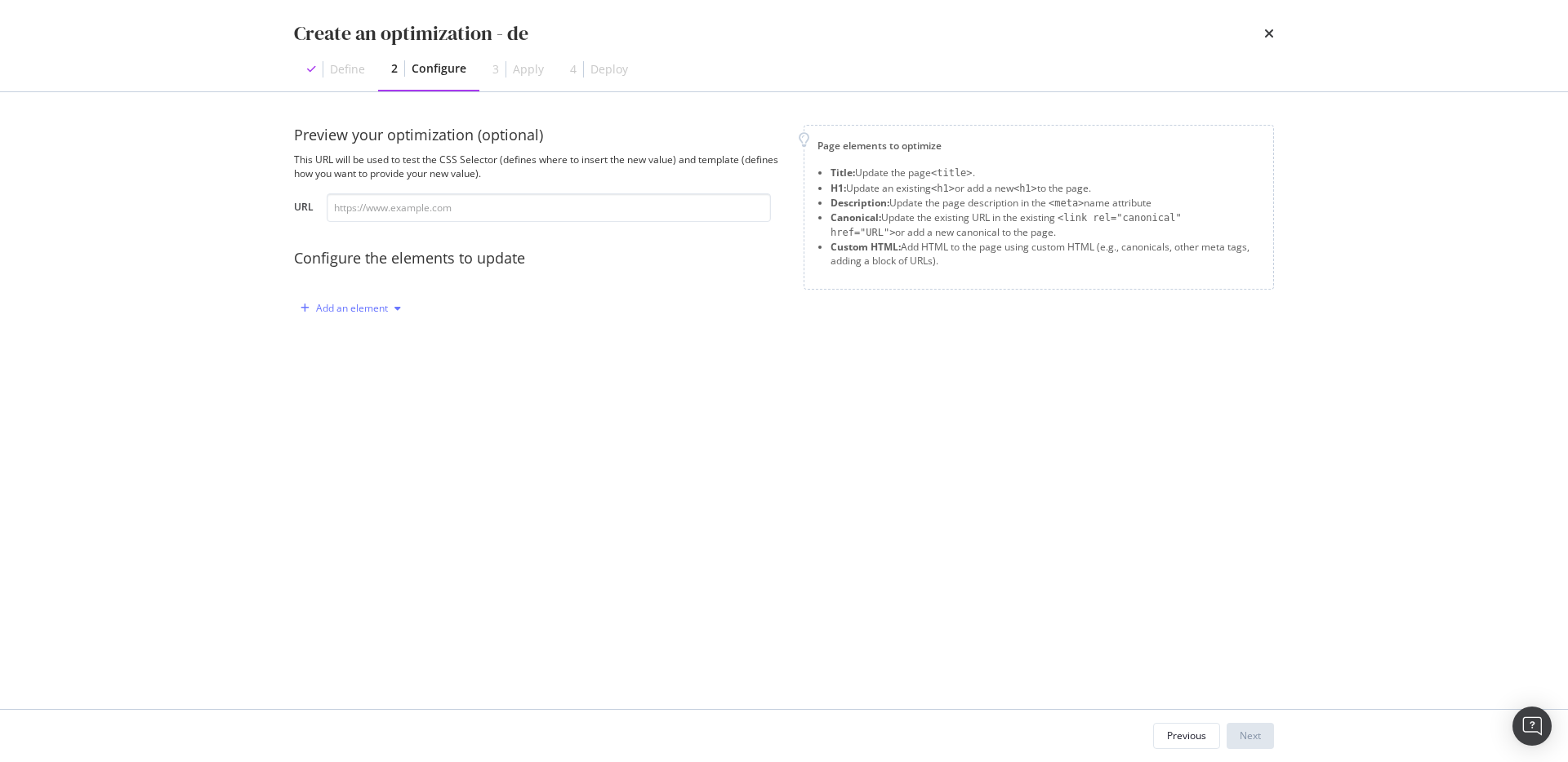
click at [333, 310] on div "Add an element" at bounding box center [352, 308] width 72 height 10
click at [341, 335] on div "Title" at bounding box center [347, 339] width 20 height 14
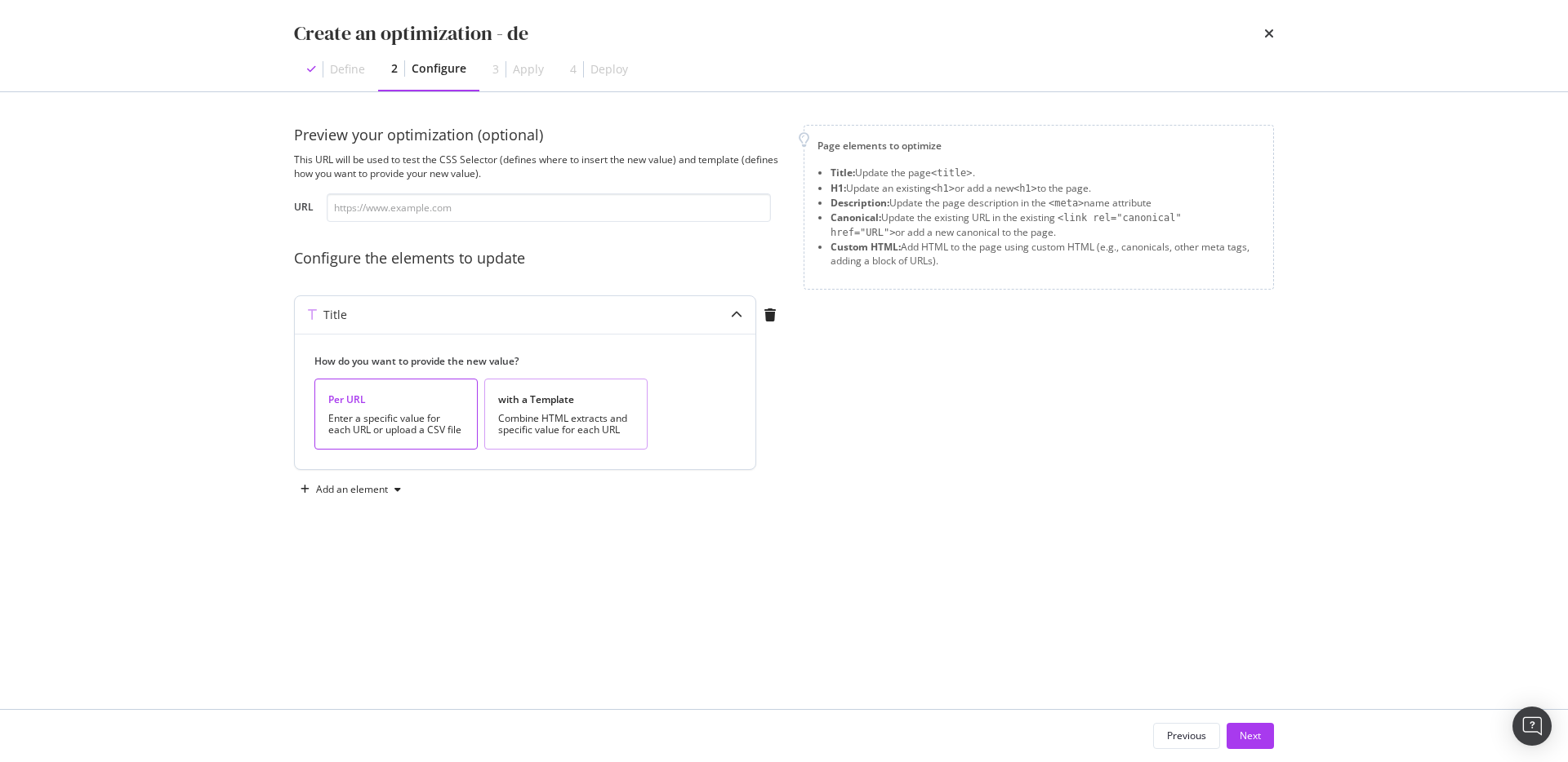
click at [508, 424] on div "Combine HTML extracts and specific value for each URL" at bounding box center [566, 423] width 135 height 23
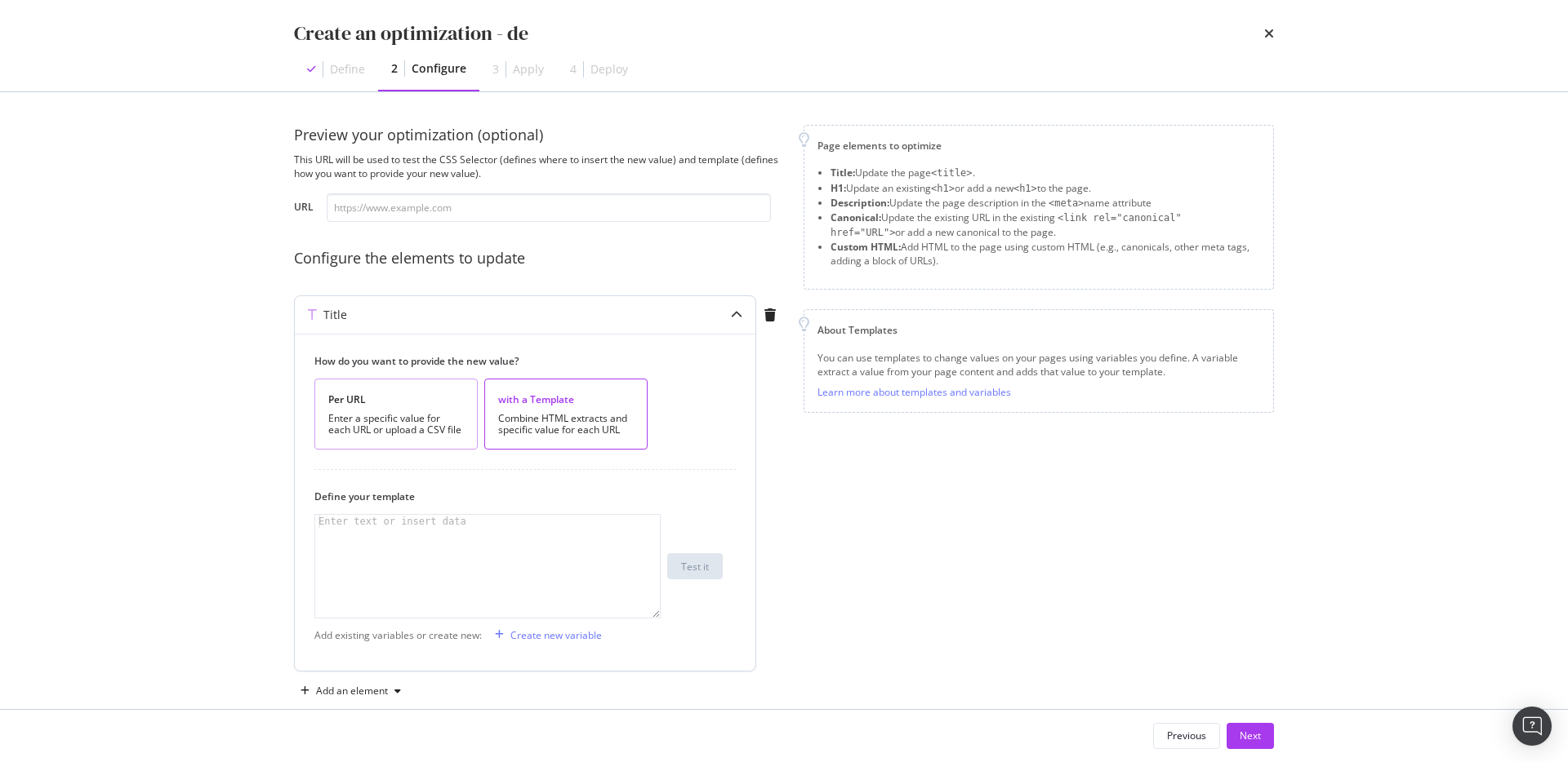
click at [414, 427] on div "Enter a specific value for each URL or upload a CSV file" at bounding box center [396, 423] width 135 height 23
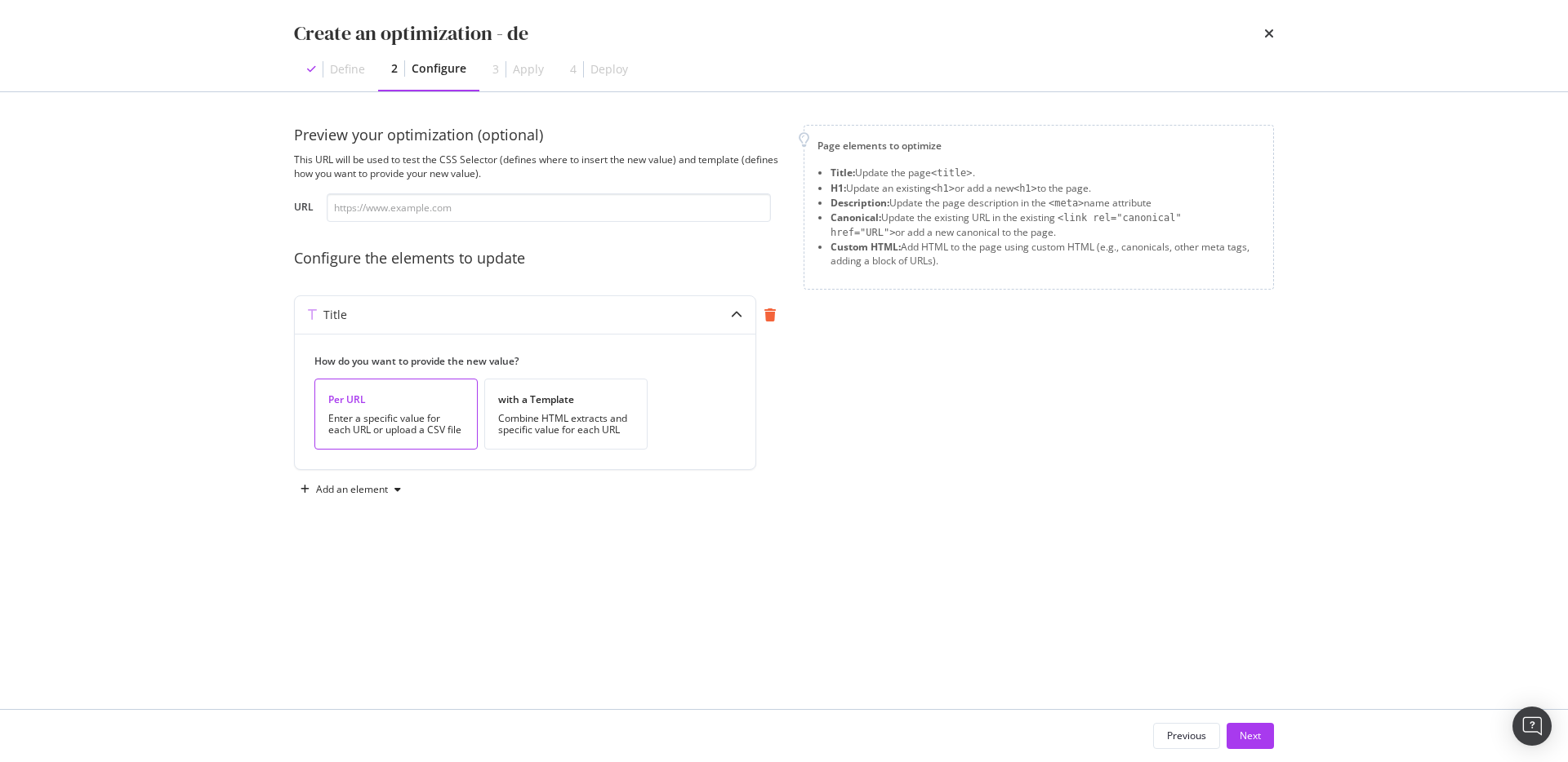
click at [765, 320] on icon "modal" at bounding box center [770, 315] width 12 height 13
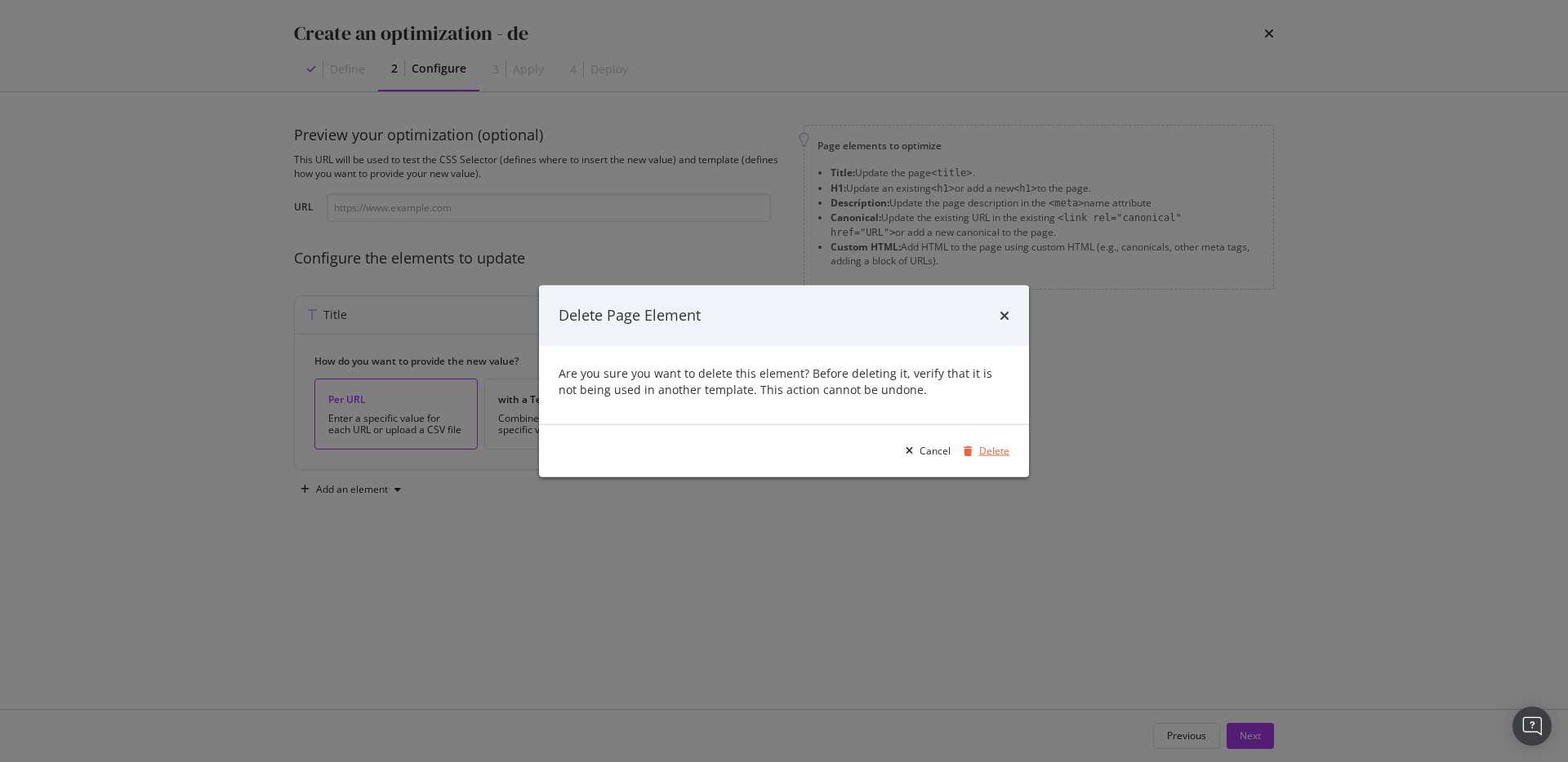
click at [1003, 449] on div "Delete" at bounding box center [994, 450] width 31 height 14
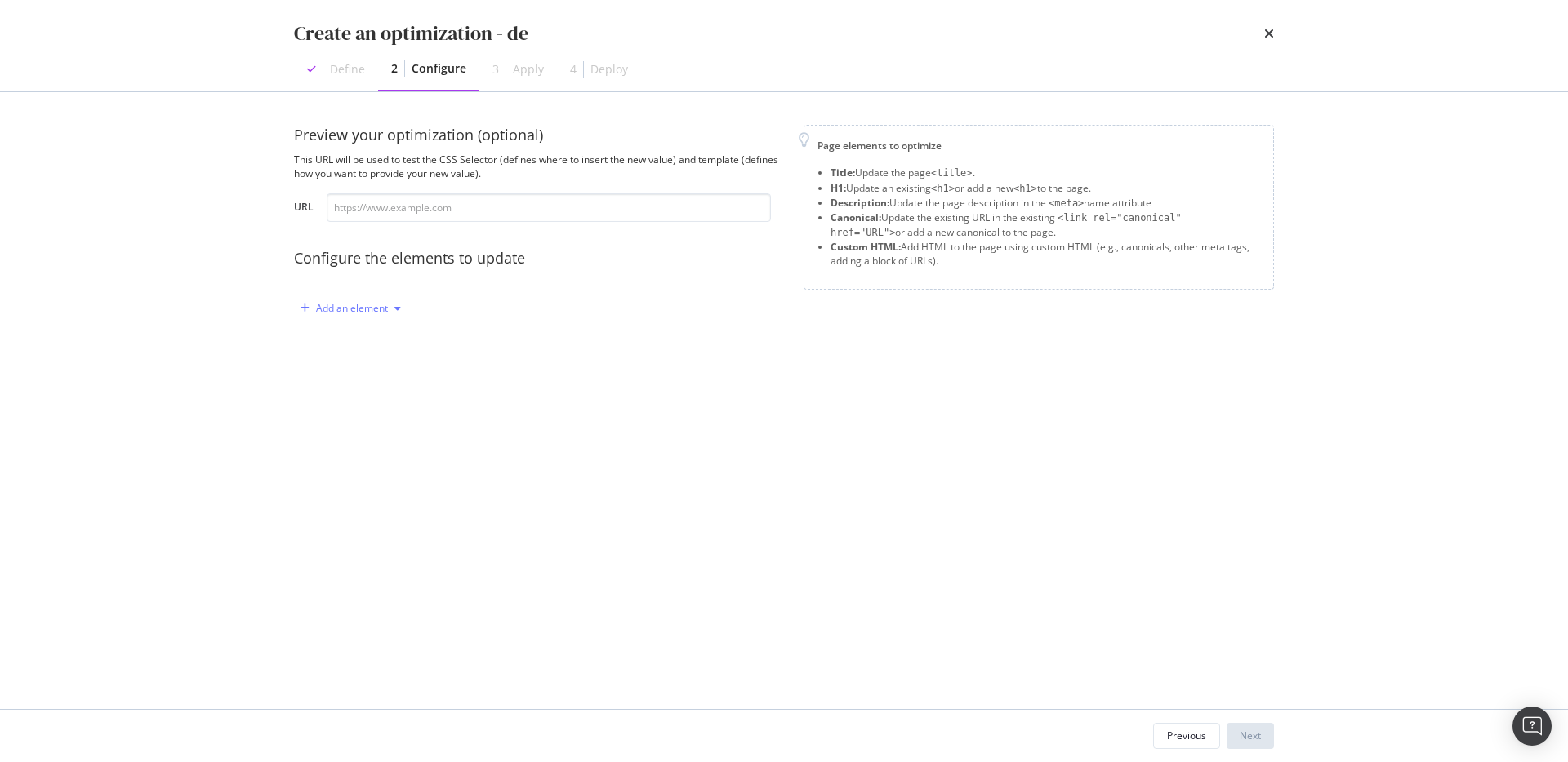
click at [376, 309] on div "Add an element" at bounding box center [352, 308] width 72 height 10
click at [378, 367] on div "H1" at bounding box center [360, 366] width 110 height 21
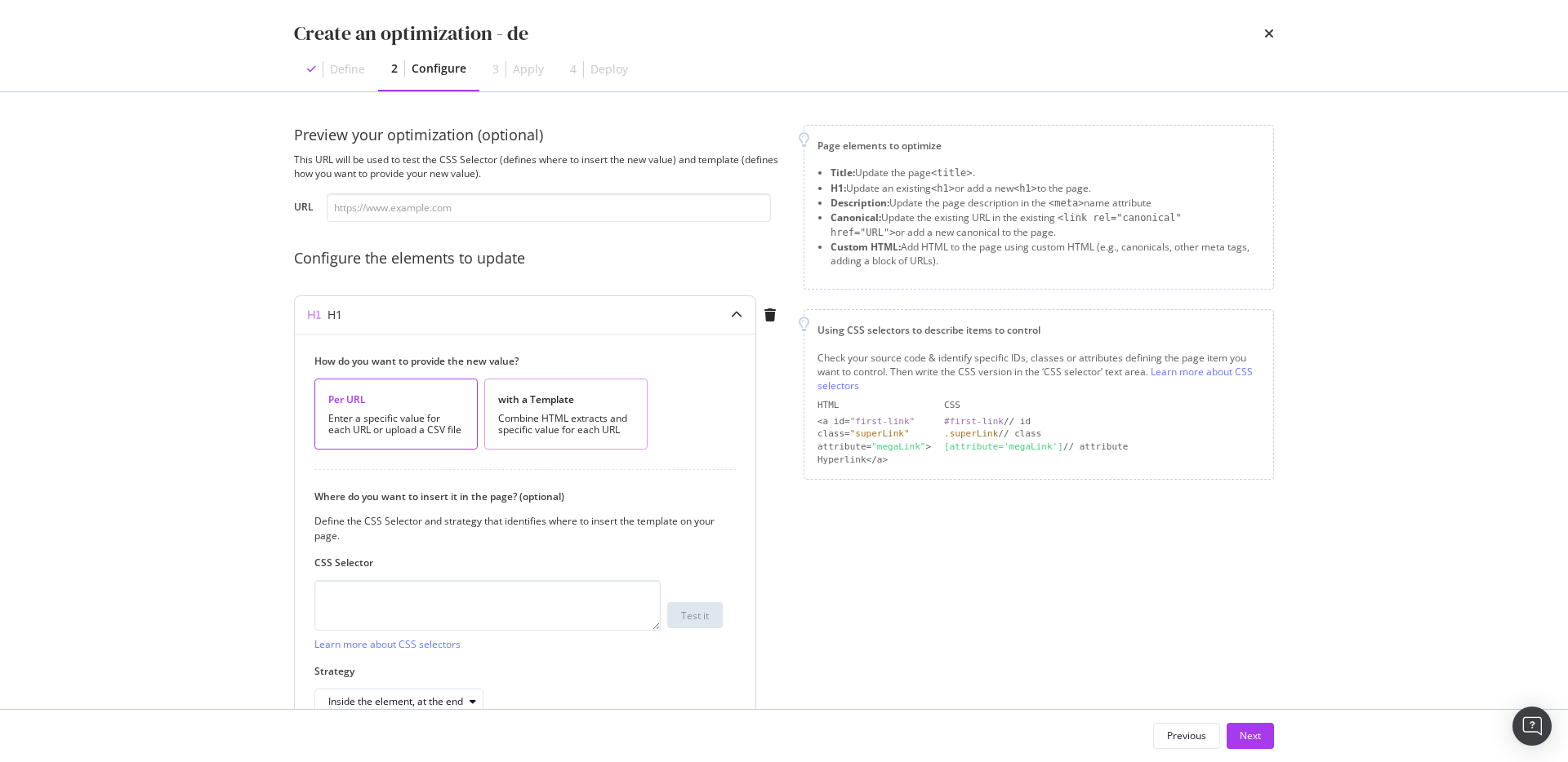
click at [535, 422] on div "Combine HTML extracts and specific value for each URL" at bounding box center [566, 423] width 135 height 23
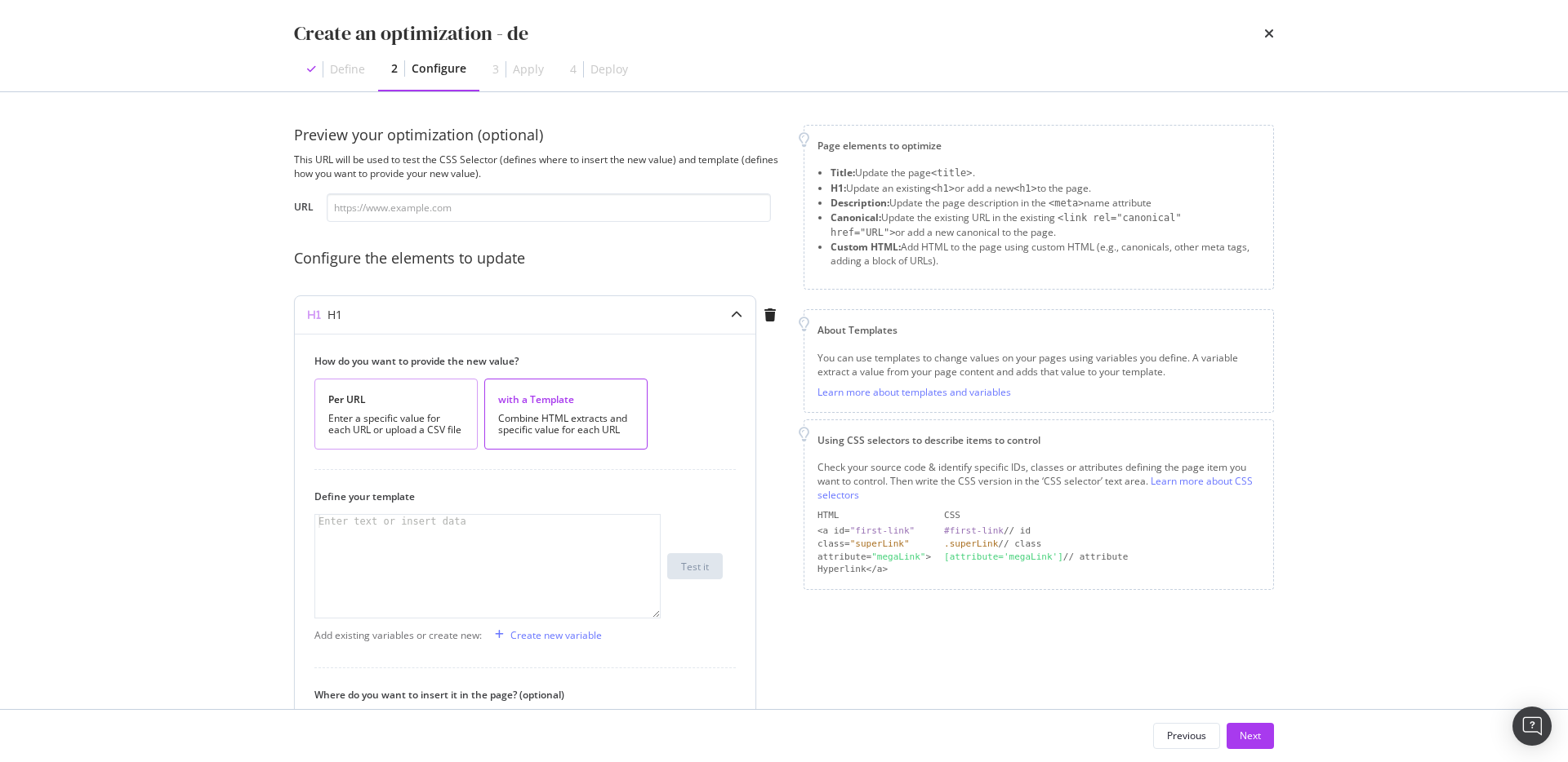
click at [422, 414] on div "Enter a specific value for each URL or upload a CSV file" at bounding box center [396, 423] width 135 height 23
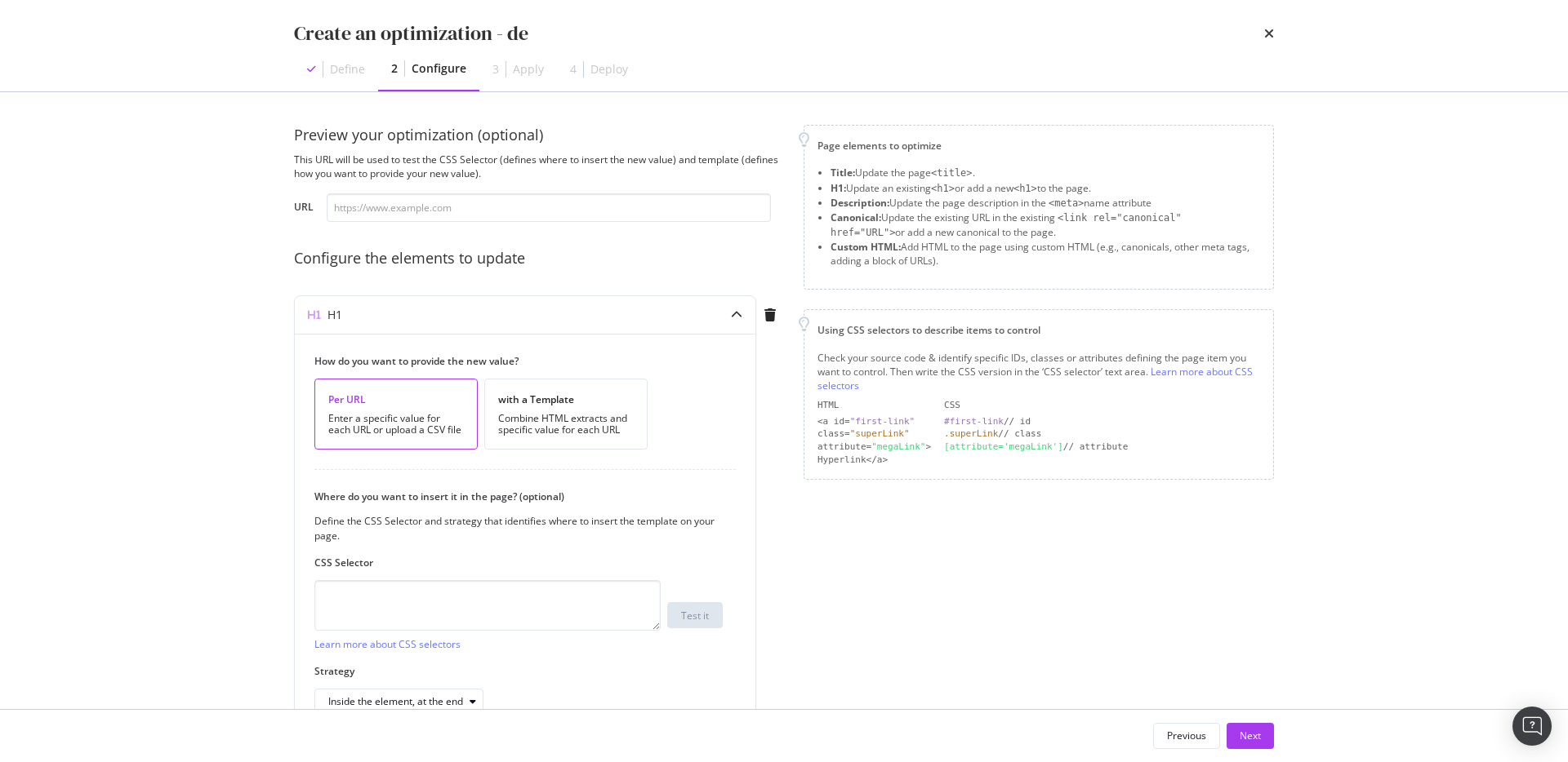
scroll to position [91, 0]
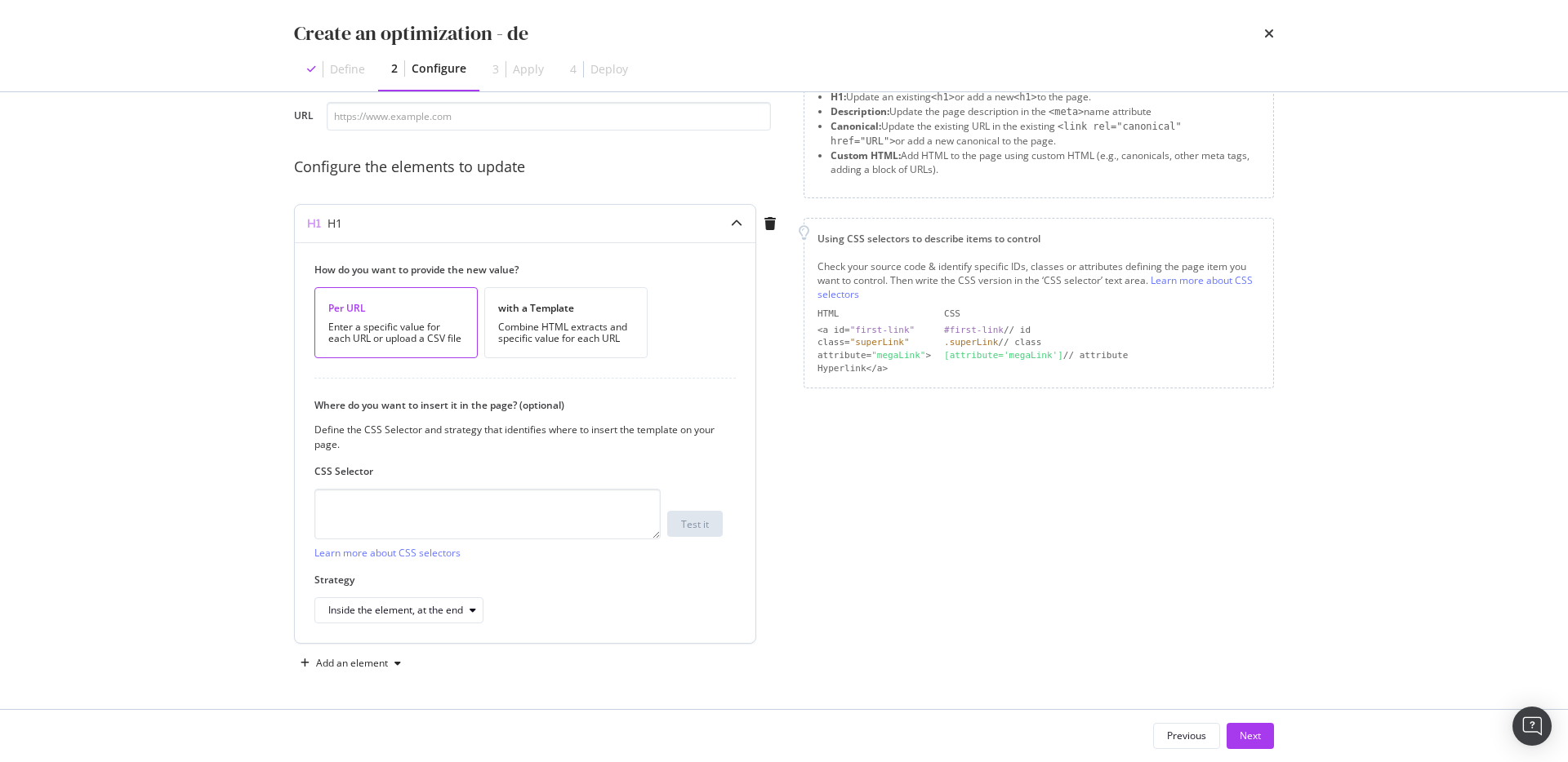
click at [709, 489] on div "Learn more about CSS selectors Test it" at bounding box center [518, 524] width 408 height 71
click at [564, 510] on textarea "modal" at bounding box center [488, 514] width 346 height 50
type textarea "r'"
click at [1256, 730] on div "Next" at bounding box center [1250, 735] width 22 height 14
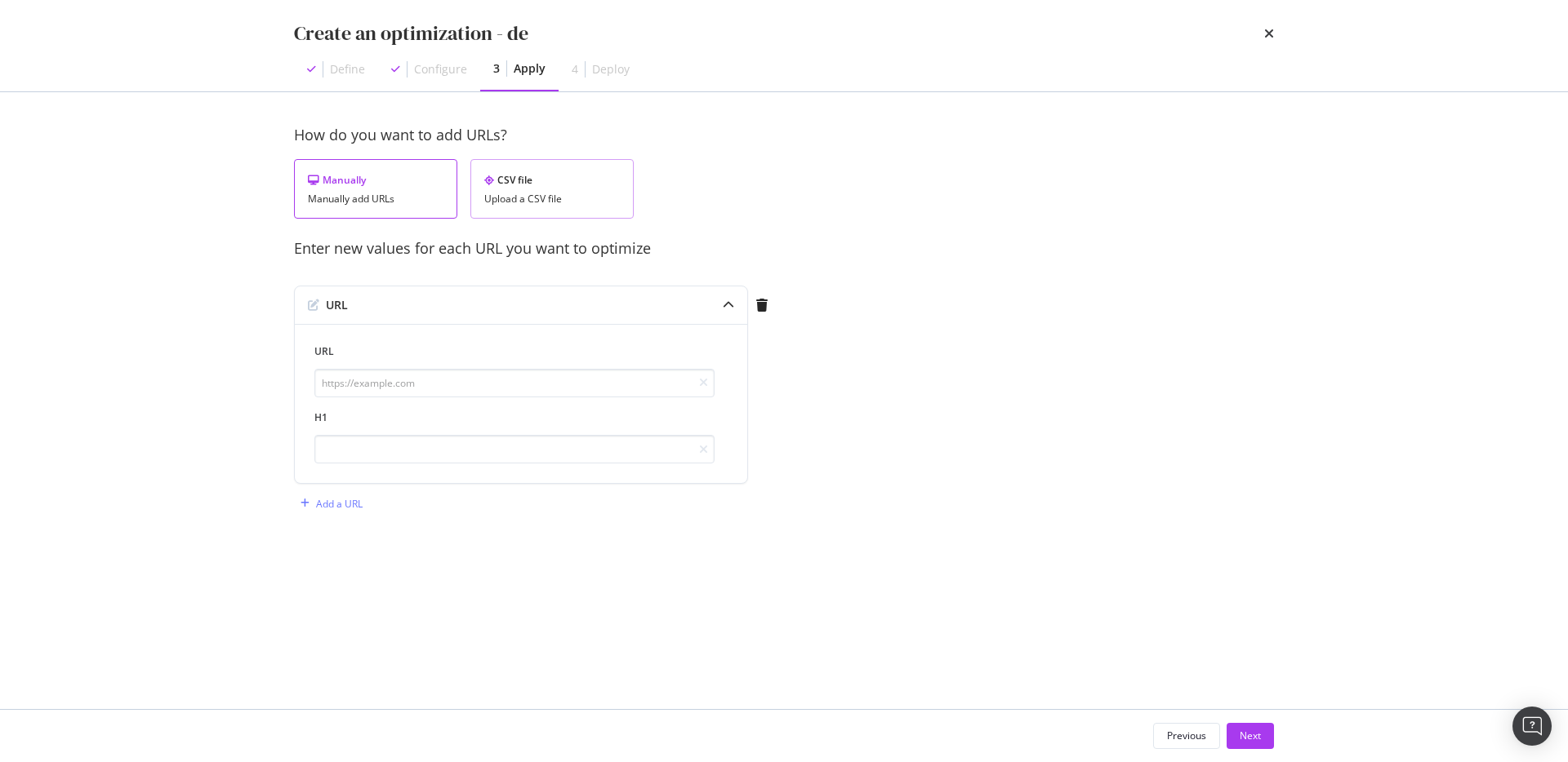
click at [543, 196] on div "Upload a CSV file" at bounding box center [552, 199] width 135 height 12
click at [407, 189] on div "Manually Manually add URLs" at bounding box center [375, 189] width 163 height 59
click at [591, 195] on div "Upload a CSV file" at bounding box center [552, 199] width 135 height 12
click at [444, 195] on div "Manually Manually add URLs" at bounding box center [375, 189] width 163 height 59
click at [519, 152] on div "How do you want to add URLs? Manually Manually add URLs CSV file Upload a CSV f…" at bounding box center [783, 172] width 980 height 94
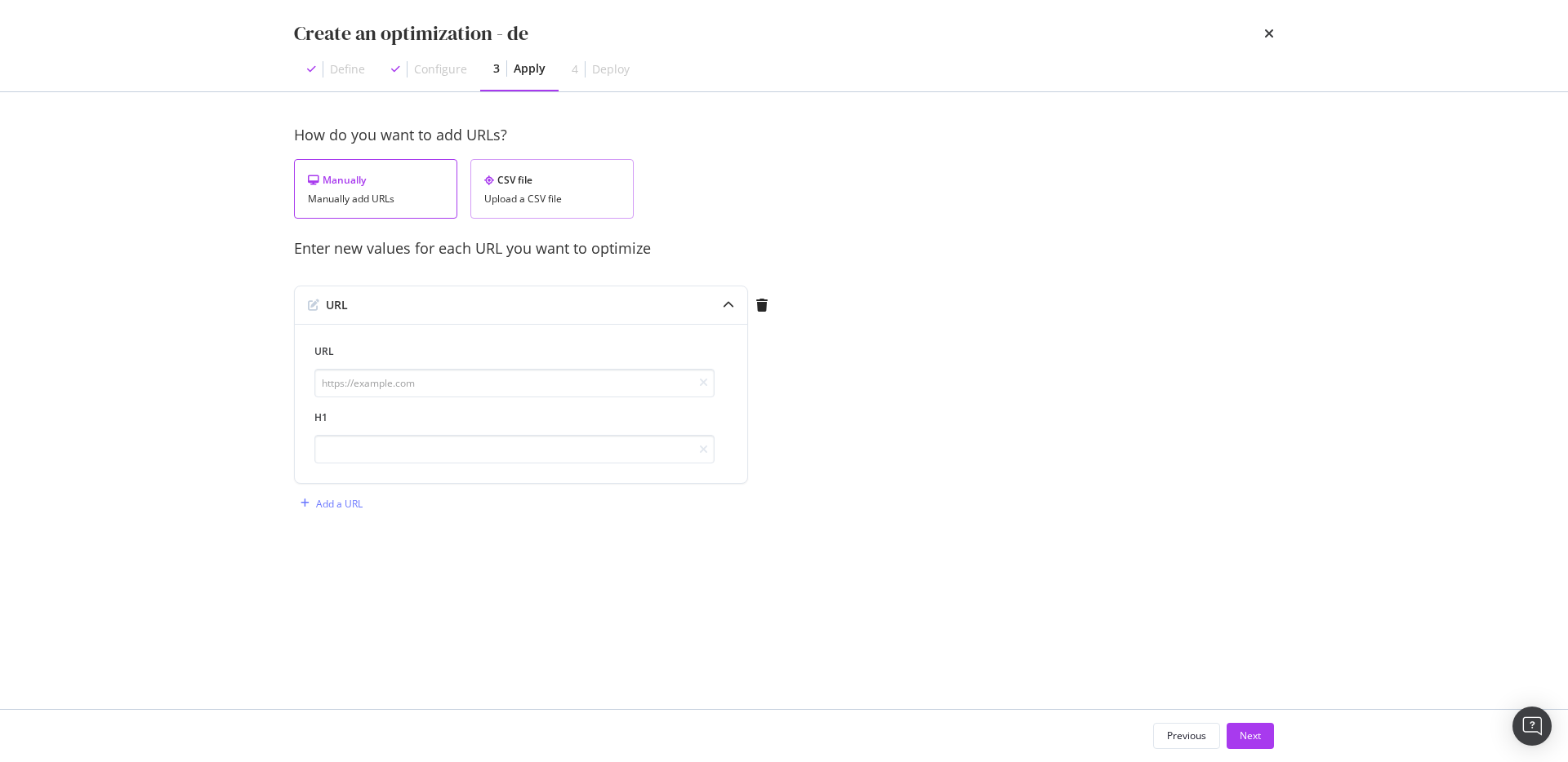
click at [519, 167] on div "CSV file Upload a CSV file" at bounding box center [552, 189] width 163 height 59
click at [464, 257] on div "To upload your data use the template below" at bounding box center [783, 249] width 980 height 22
click at [464, 256] on div "To upload your data use the template below" at bounding box center [783, 249] width 980 height 22
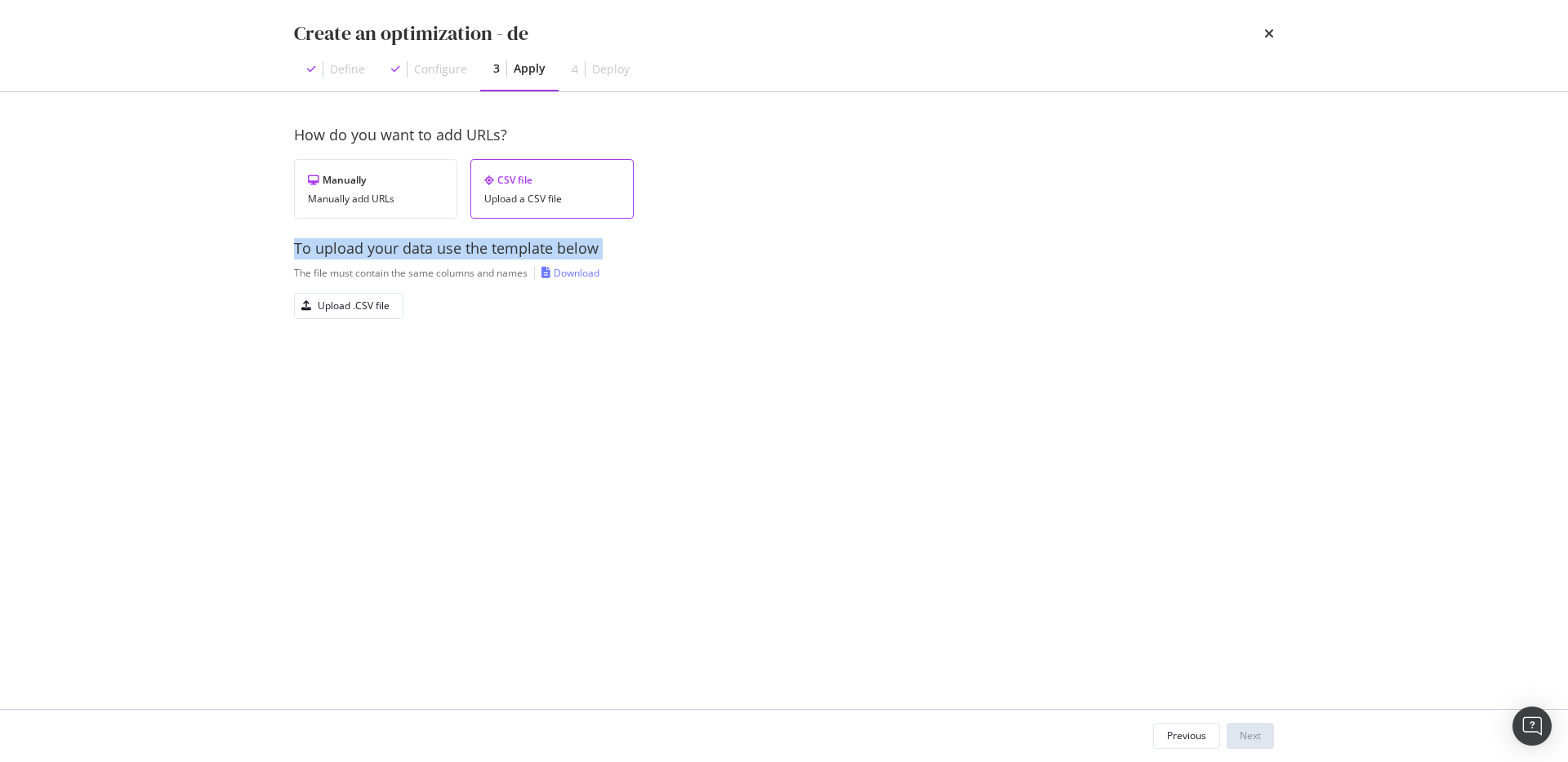
click at [464, 256] on div "To upload your data use the template below" at bounding box center [783, 249] width 980 height 22
copy div "To upload your data use the template below"
click at [474, 279] on div "The file must contain the same columns and names" at bounding box center [410, 272] width 233 height 14
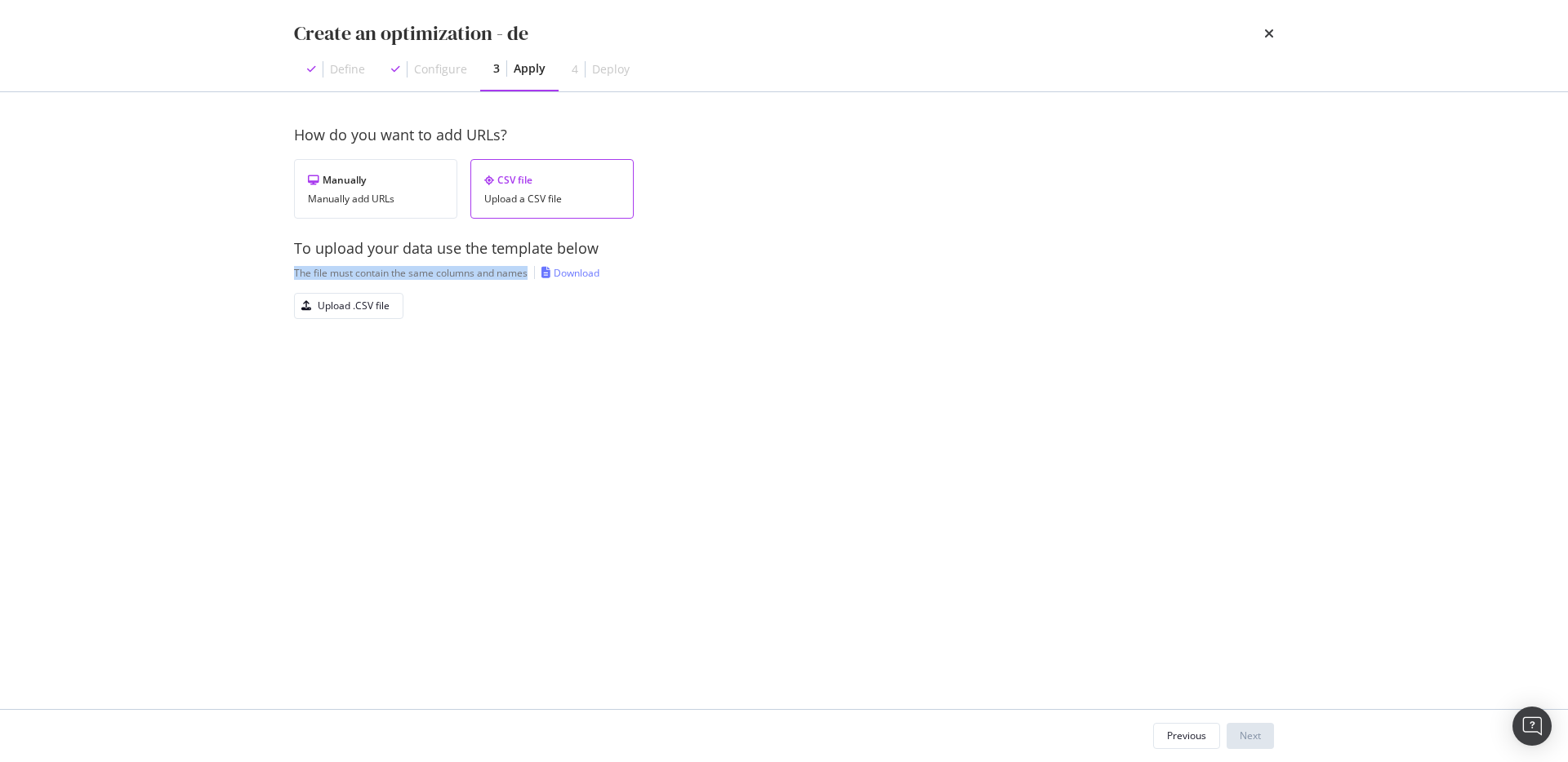
click at [474, 279] on div "The file must contain the same columns and names" at bounding box center [410, 272] width 233 height 14
copy div "The file must contain the same columns and names"
click at [743, 370] on div "How do you want to add URLs? Manually Manually add URLs CSV file Upload a CSV f…" at bounding box center [783, 251] width 980 height 253
click at [424, 199] on div "Manually add URLs" at bounding box center [376, 199] width 135 height 12
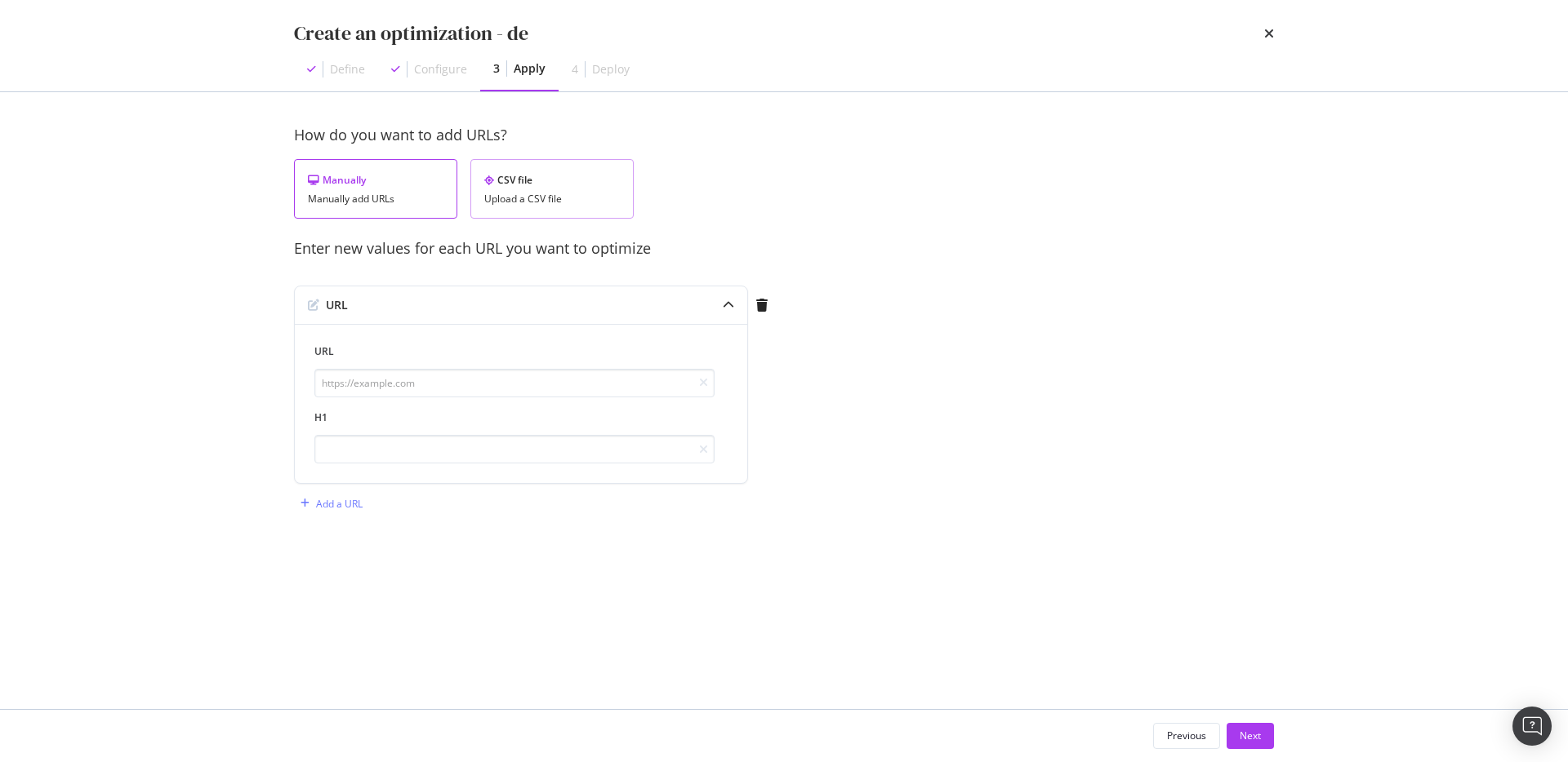
click at [524, 186] on div "CSV file" at bounding box center [552, 179] width 135 height 14
click at [1178, 731] on div "Previous" at bounding box center [1186, 735] width 39 height 14
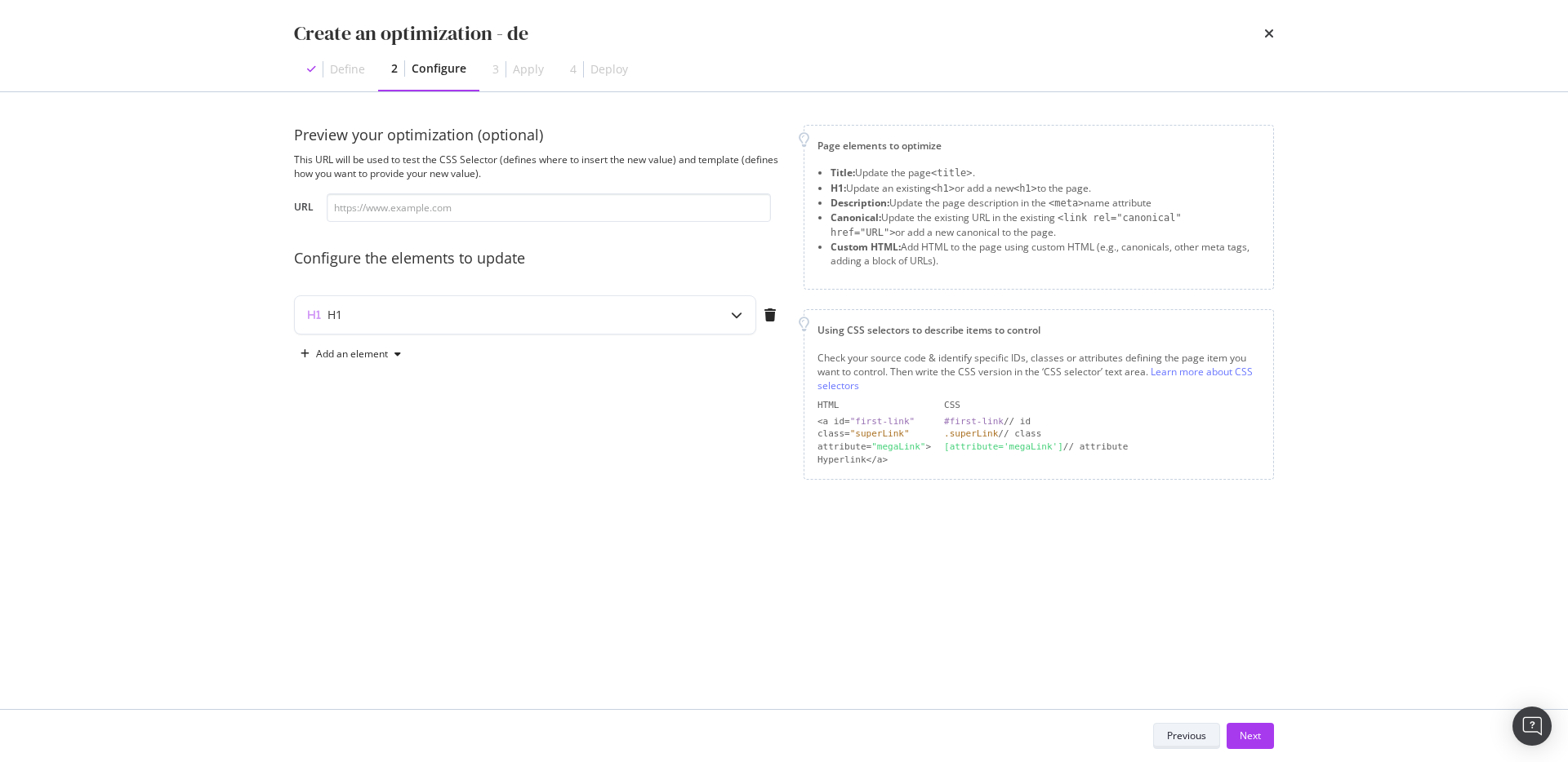
click at [1176, 730] on div "Previous" at bounding box center [1186, 735] width 39 height 14
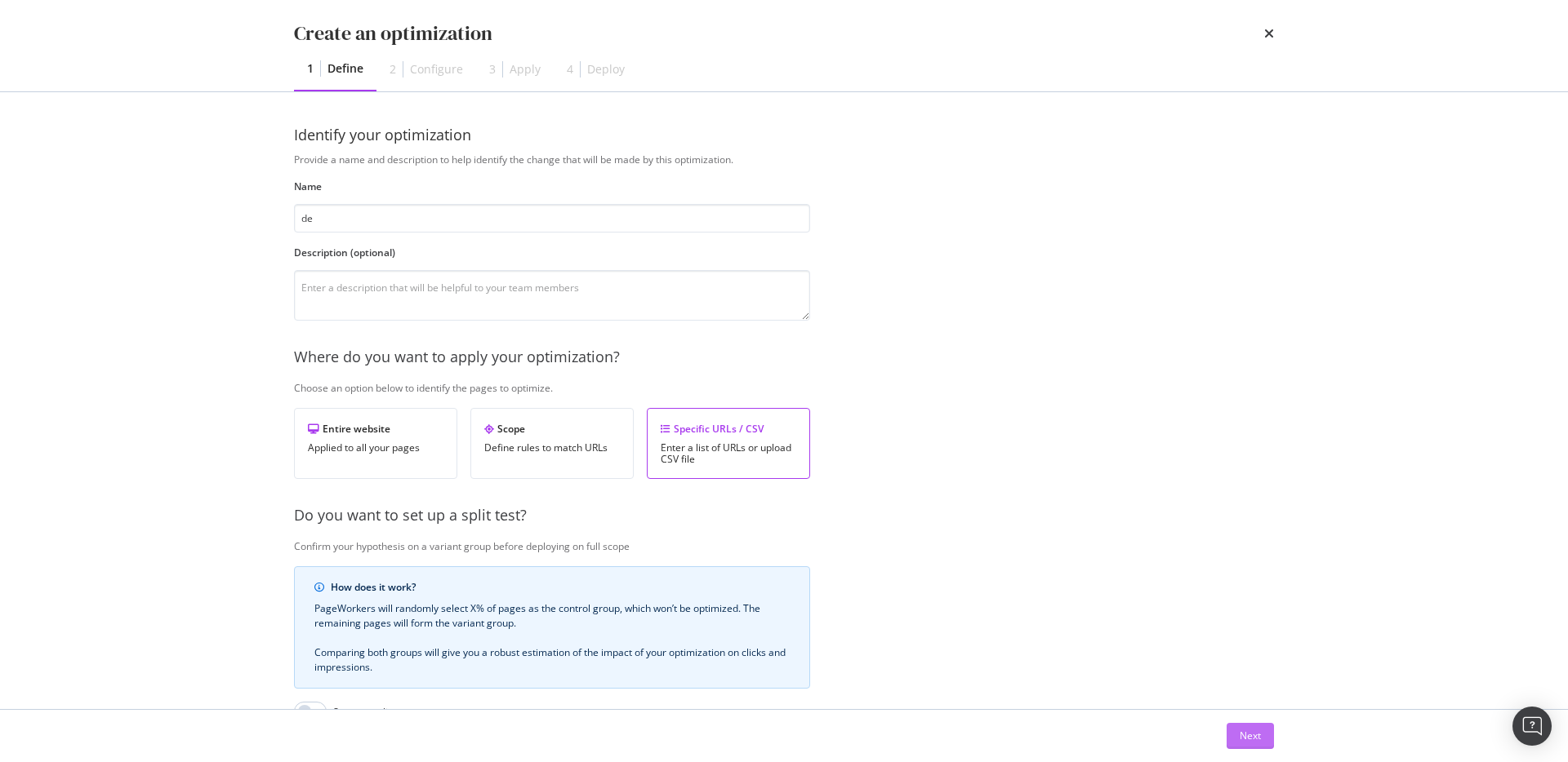
click at [1176, 730] on div "Next" at bounding box center [783, 736] width 980 height 26
click at [416, 463] on div "Entire website Applied to all your pages" at bounding box center [375, 443] width 163 height 71
click at [714, 448] on div "Enter a list of URLs or upload CSV file" at bounding box center [728, 453] width 135 height 23
click at [1250, 735] on div "Next" at bounding box center [1250, 735] width 22 height 14
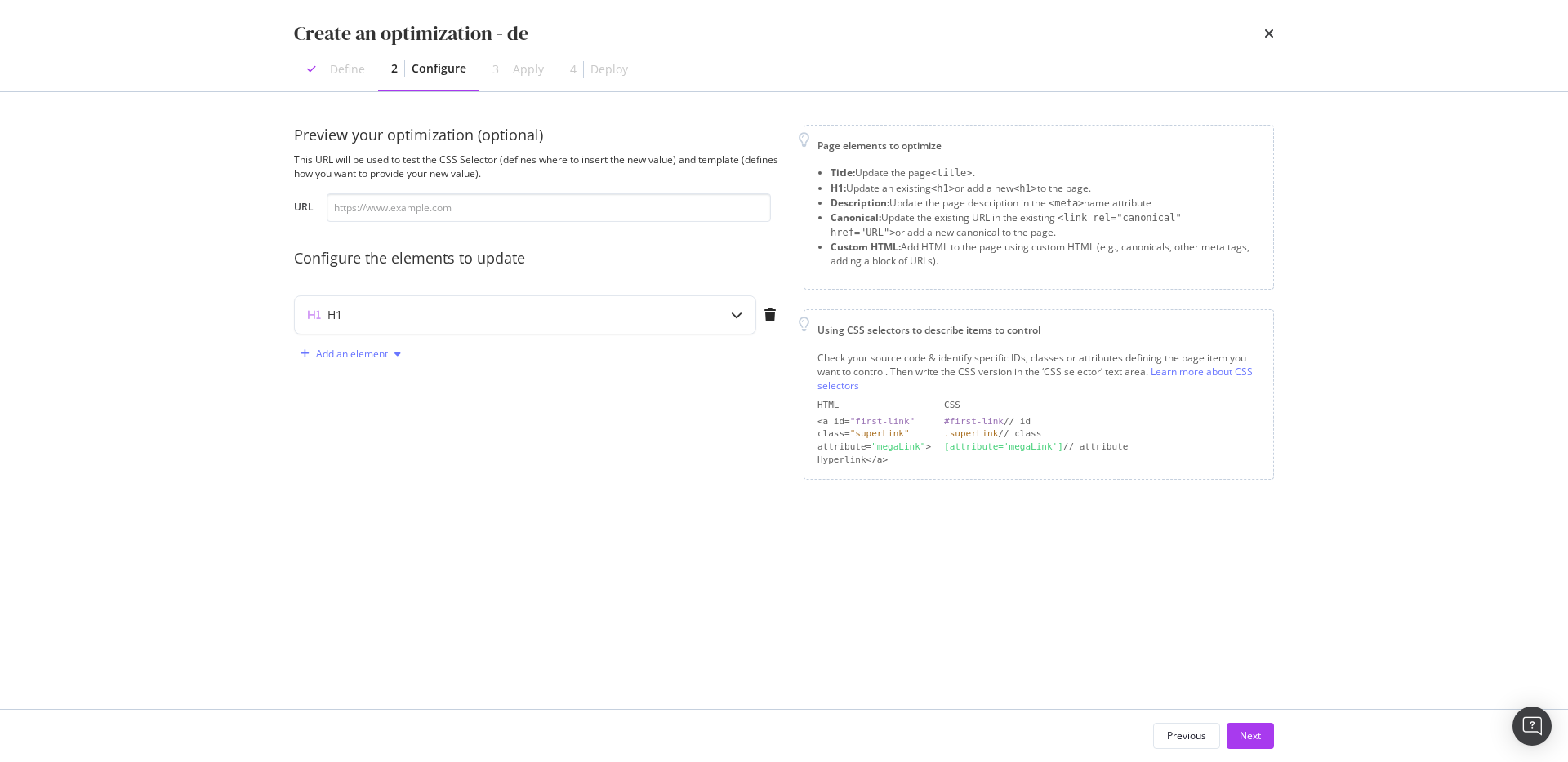
click at [381, 355] on div "Add an element" at bounding box center [352, 354] width 72 height 10
click at [386, 460] on div "Custom HTML" at bounding box center [369, 465] width 65 height 14
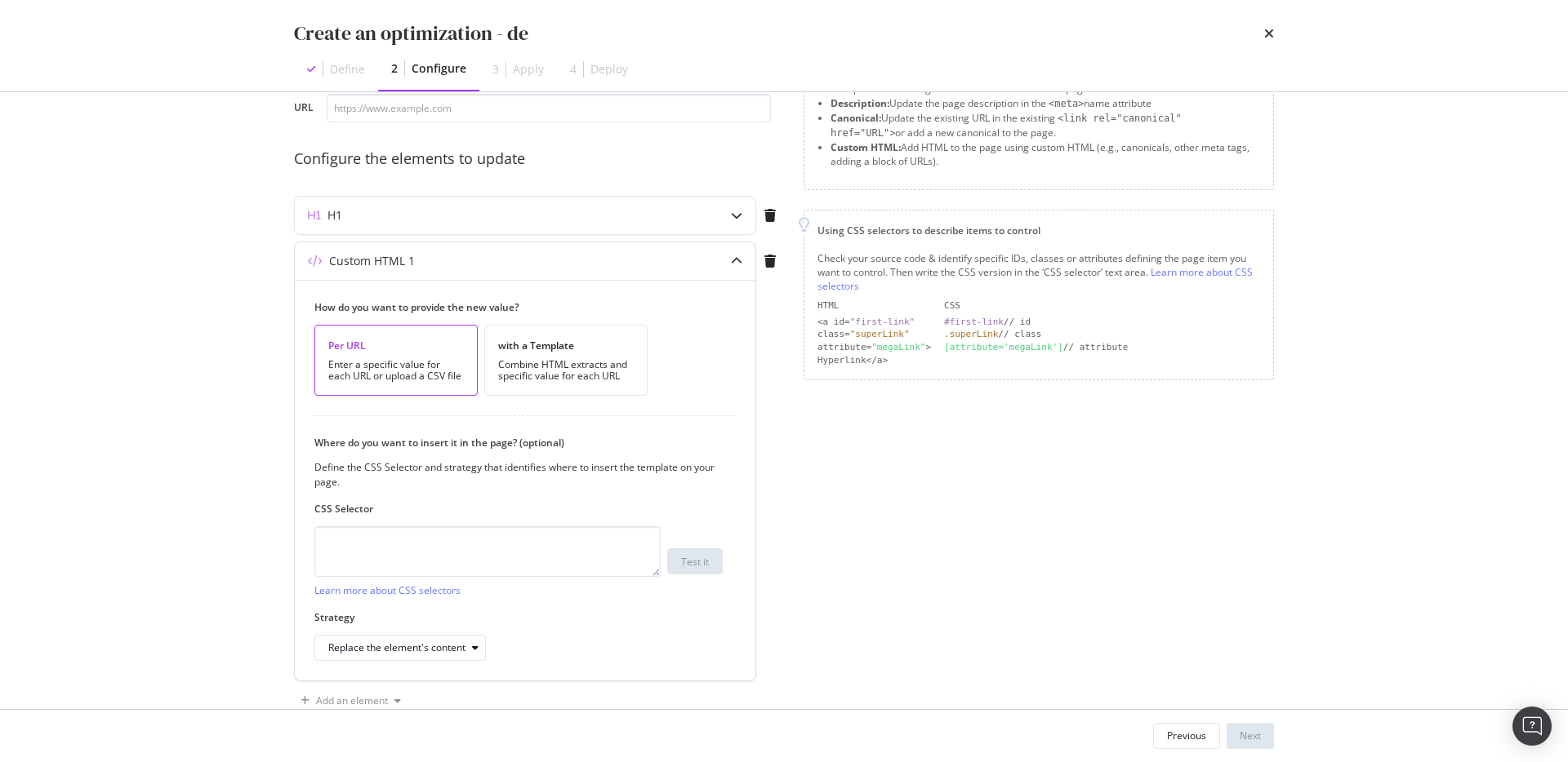
scroll to position [103, 0]
